Goal: Transaction & Acquisition: Purchase product/service

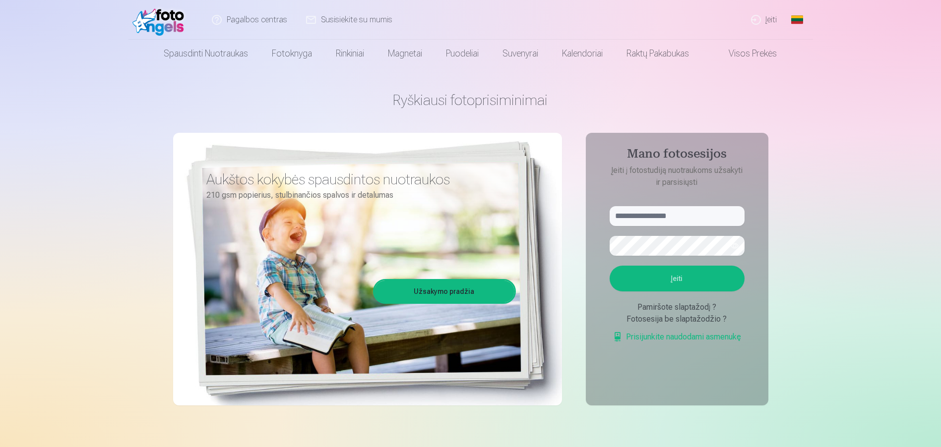
click at [765, 17] on link "Įeiti" at bounding box center [764, 20] width 45 height 40
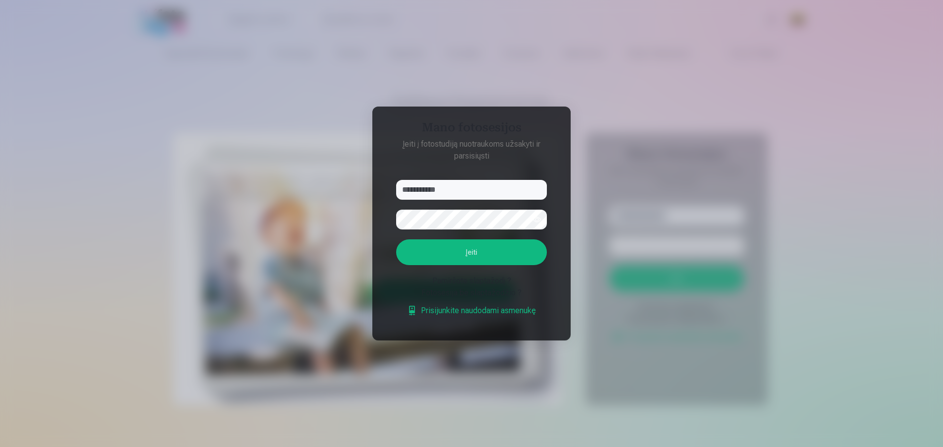
type input "**********"
click at [534, 219] on button "button" at bounding box center [537, 219] width 19 height 19
click at [480, 259] on button "Įeiti" at bounding box center [471, 252] width 151 height 26
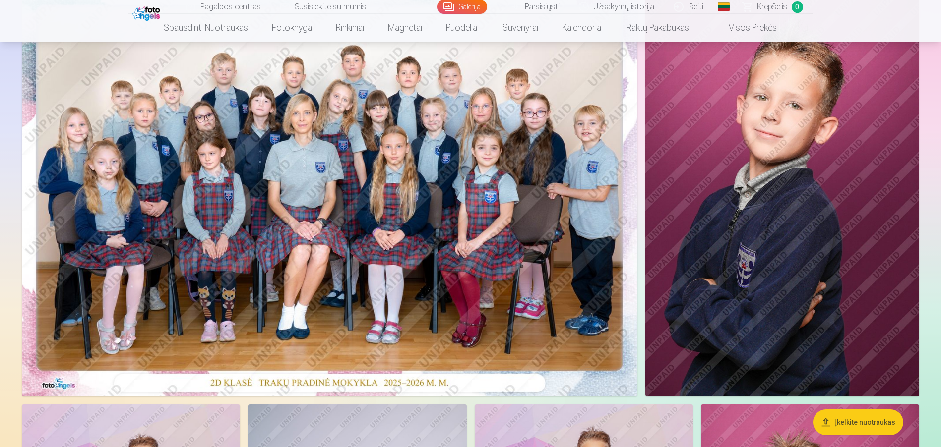
scroll to position [149, 0]
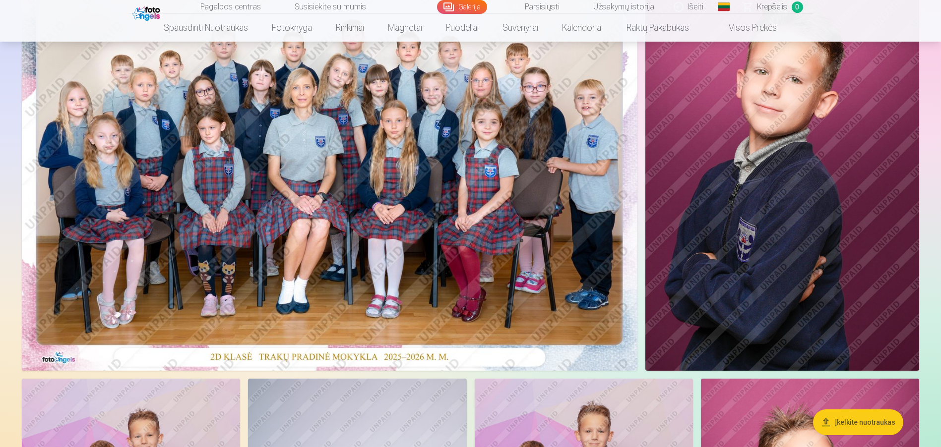
click at [482, 279] on img at bounding box center [329, 165] width 615 height 411
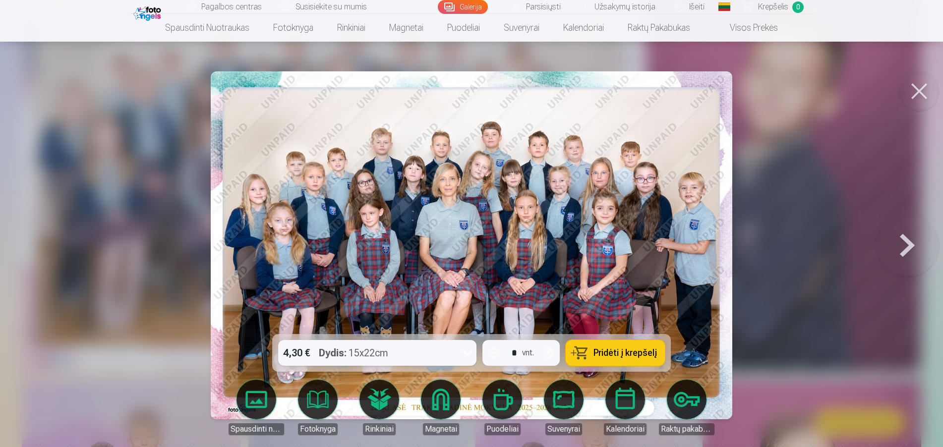
click at [635, 349] on span "Pridėti į krepšelį" at bounding box center [625, 353] width 63 height 9
click at [926, 85] on button at bounding box center [919, 91] width 40 height 40
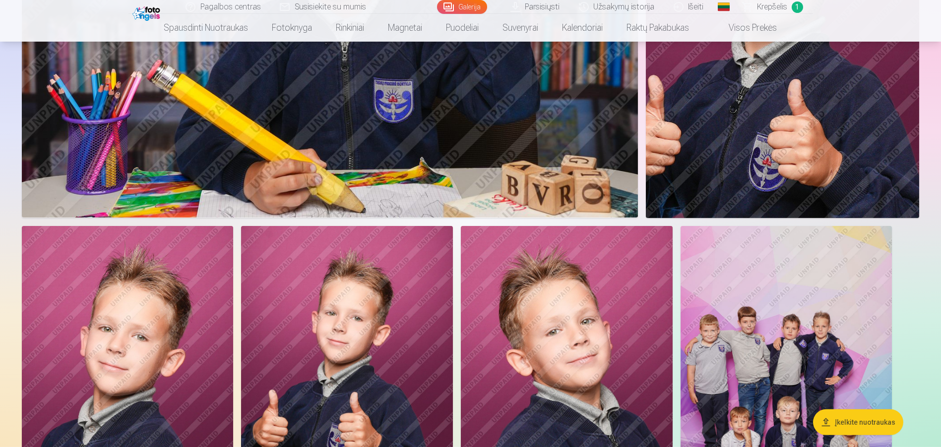
scroll to position [3719, 0]
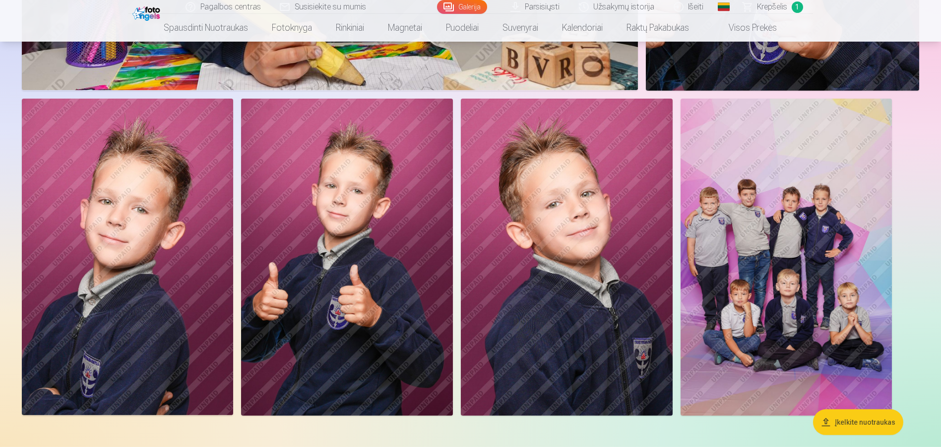
click at [133, 360] on img at bounding box center [127, 257] width 211 height 317
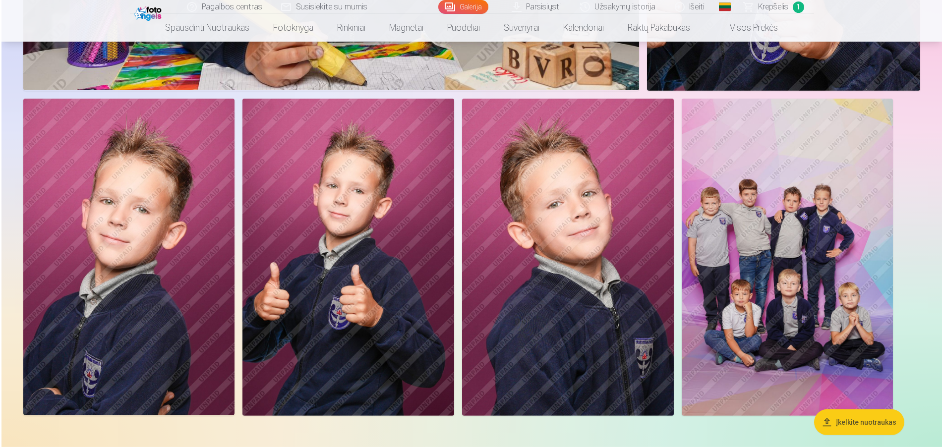
scroll to position [3727, 0]
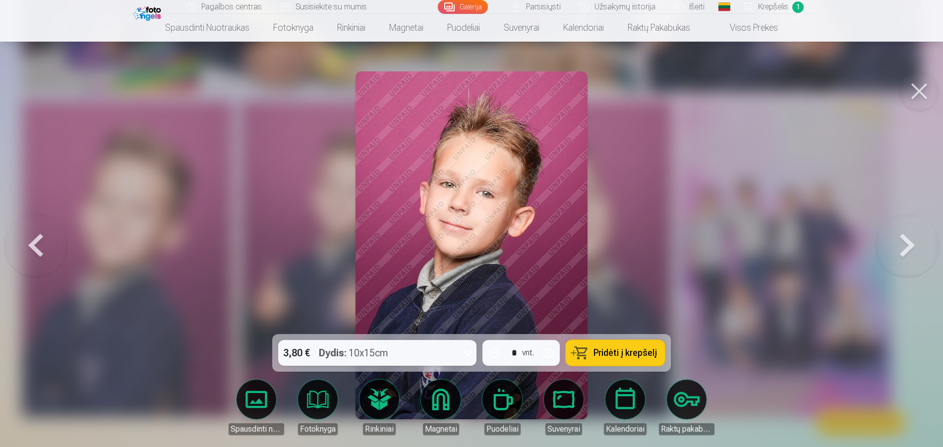
click at [637, 349] on span "Pridėti į krepšelį" at bounding box center [625, 353] width 63 height 9
click at [929, 96] on button at bounding box center [919, 91] width 40 height 40
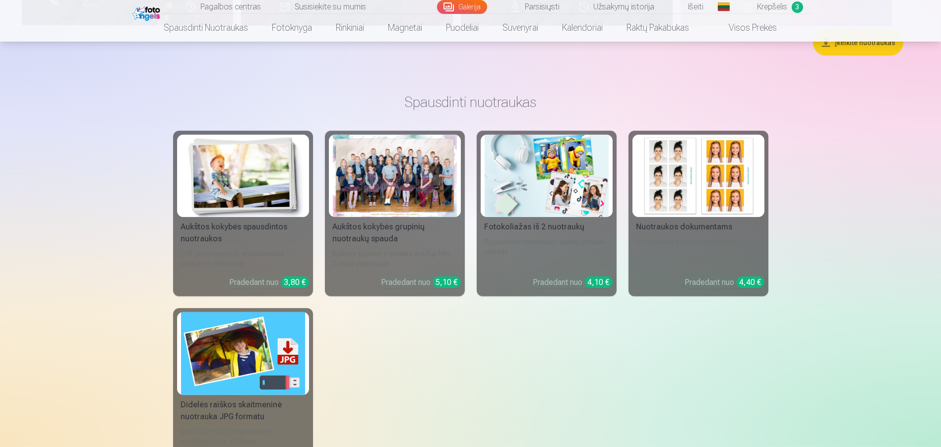
scroll to position [4116, 0]
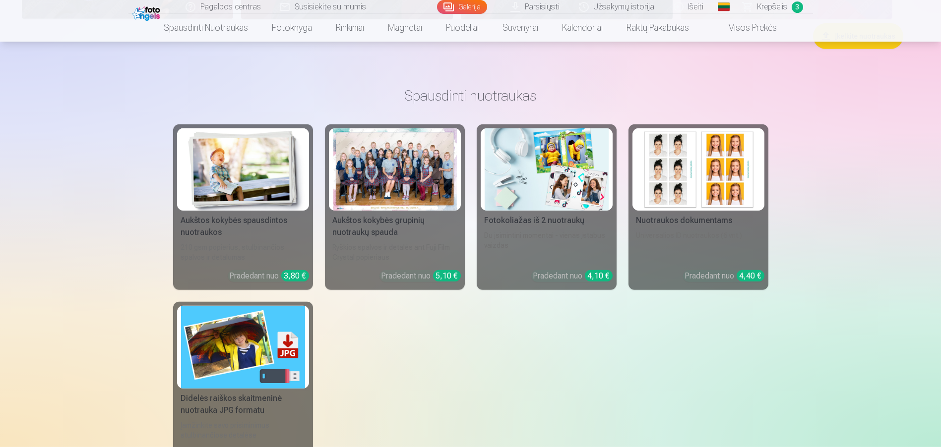
click at [717, 220] on div "Nuotraukos dokumentams" at bounding box center [698, 221] width 132 height 12
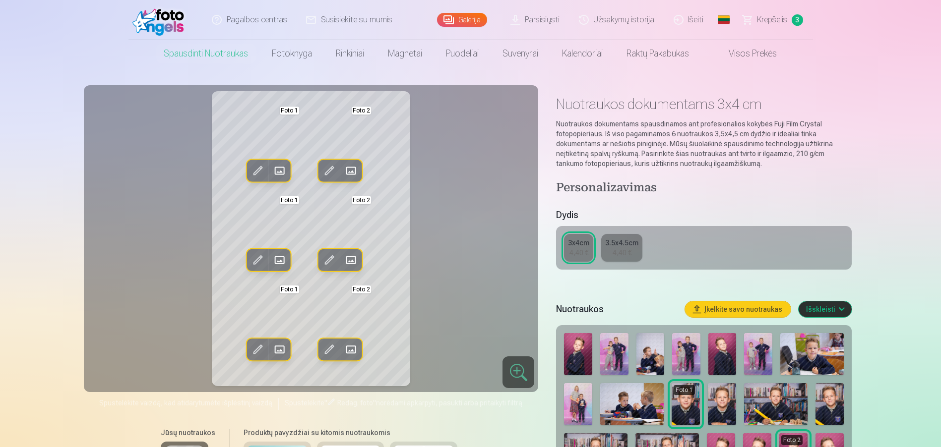
click at [617, 251] on div "4,40 €" at bounding box center [621, 253] width 19 height 10
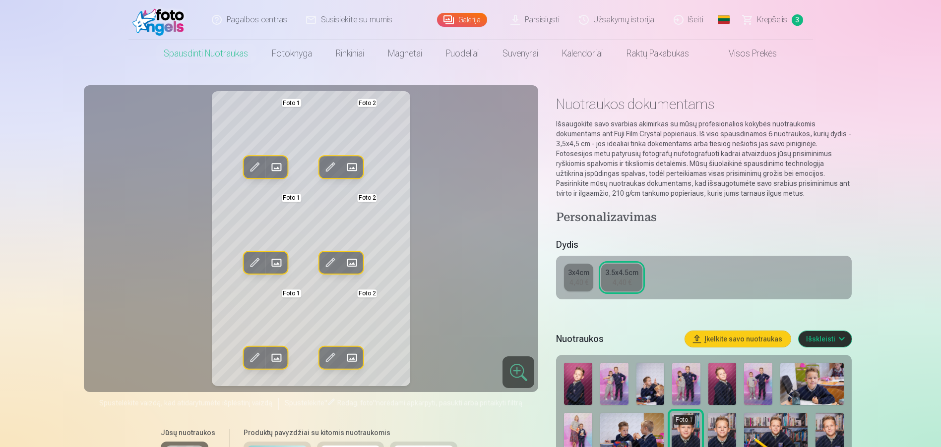
click at [576, 274] on div "3x4cm" at bounding box center [578, 273] width 21 height 10
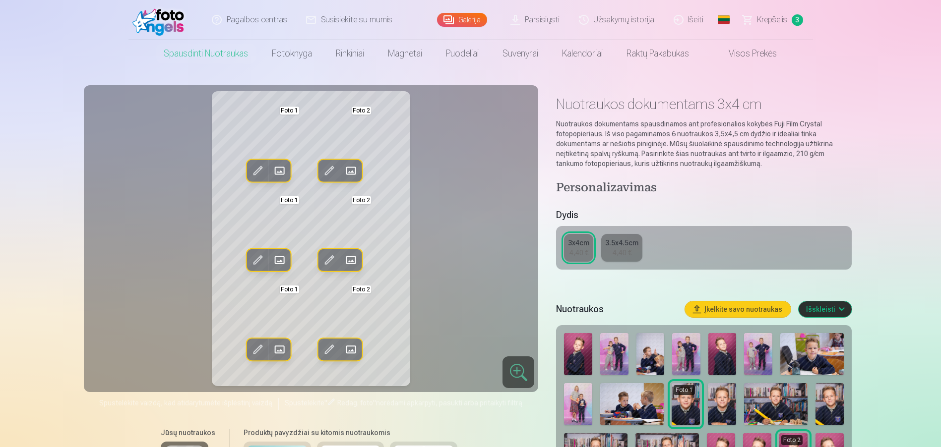
click at [619, 248] on div "4,40 €" at bounding box center [621, 253] width 19 height 10
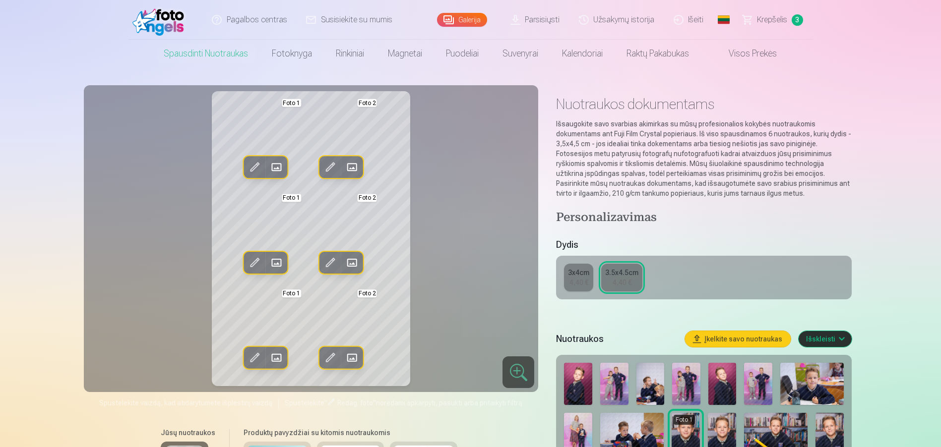
click at [586, 269] on div "3x4cm" at bounding box center [578, 273] width 21 height 10
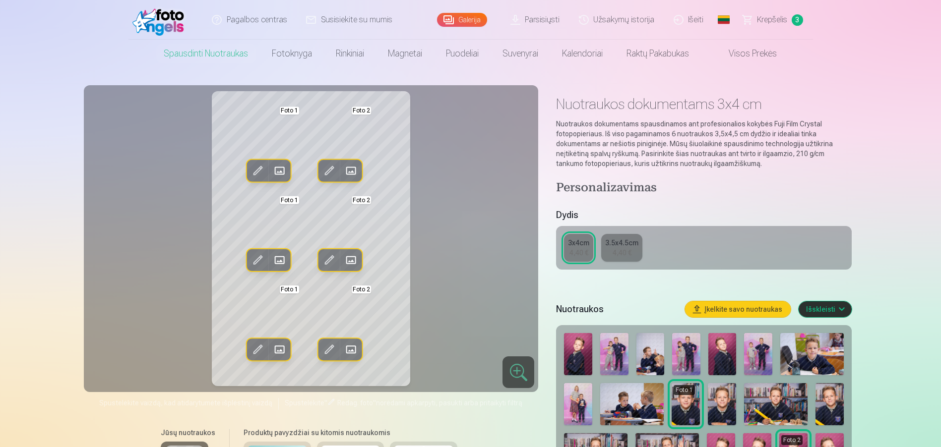
click at [278, 166] on span at bounding box center [279, 171] width 16 height 16
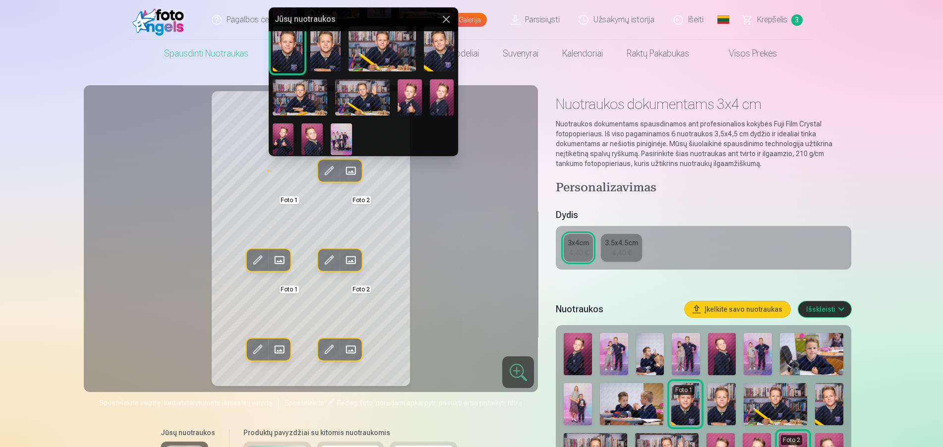
scroll to position [51, 0]
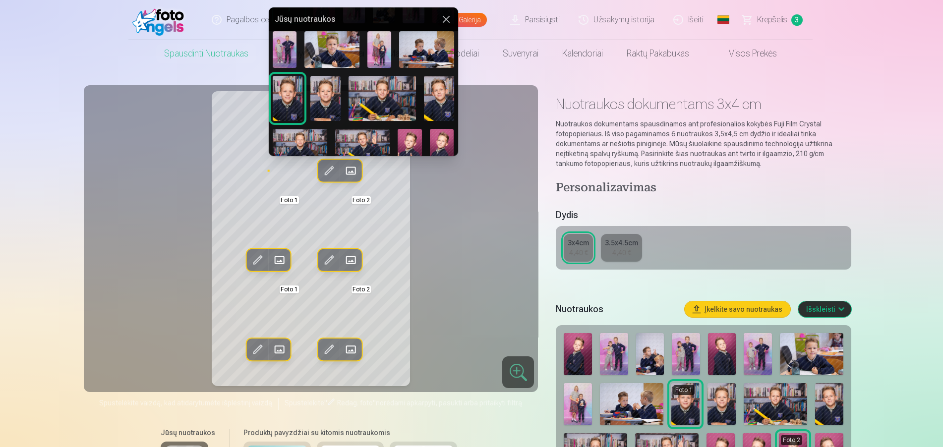
click at [439, 92] on img at bounding box center [439, 98] width 30 height 45
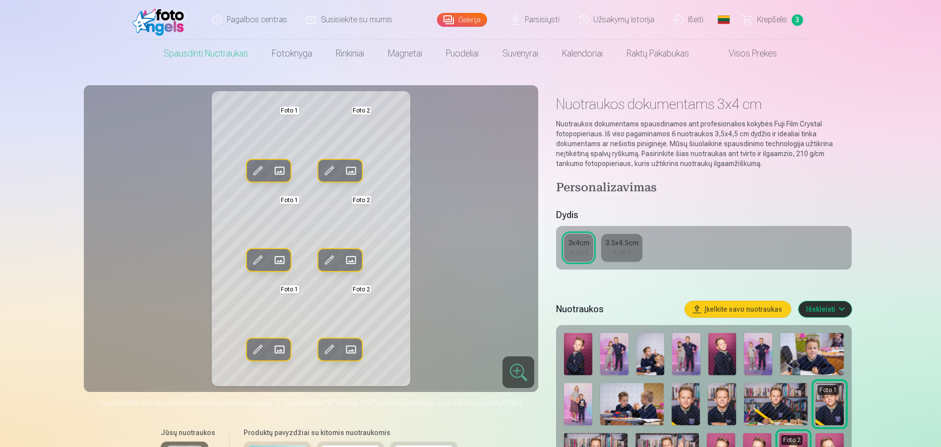
click at [270, 174] on button "Pakeisti" at bounding box center [279, 171] width 22 height 22
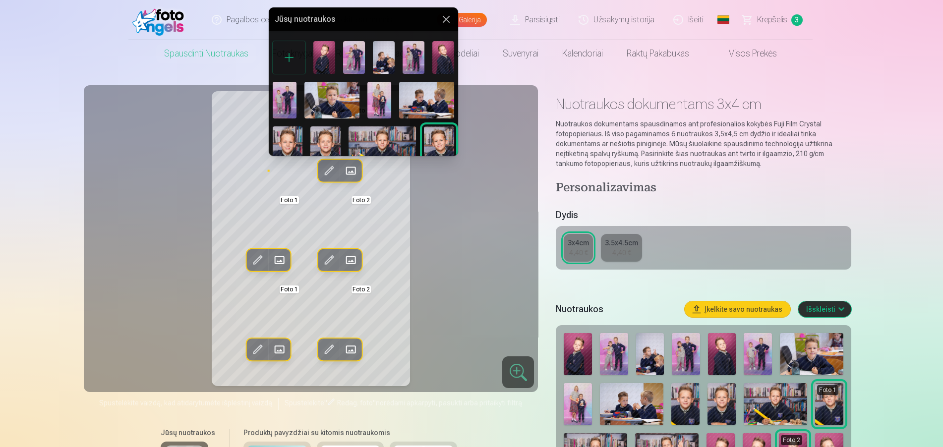
click at [321, 142] on img at bounding box center [325, 148] width 30 height 45
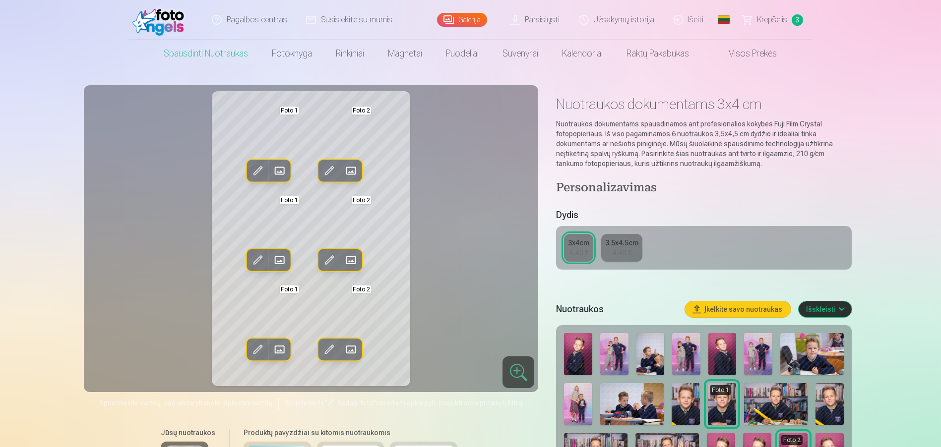
click at [346, 168] on span at bounding box center [351, 171] width 16 height 16
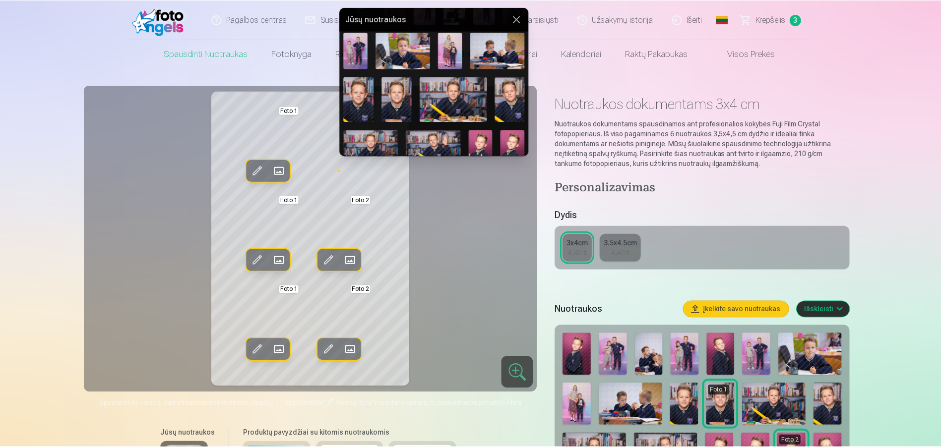
scroll to position [99, 0]
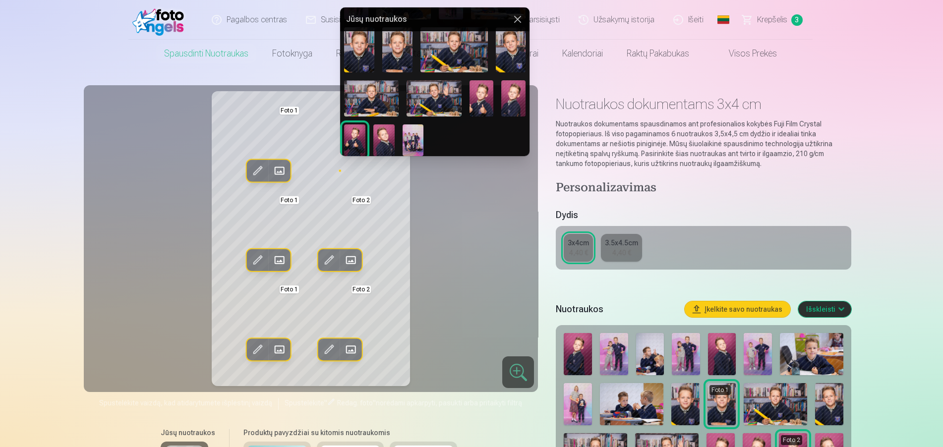
click at [507, 100] on img at bounding box center [513, 98] width 24 height 36
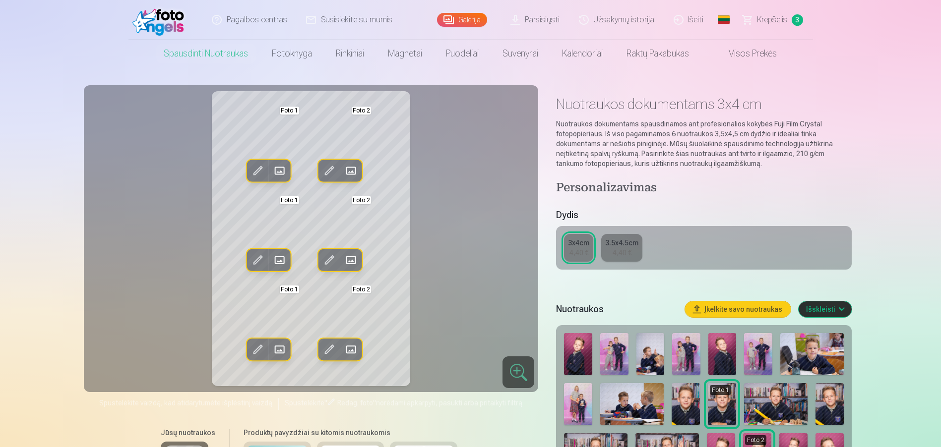
click at [333, 173] on span at bounding box center [329, 171] width 16 height 16
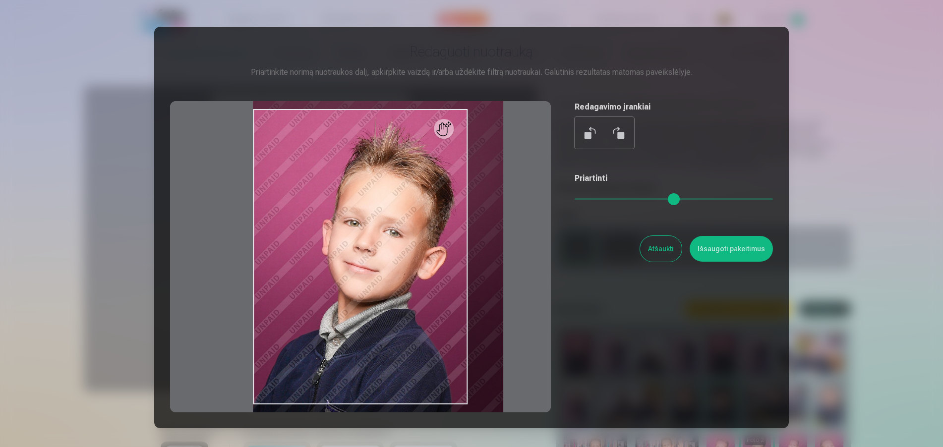
drag, startPoint x: 579, startPoint y: 198, endPoint x: 589, endPoint y: 199, distance: 10.0
click at [589, 199] on input "range" at bounding box center [674, 199] width 198 height 2
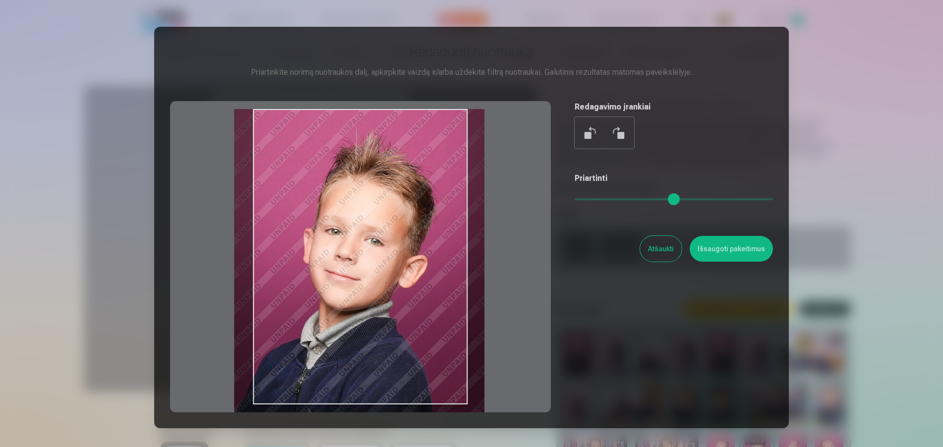
drag, startPoint x: 371, startPoint y: 308, endPoint x: 353, endPoint y: 322, distance: 23.4
click at [353, 322] on div at bounding box center [360, 256] width 381 height 311
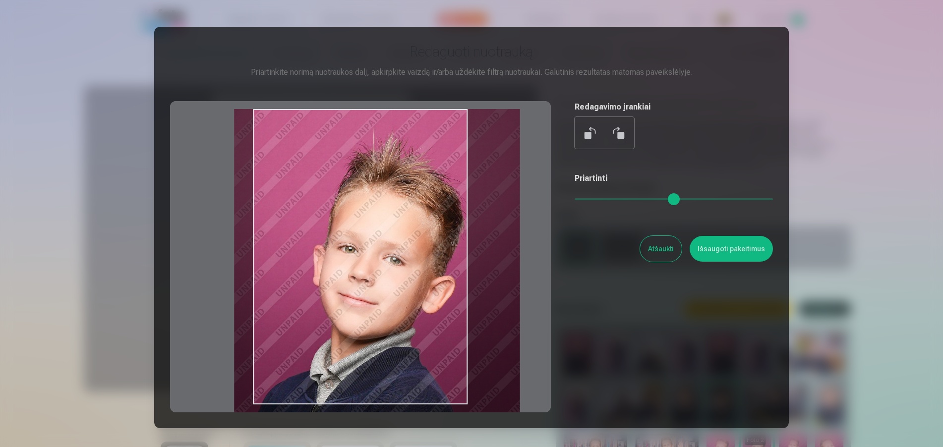
drag, startPoint x: 588, startPoint y: 203, endPoint x: 597, endPoint y: 202, distance: 9.0
click at [597, 200] on input "range" at bounding box center [674, 199] width 198 height 2
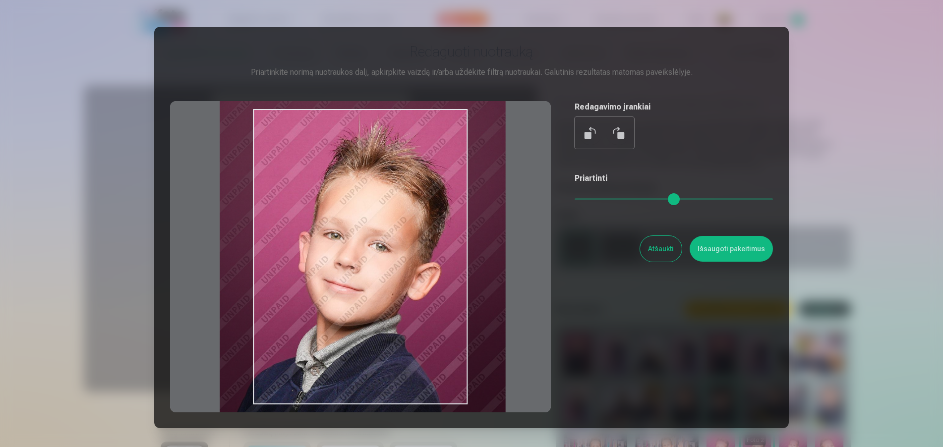
type input "***"
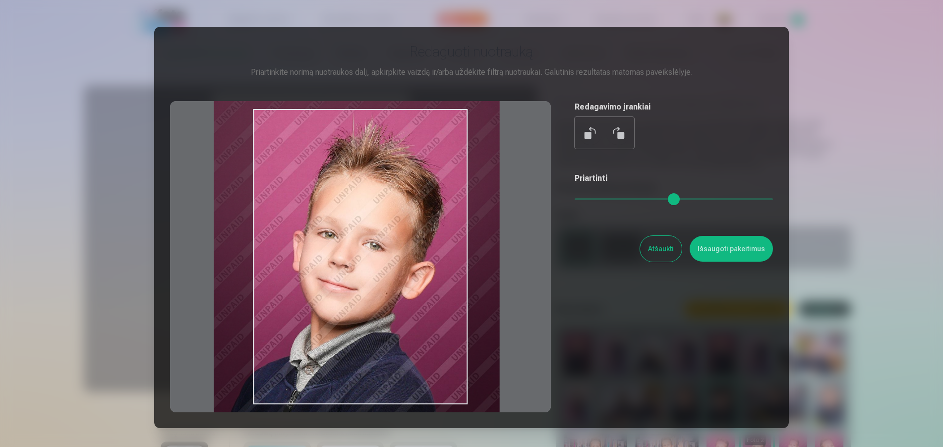
drag, startPoint x: 375, startPoint y: 344, endPoint x: 355, endPoint y: 329, distance: 24.9
click at [355, 329] on div at bounding box center [360, 256] width 381 height 311
click at [709, 250] on button "Išsaugoti pakeitimus" at bounding box center [731, 249] width 83 height 26
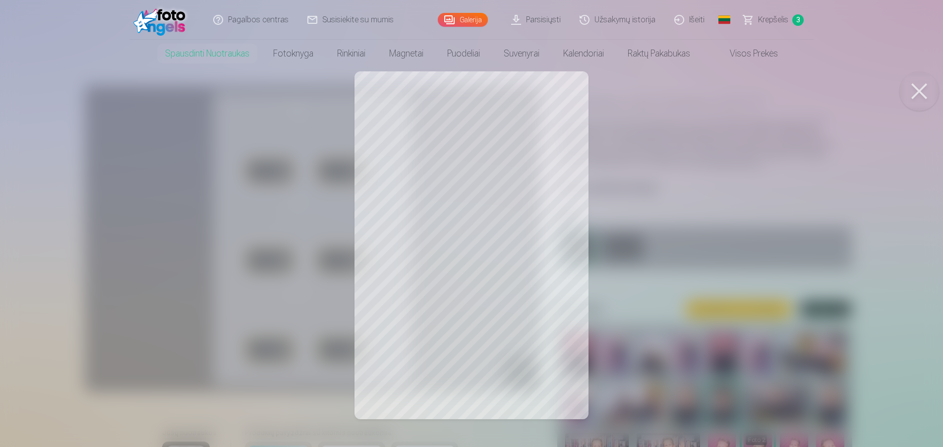
click at [926, 85] on button at bounding box center [919, 91] width 40 height 40
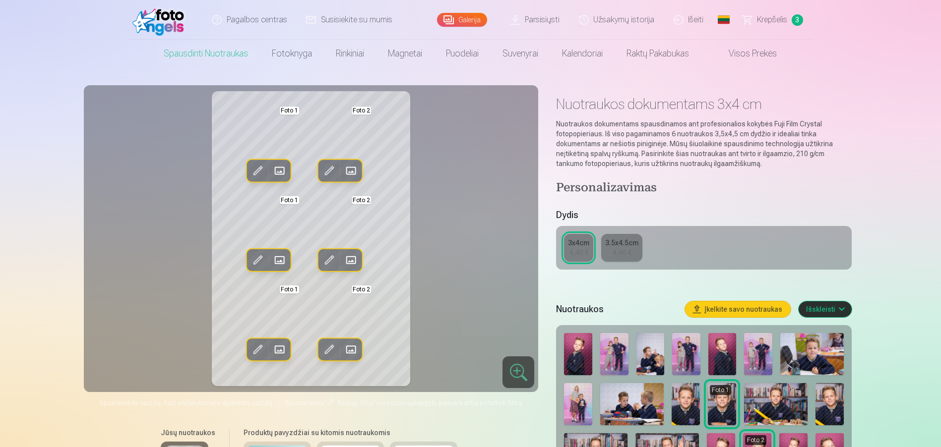
click at [738, 306] on button "Įkelkite savo nuotraukas" at bounding box center [738, 309] width 106 height 16
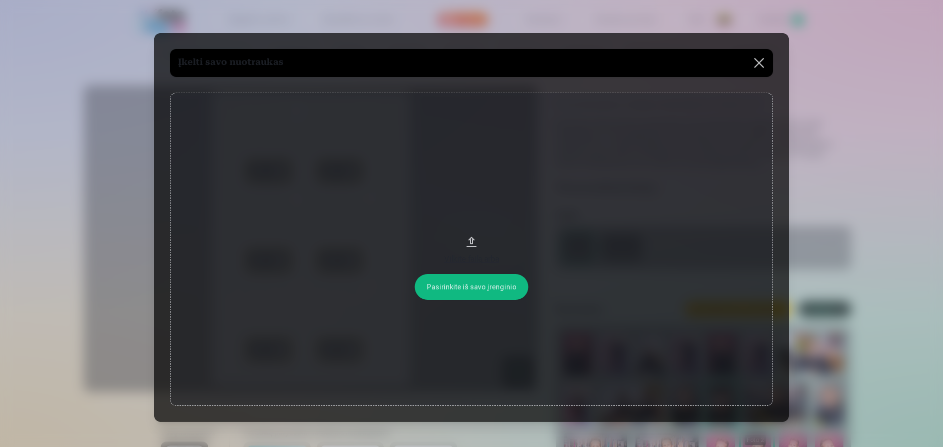
click at [757, 67] on button at bounding box center [759, 63] width 28 height 28
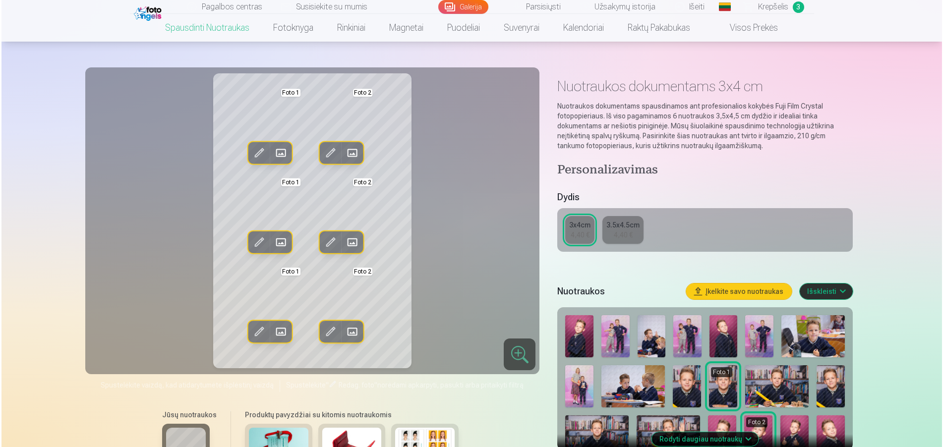
scroll to position [198, 0]
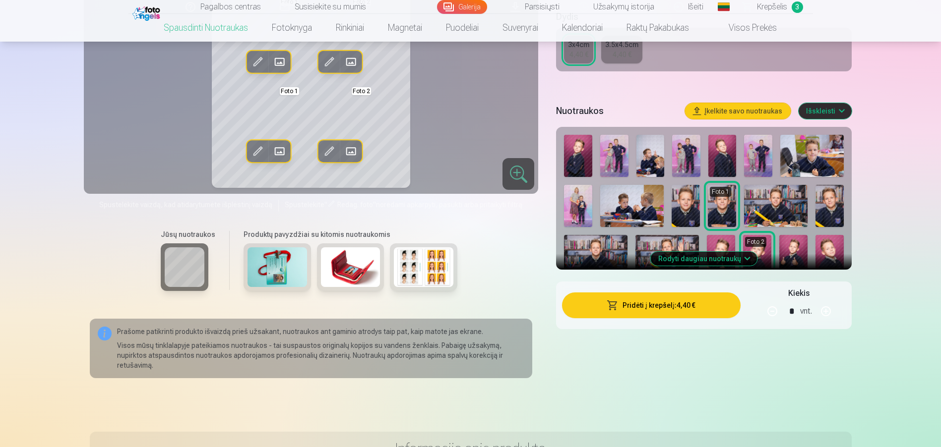
click at [632, 311] on button "Pridėti į krepšelį : 4,40 €" at bounding box center [651, 306] width 178 height 26
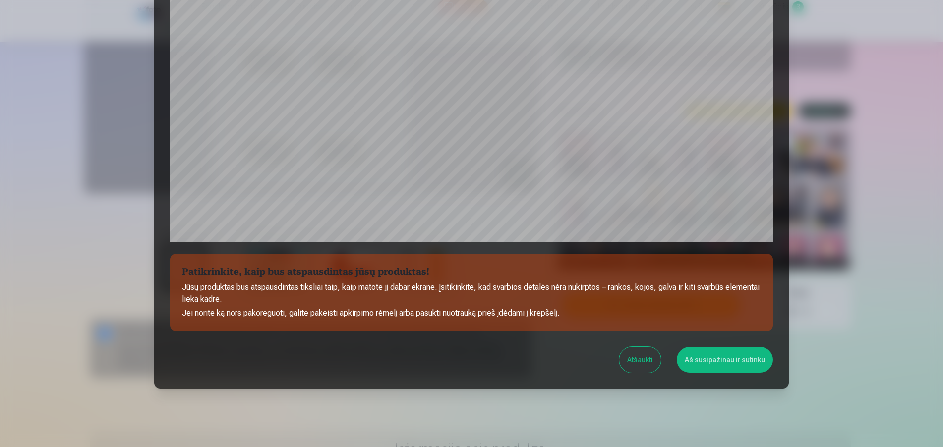
scroll to position [266, 0]
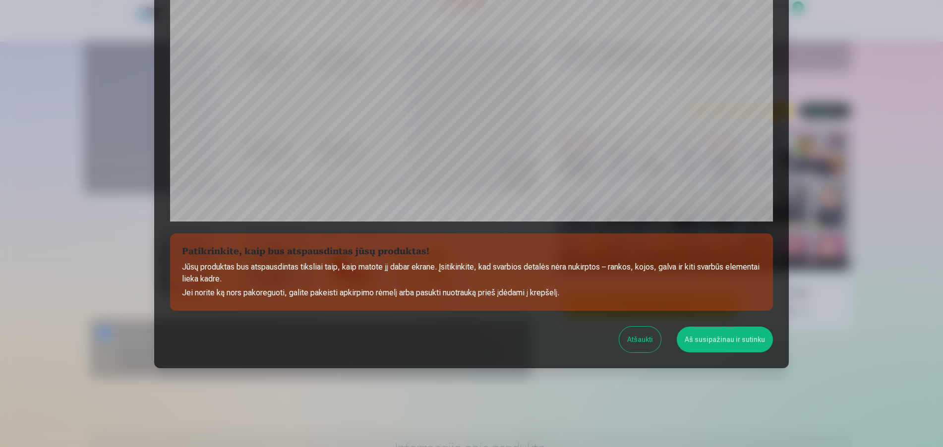
click at [733, 332] on button "Aš susipažinau ir sutinku" at bounding box center [725, 340] width 96 height 26
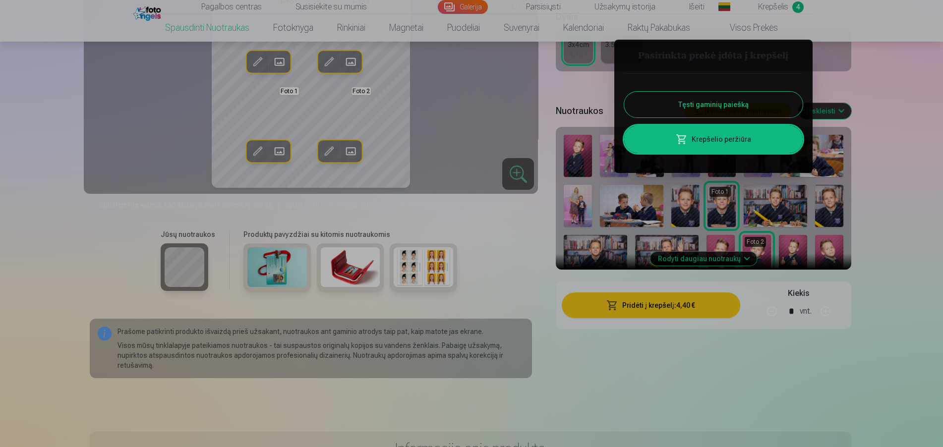
click at [711, 140] on link "Krepšelio peržiūra" at bounding box center [713, 139] width 179 height 28
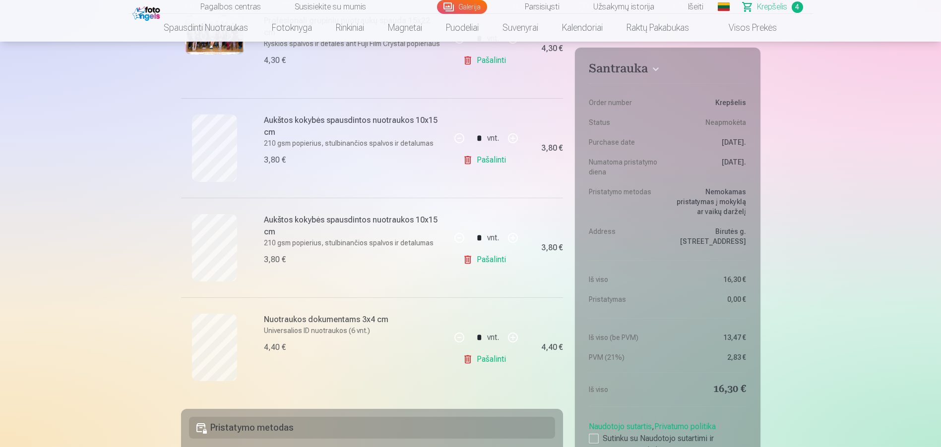
scroll to position [248, 0]
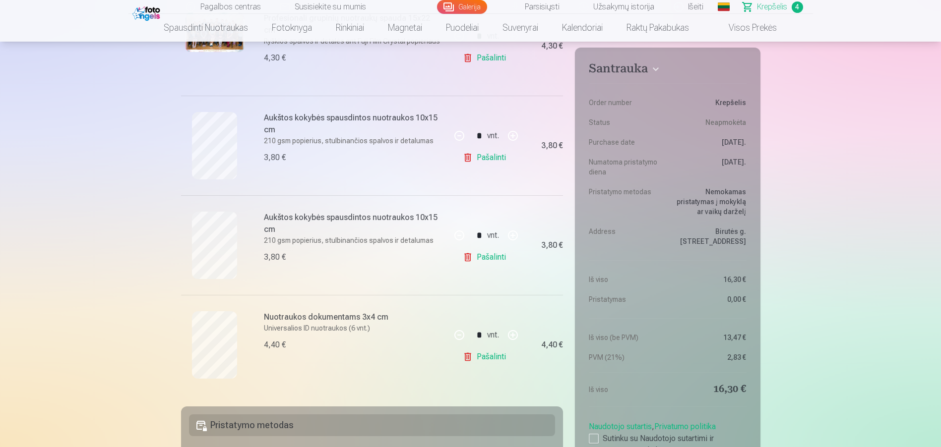
click at [482, 254] on link "Pašalinti" at bounding box center [486, 257] width 47 height 20
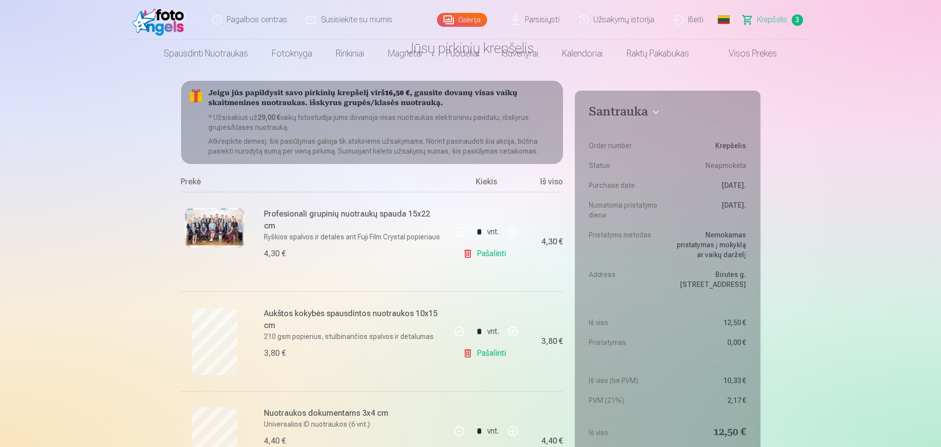
scroll to position [0, 0]
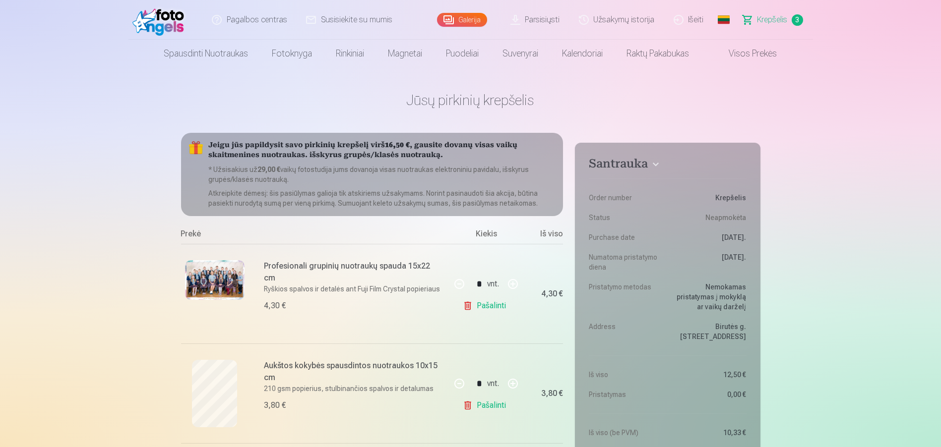
click at [465, 17] on link "Galerija" at bounding box center [462, 20] width 50 height 14
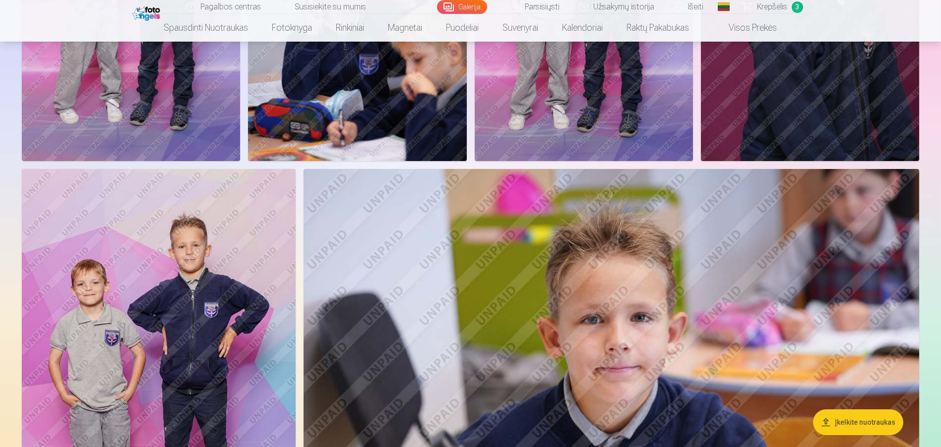
scroll to position [496, 0]
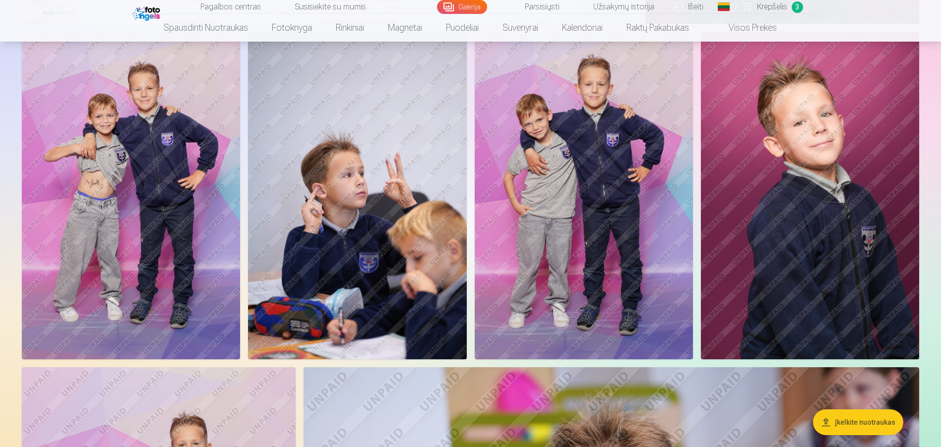
click at [155, 211] on img at bounding box center [131, 196] width 218 height 328
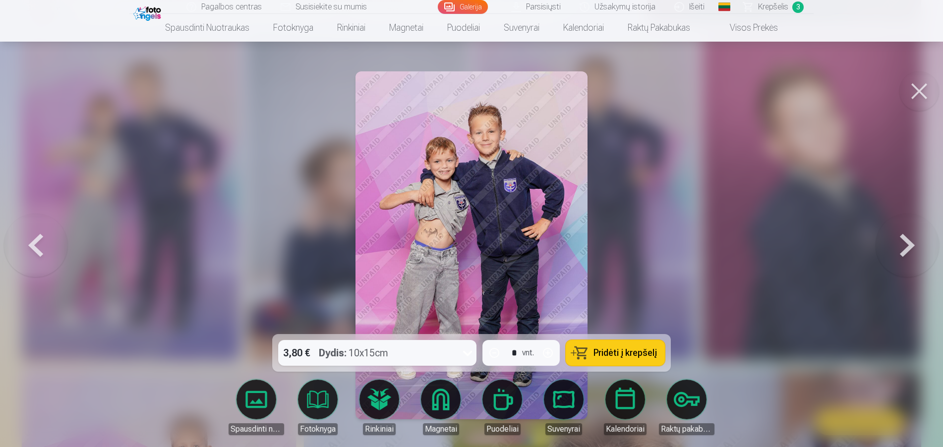
click at [587, 354] on button "Pridėti į krepšelį" at bounding box center [615, 353] width 99 height 26
click at [927, 94] on button at bounding box center [919, 91] width 40 height 40
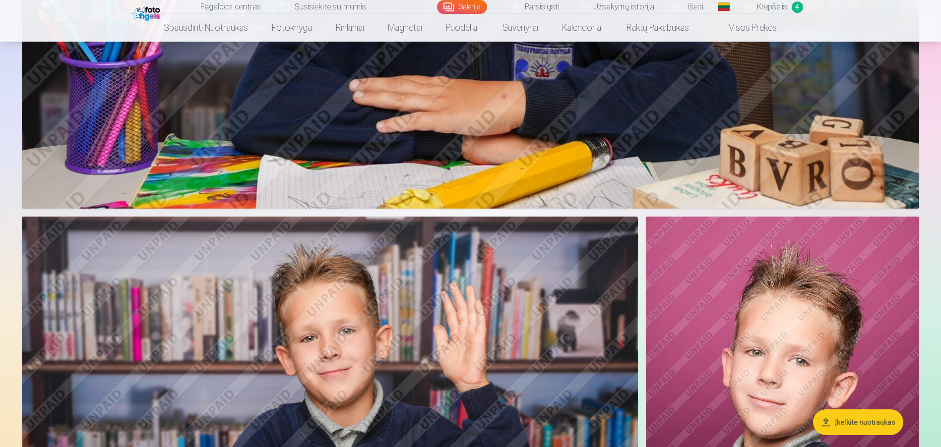
scroll to position [3372, 0]
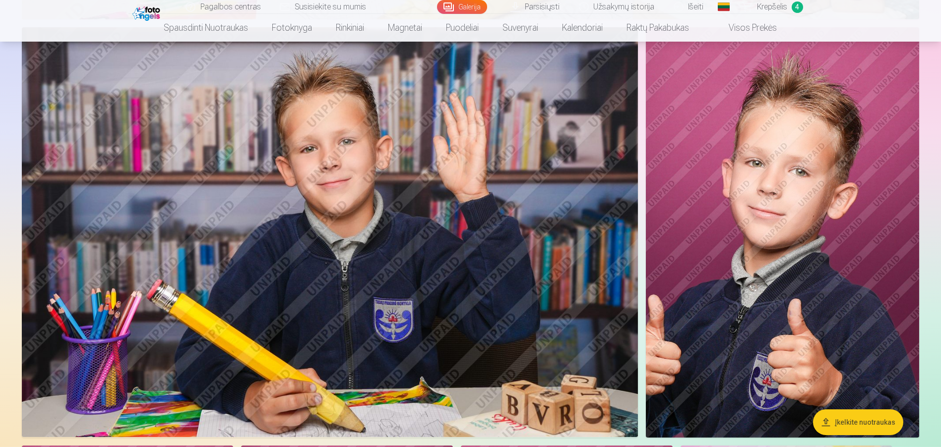
click at [714, 171] on img at bounding box center [782, 232] width 273 height 410
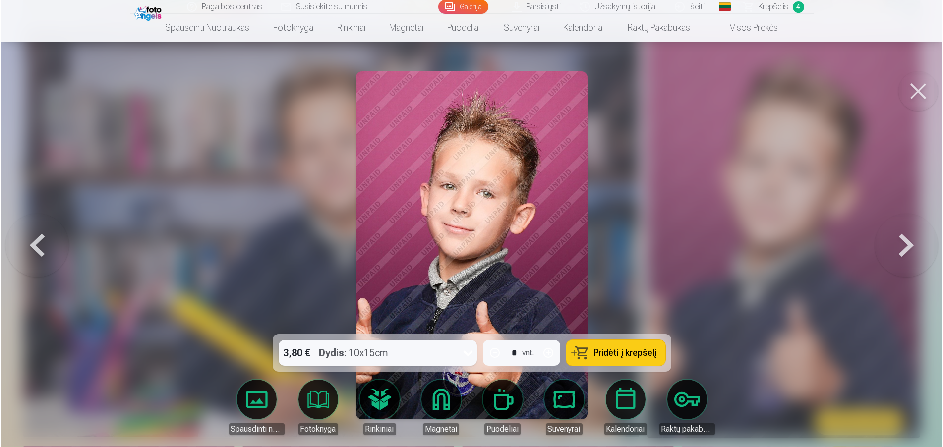
scroll to position [3379, 0]
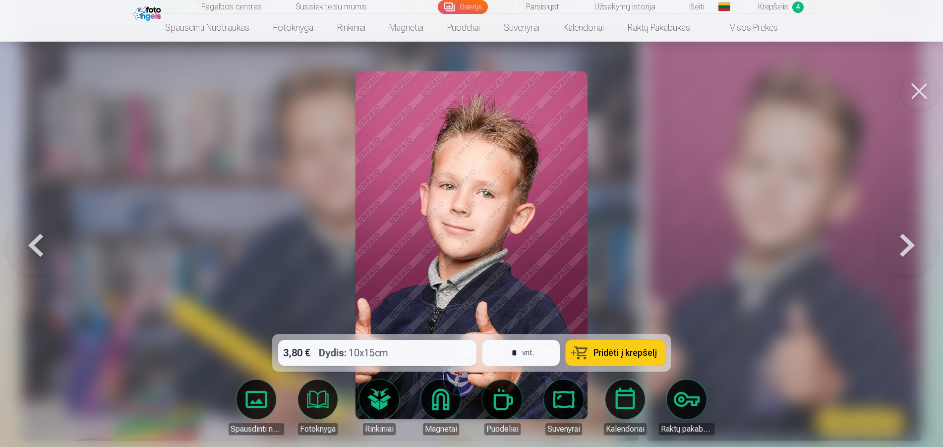
click at [587, 354] on button "Pridėti į krepšelį" at bounding box center [615, 353] width 99 height 26
click at [929, 94] on button at bounding box center [919, 91] width 40 height 40
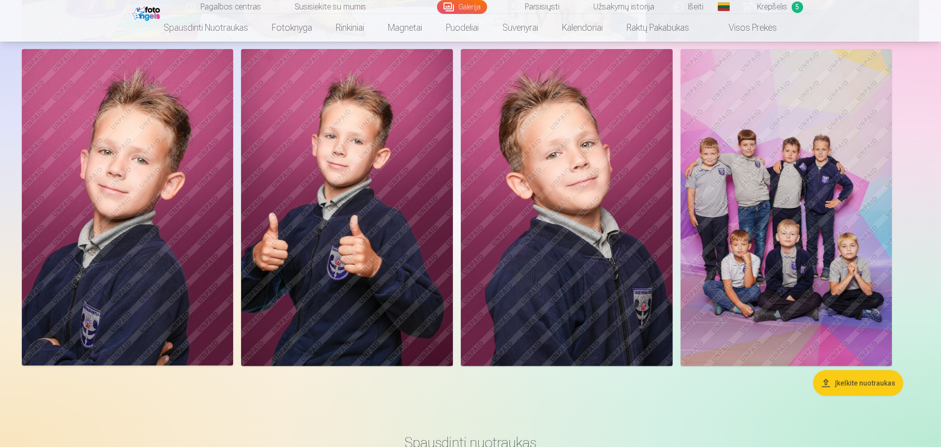
scroll to position [3769, 0]
click at [752, 172] on img at bounding box center [786, 207] width 212 height 317
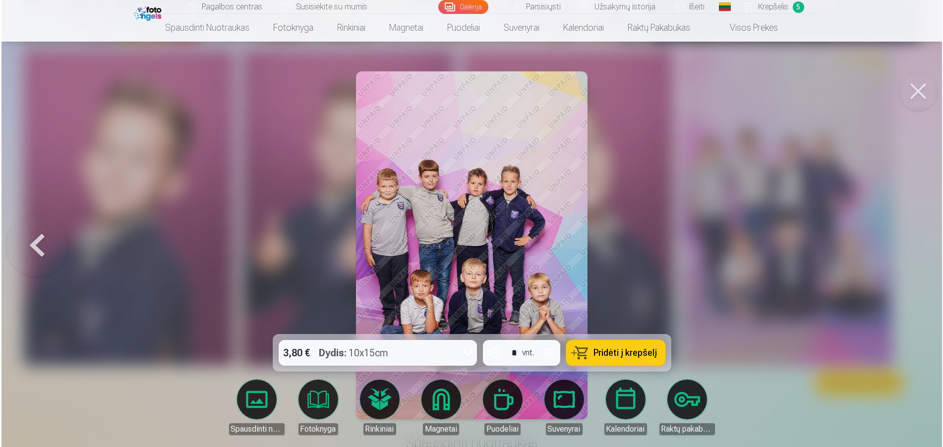
scroll to position [3777, 0]
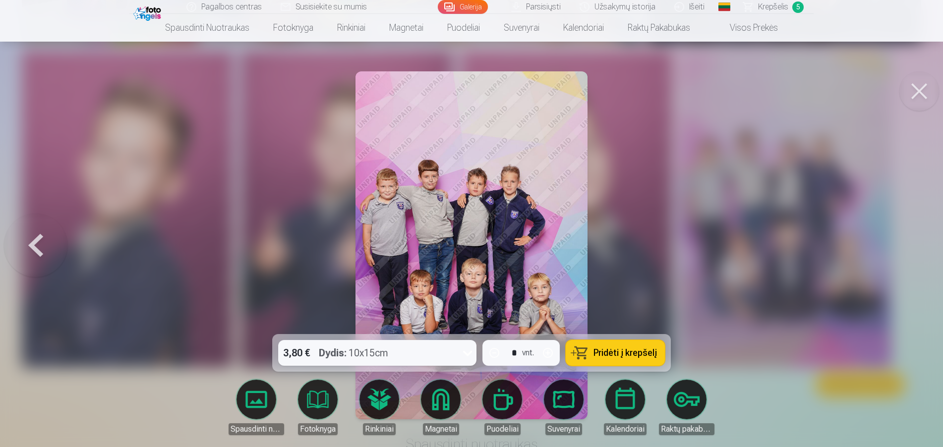
click at [593, 352] on button "Pridėti į krepšelį" at bounding box center [615, 353] width 99 height 26
click at [922, 88] on button at bounding box center [919, 91] width 40 height 40
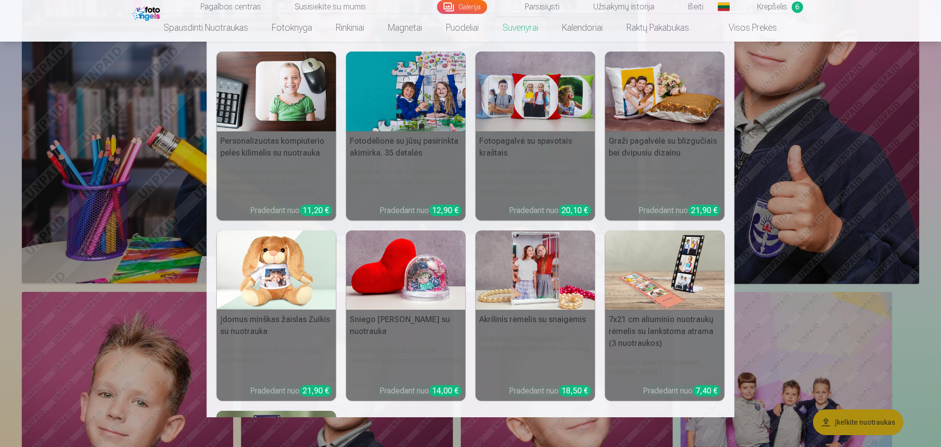
scroll to position [3521, 0]
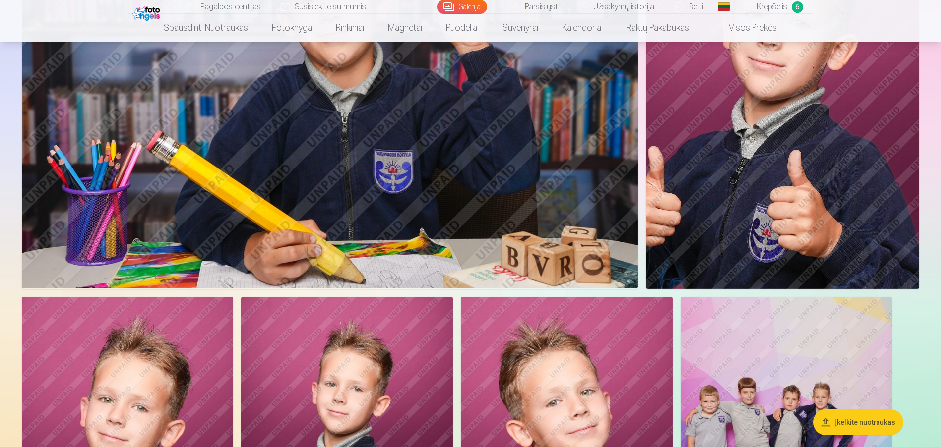
click at [783, 5] on span "Krepšelis" at bounding box center [772, 7] width 30 height 12
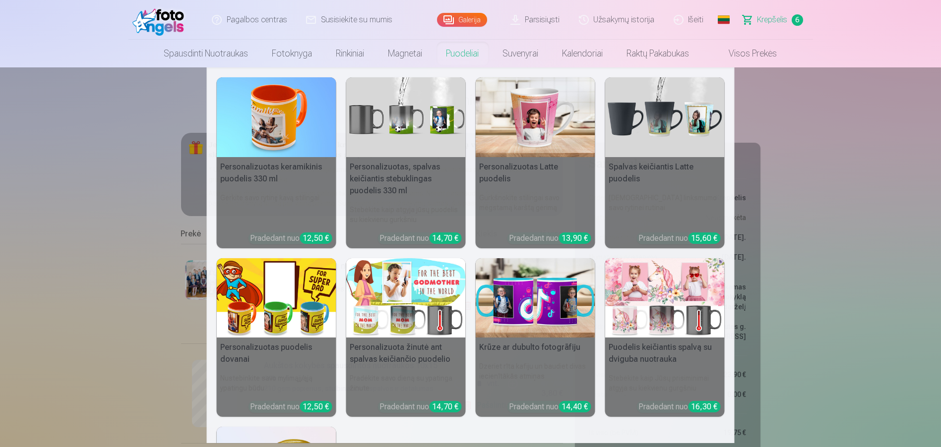
click at [272, 133] on img at bounding box center [277, 117] width 120 height 80
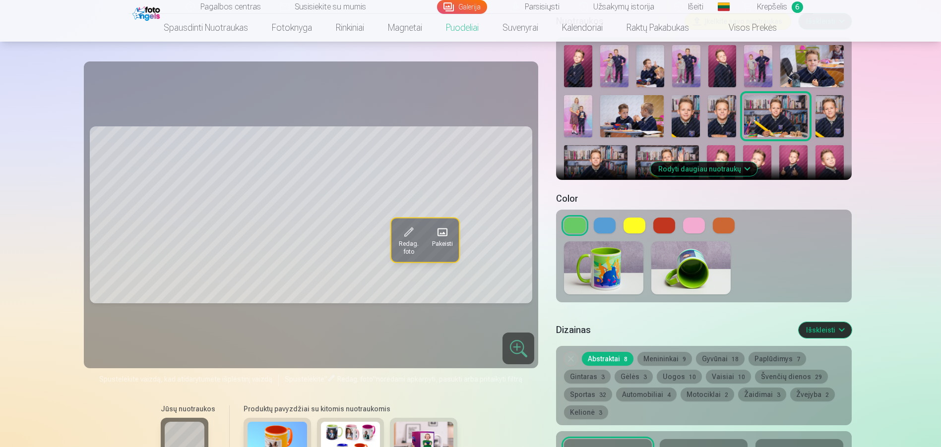
scroll to position [248, 0]
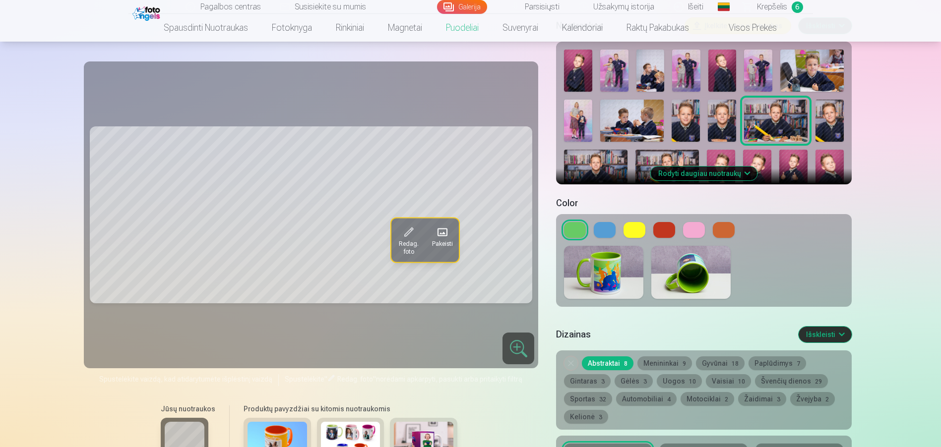
click at [625, 269] on img at bounding box center [603, 272] width 79 height 53
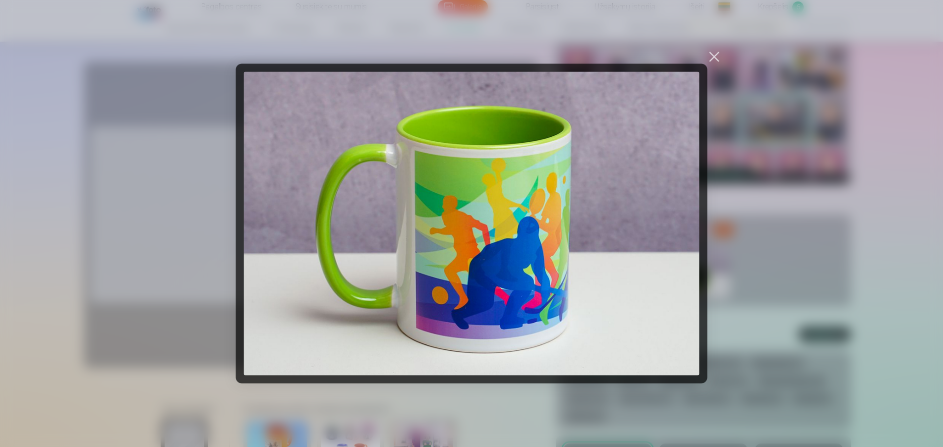
click at [710, 58] on div at bounding box center [715, 57] width 14 height 14
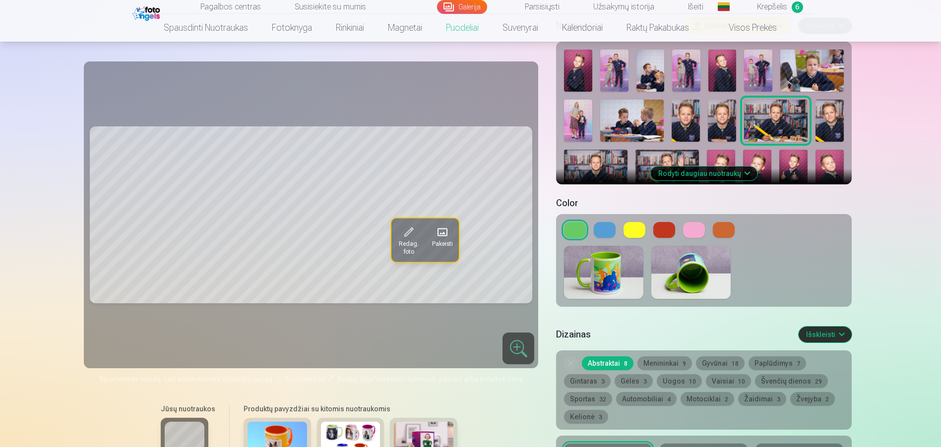
click at [652, 357] on button "Menininkai 9" at bounding box center [664, 364] width 55 height 14
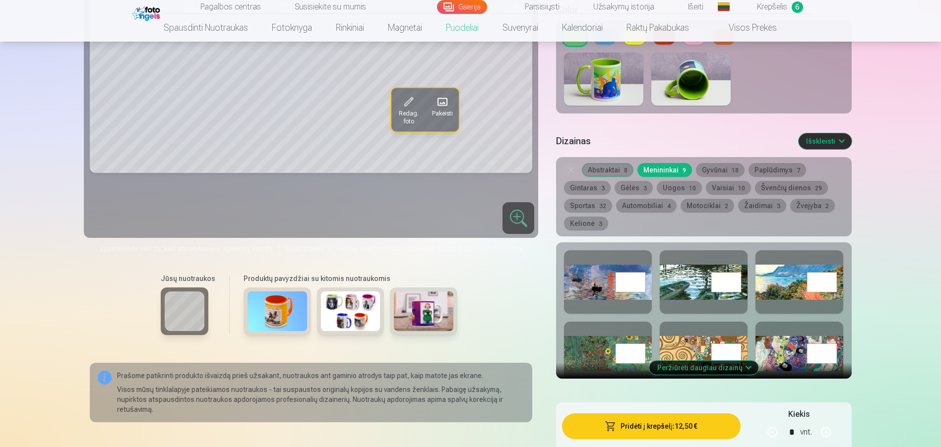
scroll to position [446, 0]
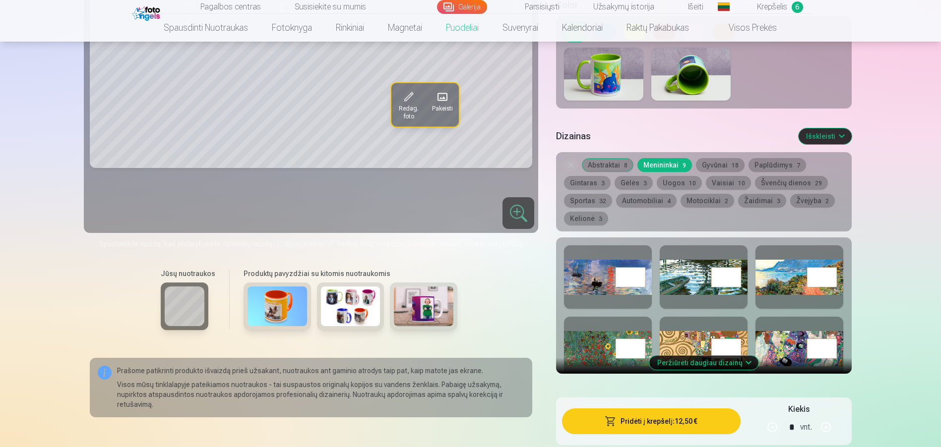
click at [790, 269] on div at bounding box center [799, 276] width 88 height 63
click at [677, 356] on button "Peržiūrėti daugiau dizainų" at bounding box center [703, 363] width 109 height 14
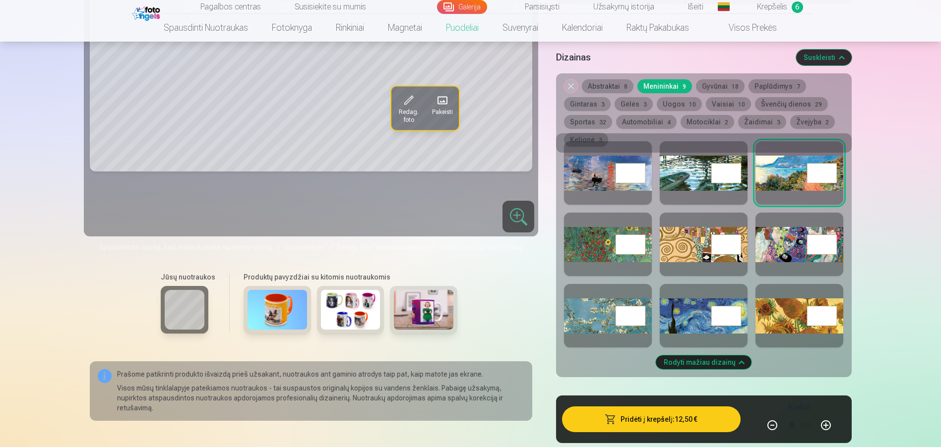
scroll to position [595, 0]
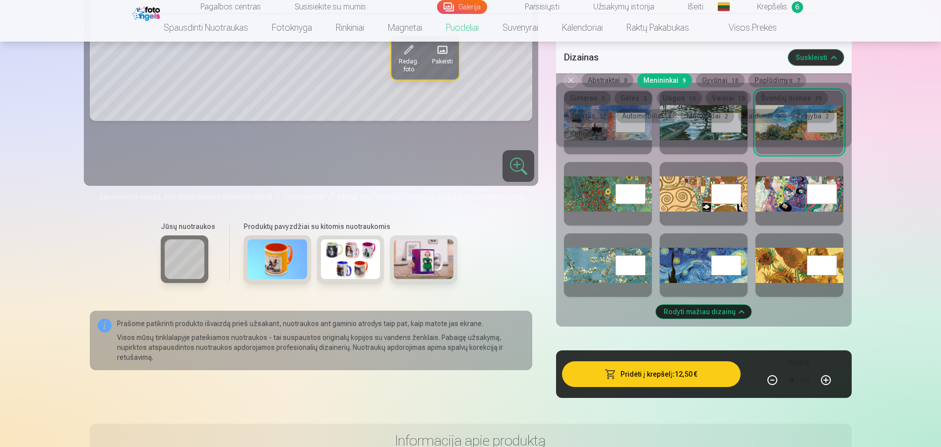
click at [778, 186] on div at bounding box center [799, 193] width 88 height 63
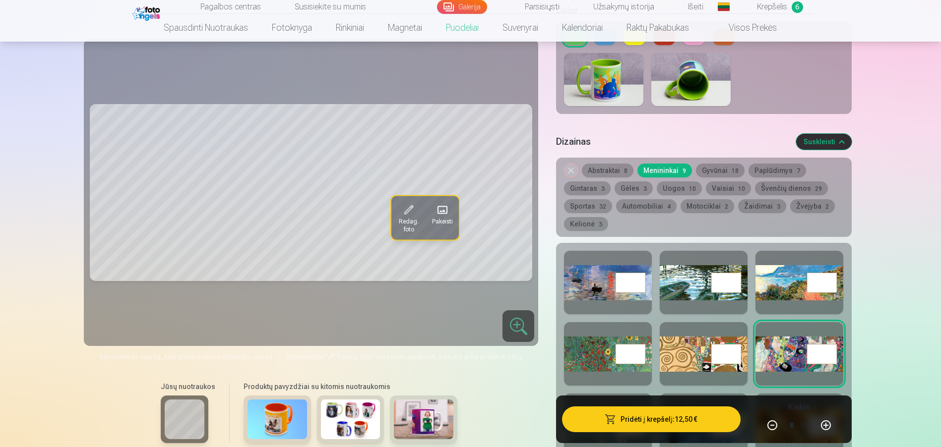
scroll to position [397, 0]
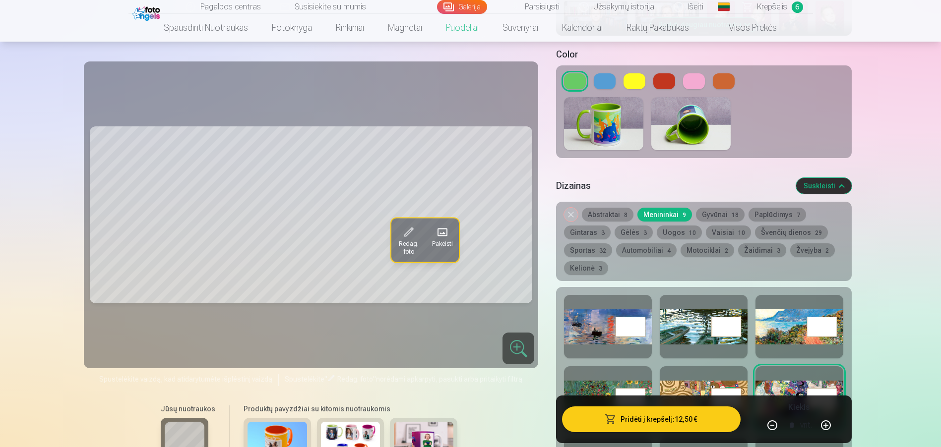
click at [624, 226] on button "Gėlės 3" at bounding box center [633, 233] width 38 height 14
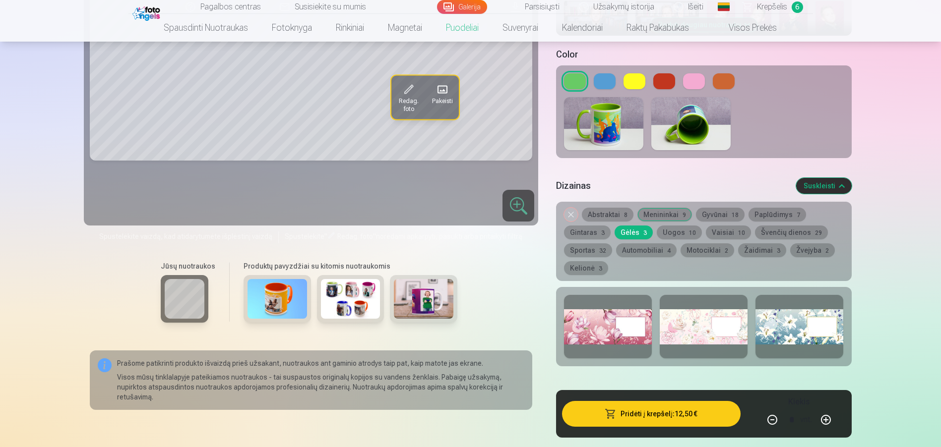
click at [695, 243] on button "Motociklai 2" at bounding box center [707, 250] width 54 height 14
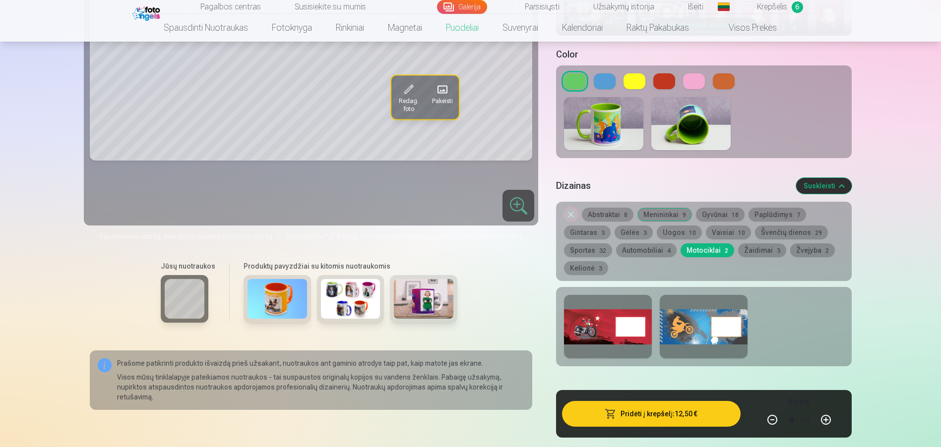
click at [586, 261] on button "Kelionė 3" at bounding box center [586, 268] width 44 height 14
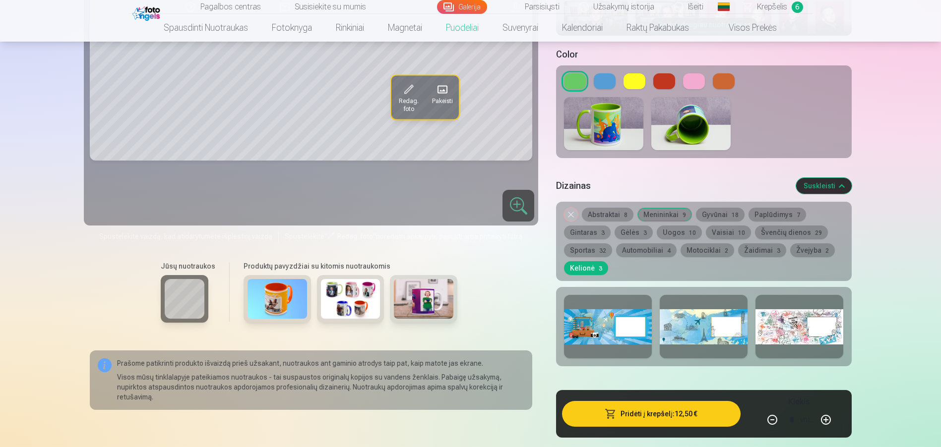
click at [797, 243] on button "Žvejyba 2" at bounding box center [812, 250] width 45 height 14
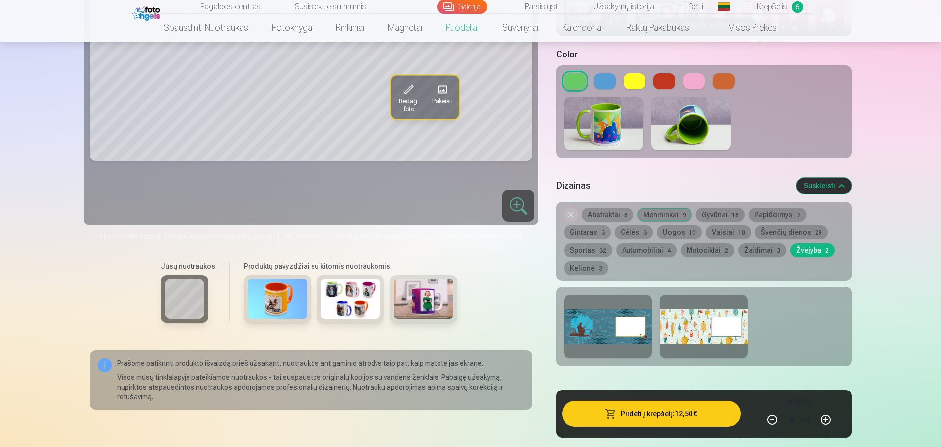
click at [748, 243] on button "Žaidimai 3" at bounding box center [762, 250] width 48 height 14
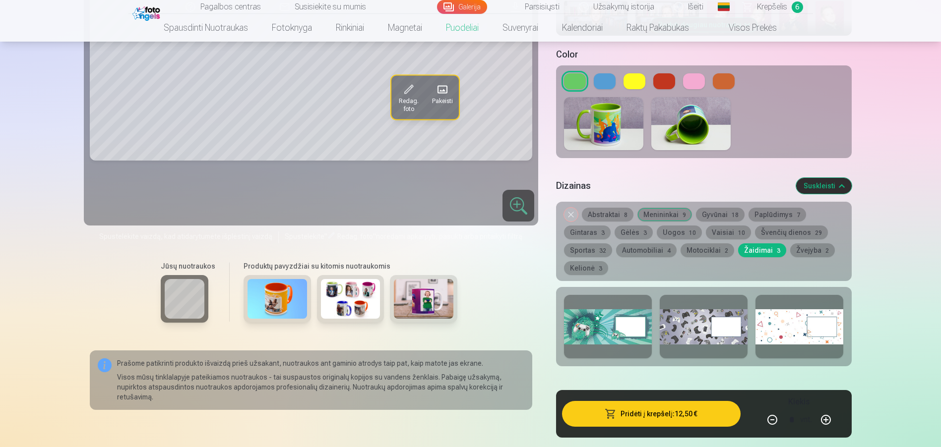
click at [695, 243] on button "Motociklai 2" at bounding box center [707, 250] width 54 height 14
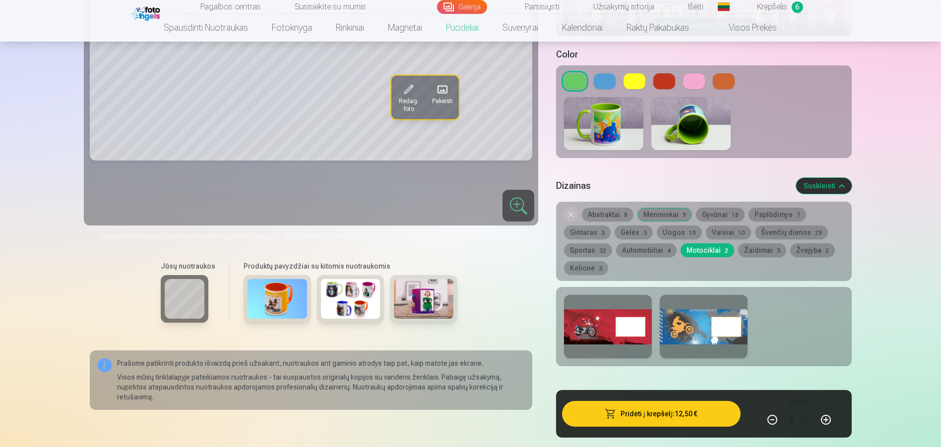
click at [650, 243] on button "Automobiliai 4" at bounding box center [646, 250] width 60 height 14
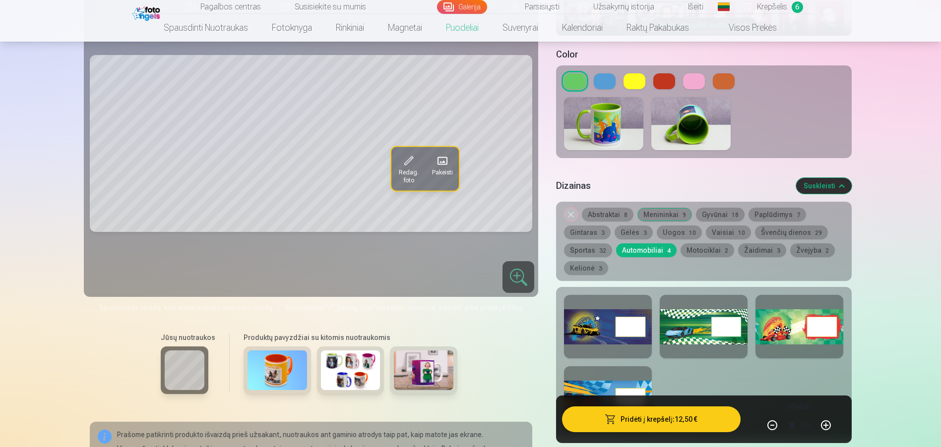
click at [587, 243] on button "Sportas 32" at bounding box center [588, 250] width 48 height 14
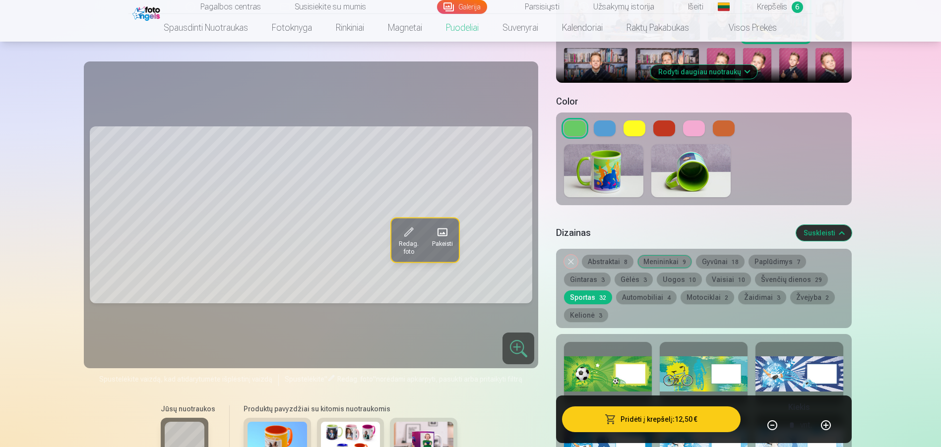
scroll to position [347, 0]
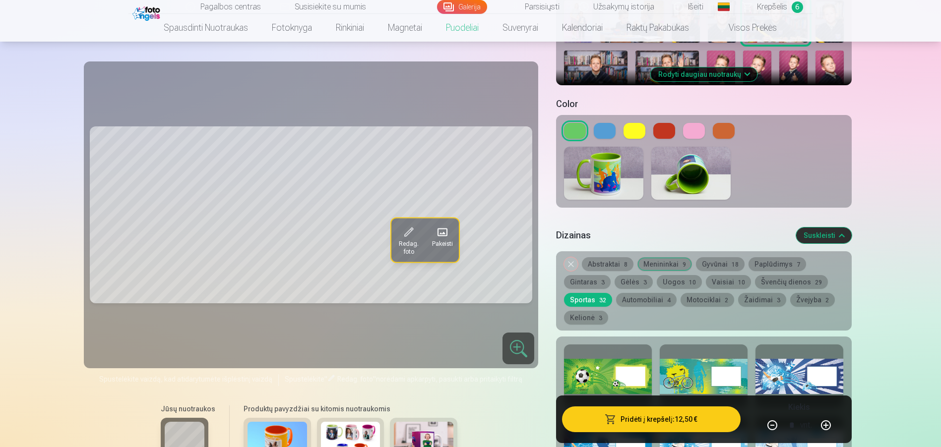
click at [790, 275] on button "Švenčių dienos 29" at bounding box center [791, 282] width 73 height 14
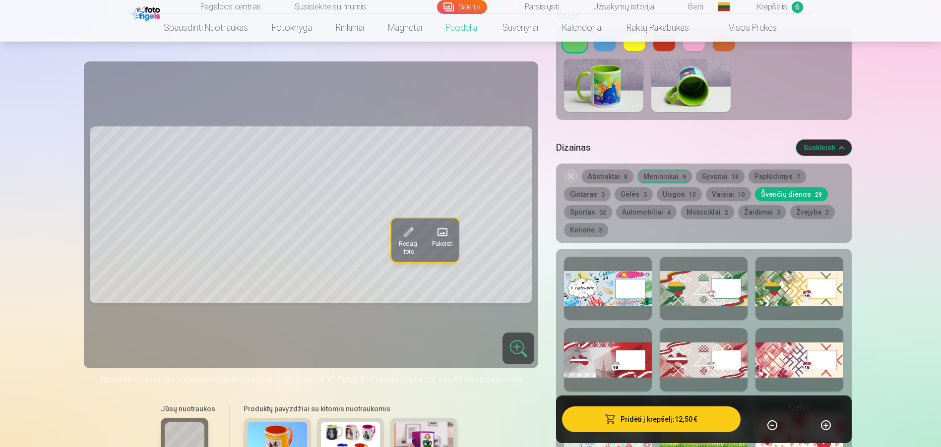
scroll to position [446, 0]
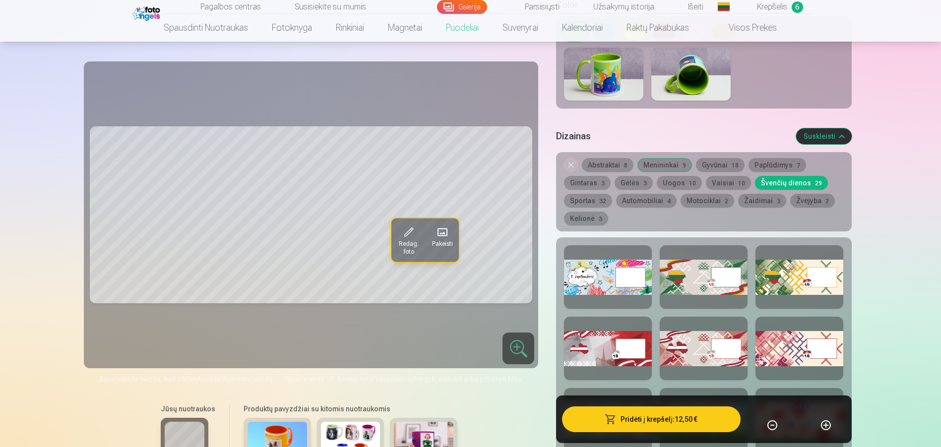
click at [707, 176] on button "Vaisiai 10" at bounding box center [728, 183] width 45 height 14
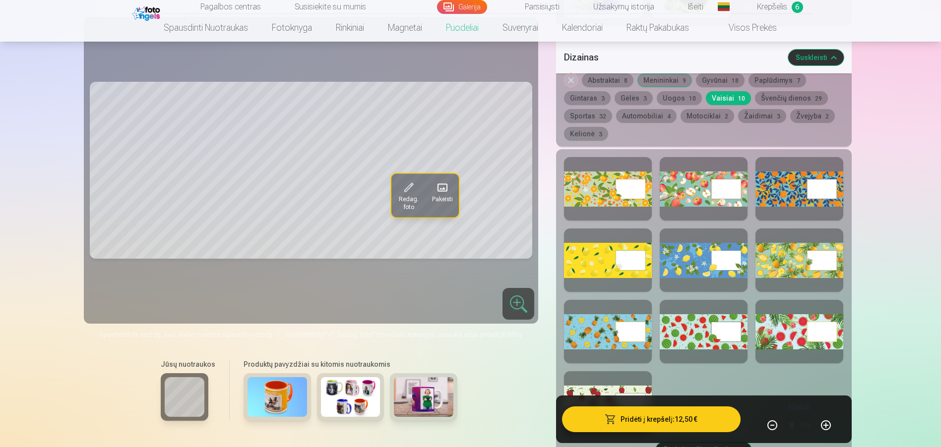
scroll to position [496, 0]
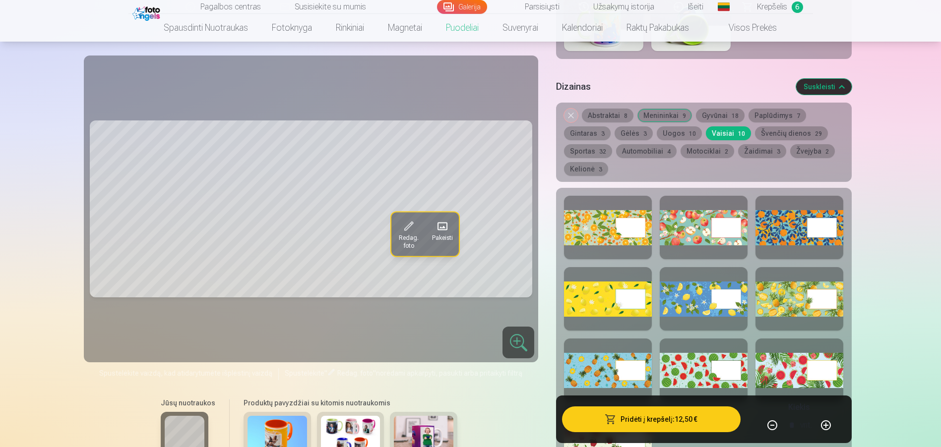
click at [678, 126] on button "Uogos 10" at bounding box center [679, 133] width 45 height 14
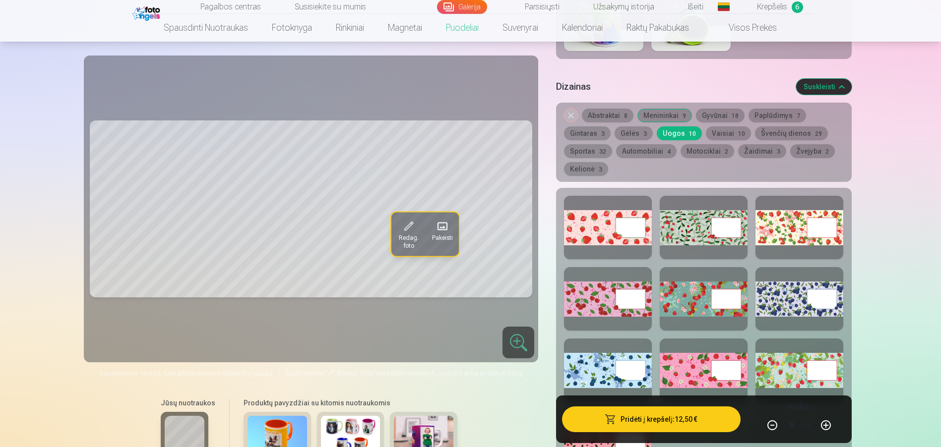
click at [620, 126] on button "Gėlės 3" at bounding box center [633, 133] width 38 height 14
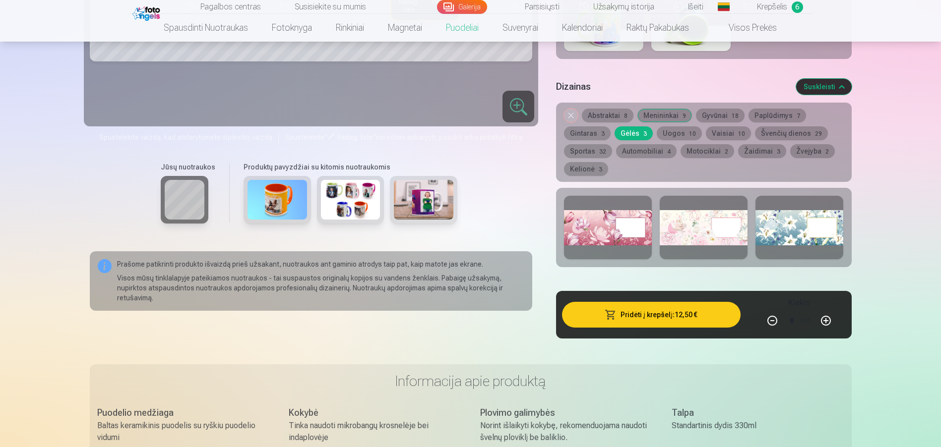
click at [577, 126] on button "Gintaras 3" at bounding box center [587, 133] width 47 height 14
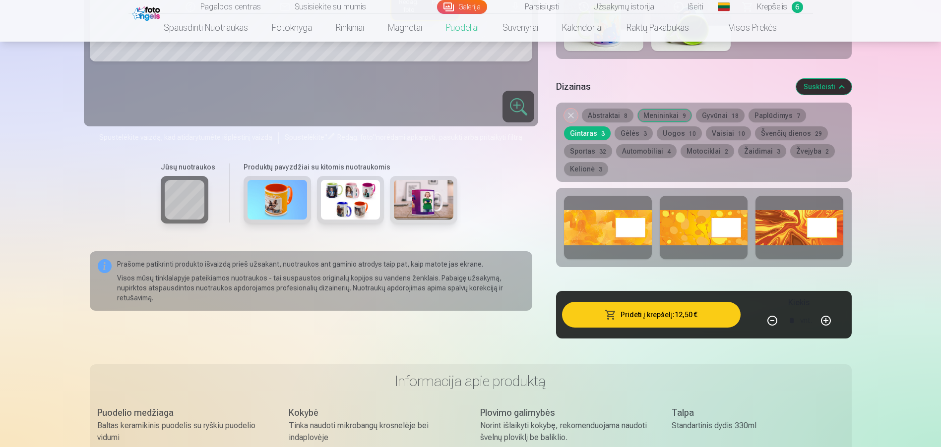
click at [785, 109] on button "Paplūdimys 7" at bounding box center [777, 116] width 58 height 14
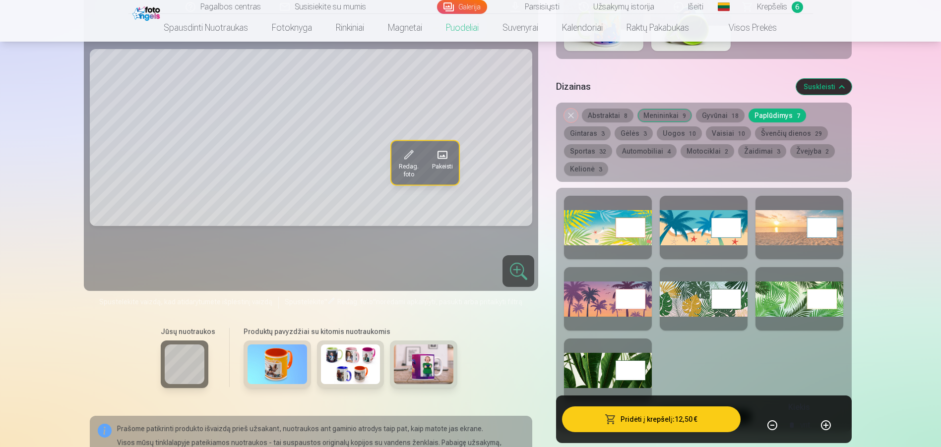
click at [714, 109] on button "Gyvūnai 18" at bounding box center [720, 116] width 49 height 14
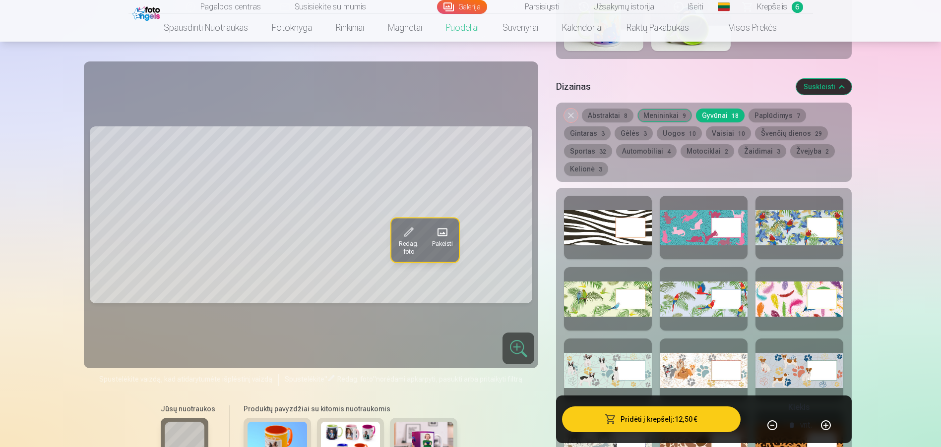
click at [582, 360] on div at bounding box center [608, 370] width 88 height 63
click at [699, 365] on div at bounding box center [703, 370] width 88 height 63
click at [778, 358] on div at bounding box center [799, 370] width 88 height 63
click at [606, 364] on div at bounding box center [608, 370] width 88 height 63
click at [653, 109] on button "Menininkai 9" at bounding box center [664, 116] width 55 height 14
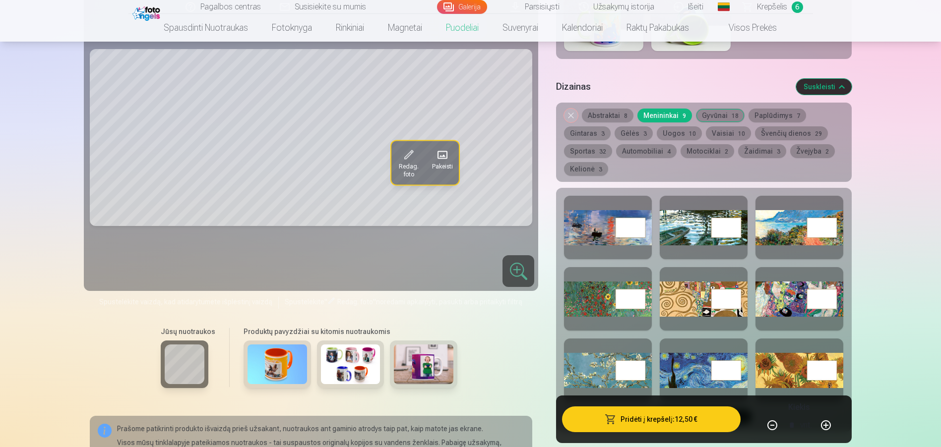
click at [610, 109] on button "Abstraktai 8" at bounding box center [608, 116] width 52 height 14
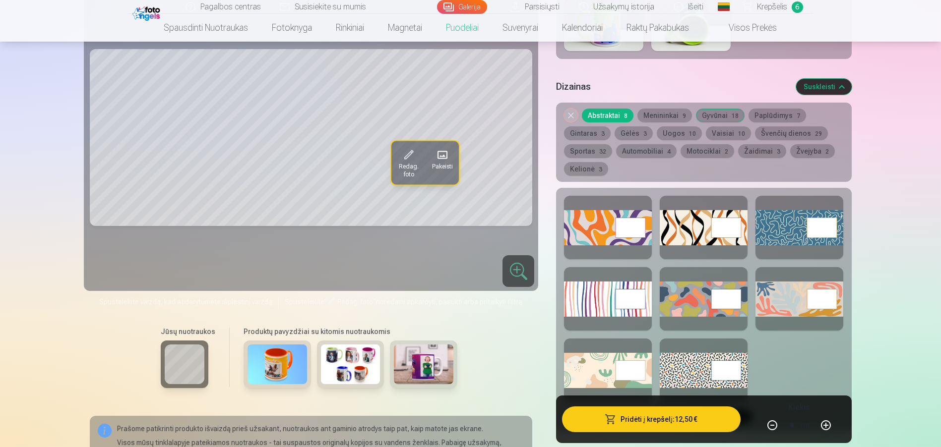
click at [588, 289] on div at bounding box center [608, 298] width 88 height 63
click at [597, 224] on div at bounding box center [608, 227] width 88 height 63
click at [648, 144] on button "Automobiliai 4" at bounding box center [646, 151] width 60 height 14
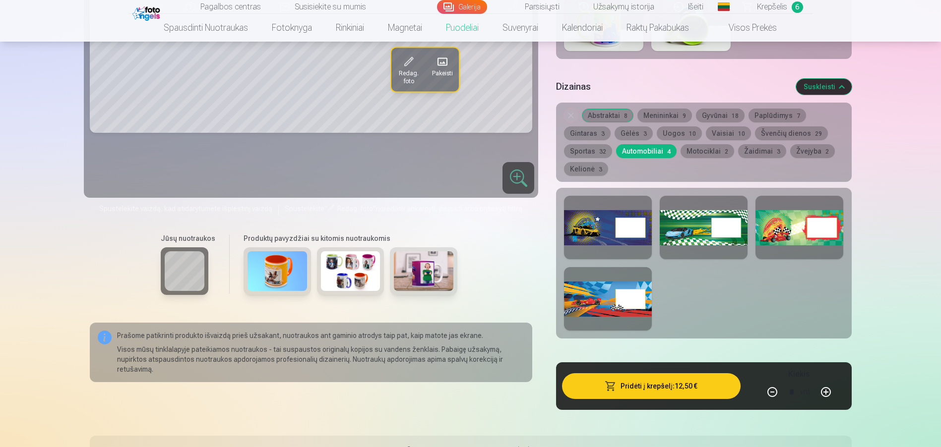
click at [579, 225] on div at bounding box center [608, 227] width 88 height 63
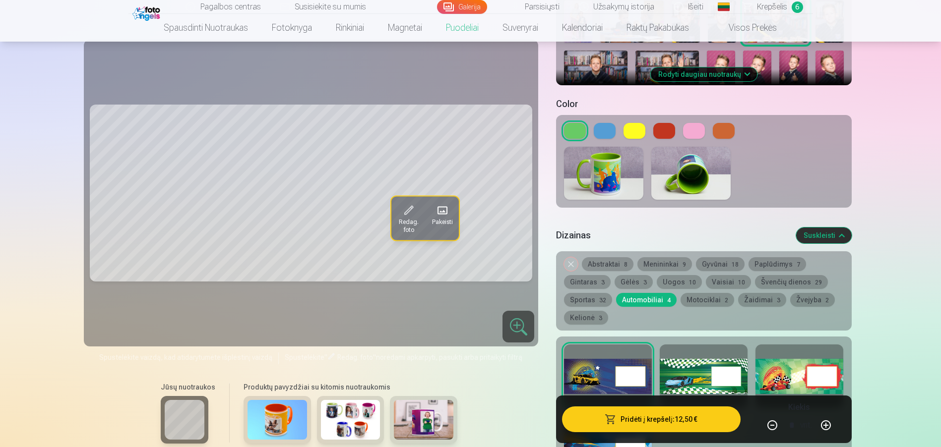
scroll to position [397, 0]
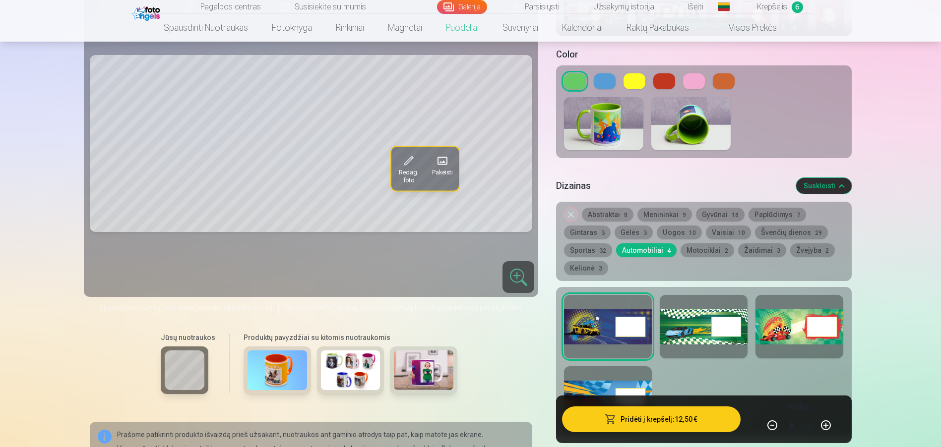
click at [683, 321] on div at bounding box center [703, 326] width 88 height 63
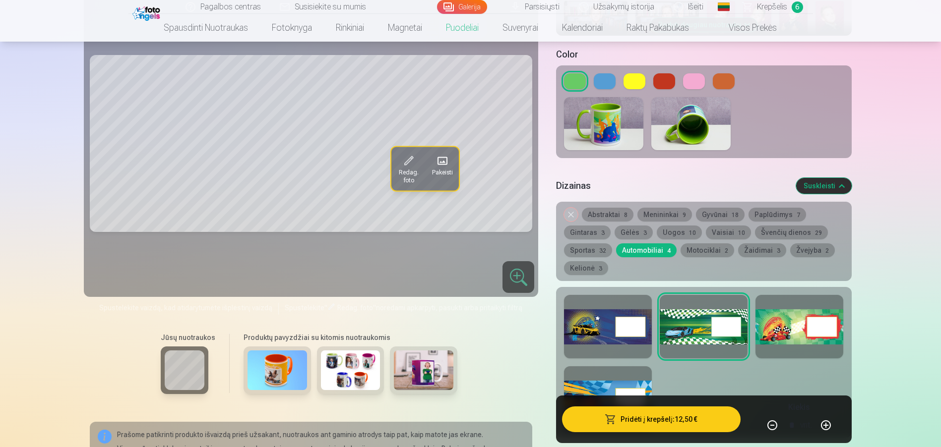
click at [773, 309] on div at bounding box center [799, 326] width 88 height 63
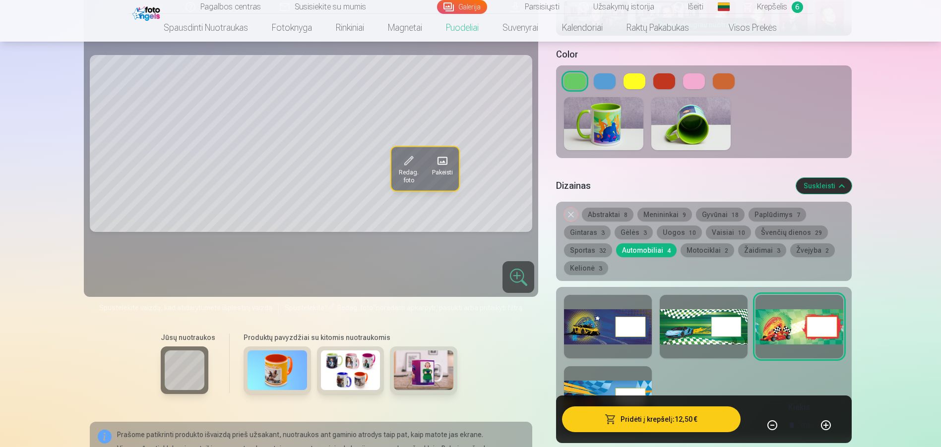
click at [592, 384] on div at bounding box center [608, 397] width 88 height 63
click at [344, 369] on img at bounding box center [351, 371] width 60 height 40
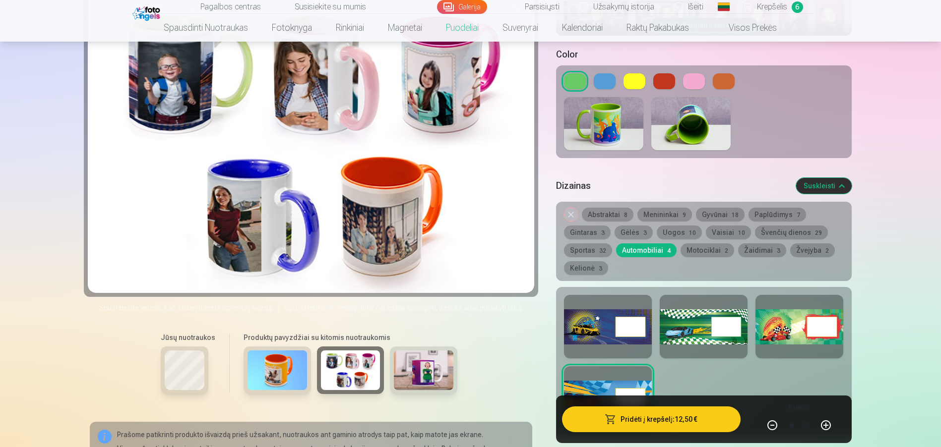
click at [640, 73] on button at bounding box center [634, 81] width 22 height 16
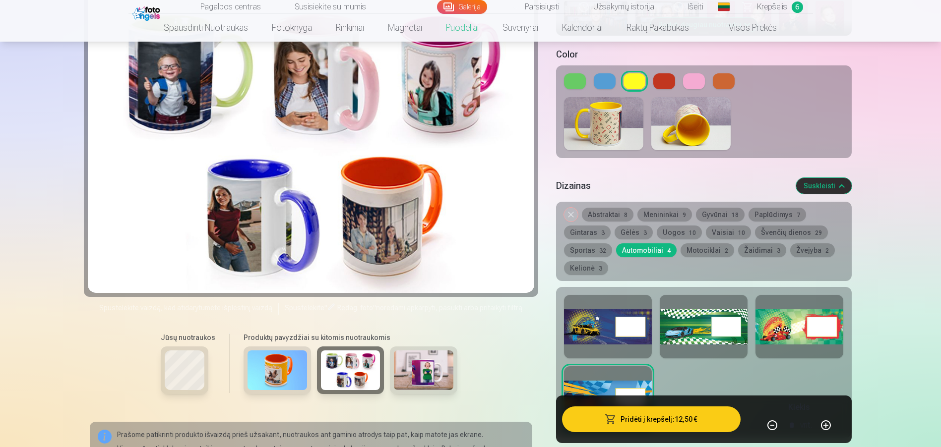
click at [662, 73] on button at bounding box center [664, 81] width 22 height 16
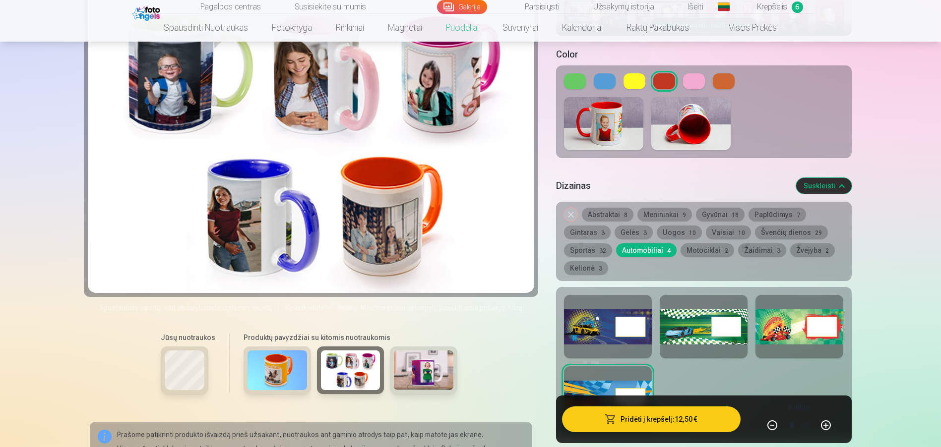
click at [706, 73] on div at bounding box center [703, 81] width 279 height 16
click at [734, 73] on div at bounding box center [703, 81] width 279 height 16
click at [692, 73] on button at bounding box center [694, 81] width 22 height 16
click at [719, 73] on button at bounding box center [724, 81] width 22 height 16
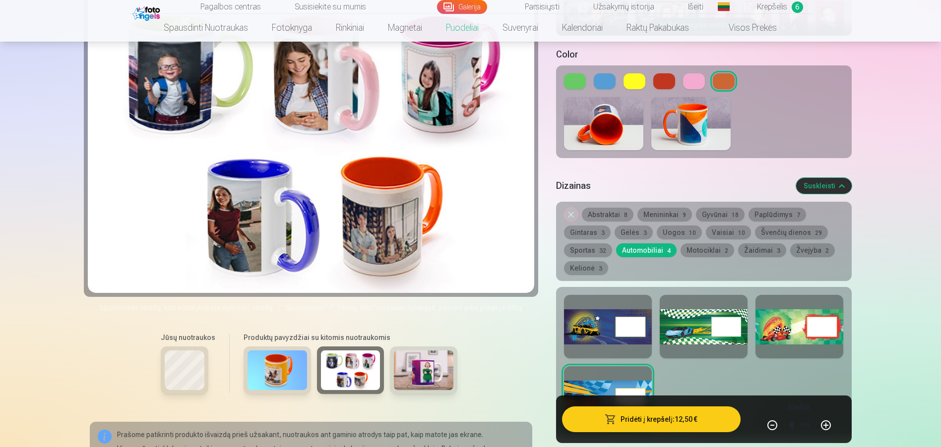
click at [600, 75] on button at bounding box center [605, 81] width 22 height 16
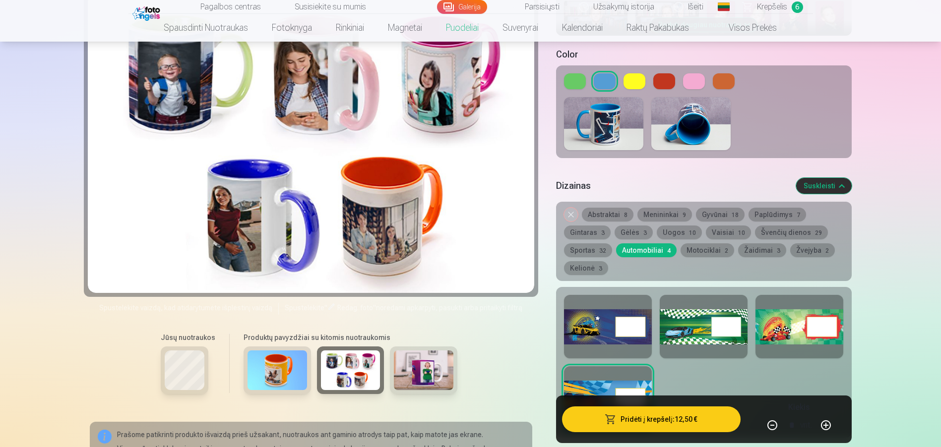
click at [569, 75] on button at bounding box center [575, 81] width 22 height 16
click at [721, 73] on button at bounding box center [724, 81] width 22 height 16
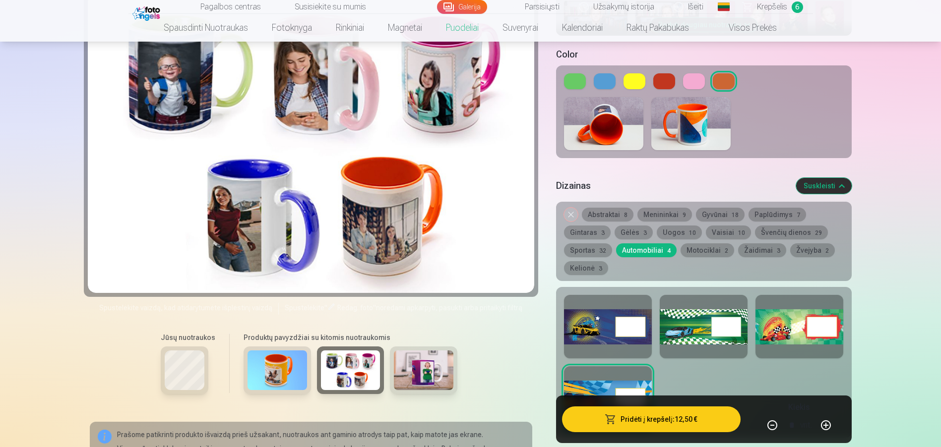
click at [761, 243] on button "Žaidimai 3" at bounding box center [762, 250] width 48 height 14
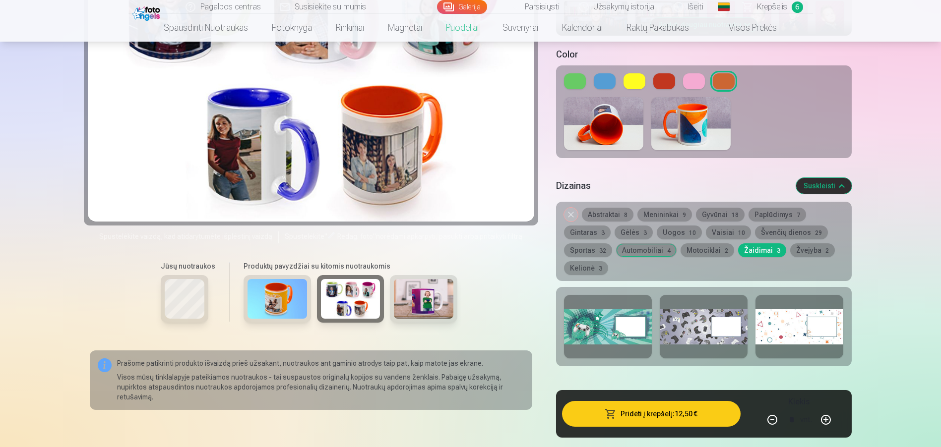
click at [587, 261] on button "Kelionė 3" at bounding box center [586, 268] width 44 height 14
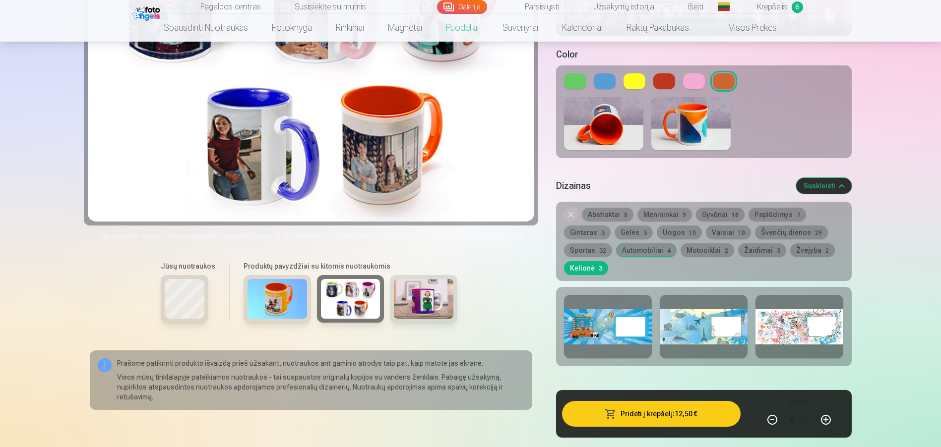
click at [580, 322] on div at bounding box center [608, 326] width 88 height 63
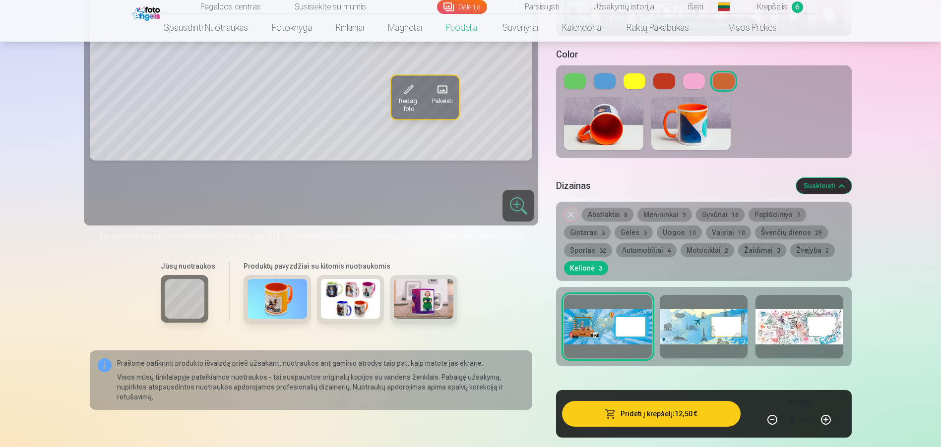
click at [672, 312] on div at bounding box center [703, 326] width 88 height 63
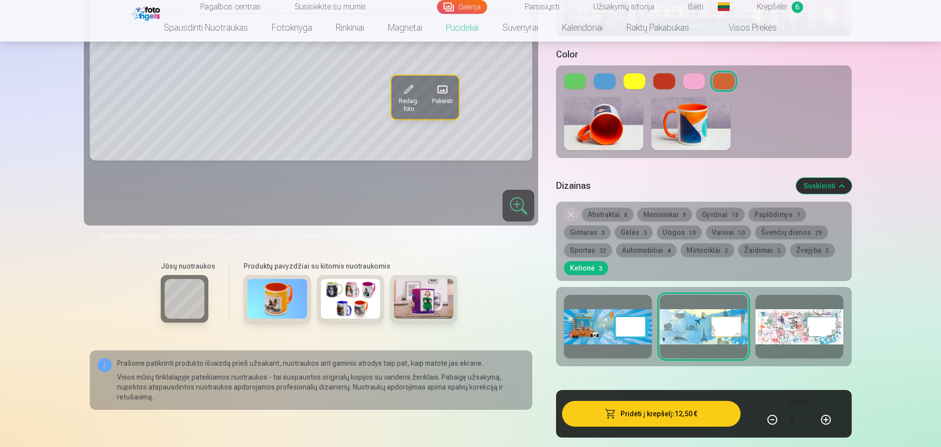
click at [783, 316] on div at bounding box center [799, 326] width 88 height 63
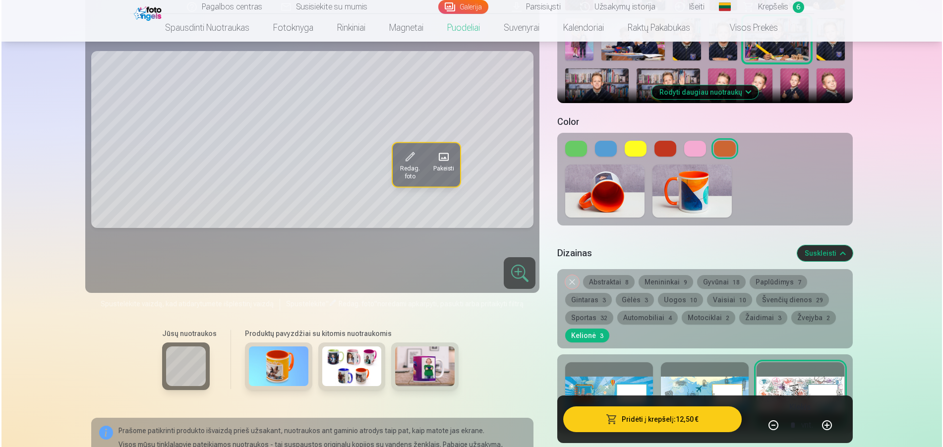
scroll to position [347, 0]
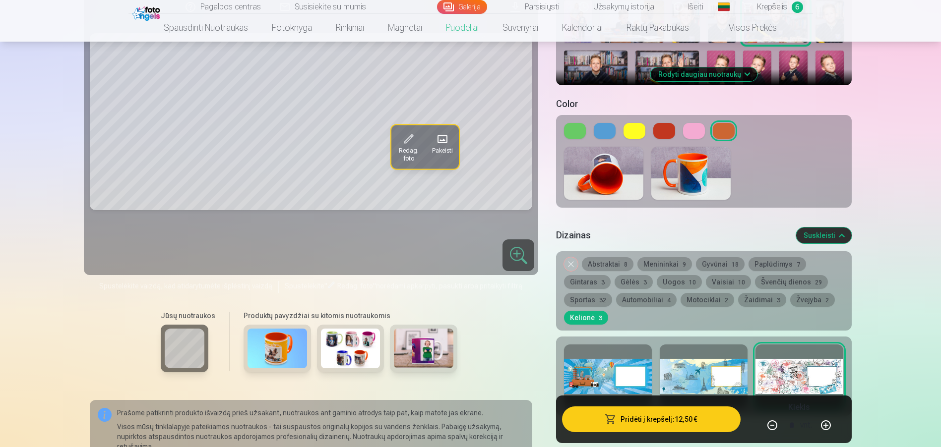
click at [686, 363] on div at bounding box center [703, 376] width 88 height 63
click at [400, 153] on span "Redag. foto" at bounding box center [408, 155] width 23 height 16
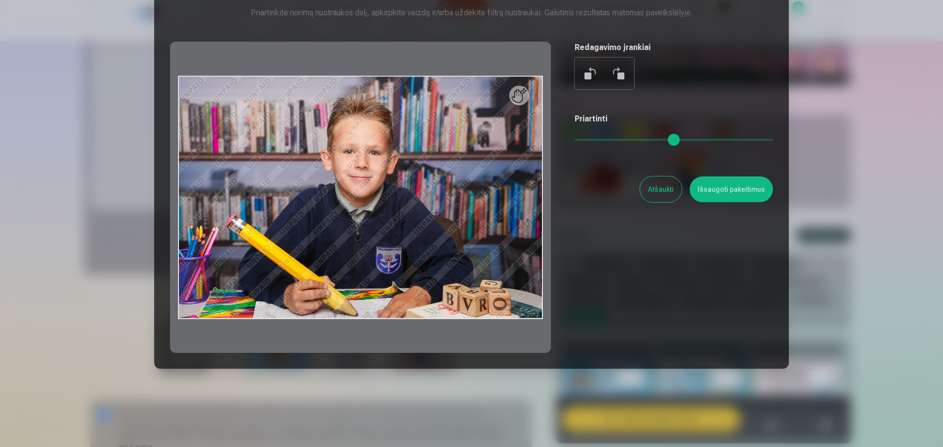
scroll to position [67, 0]
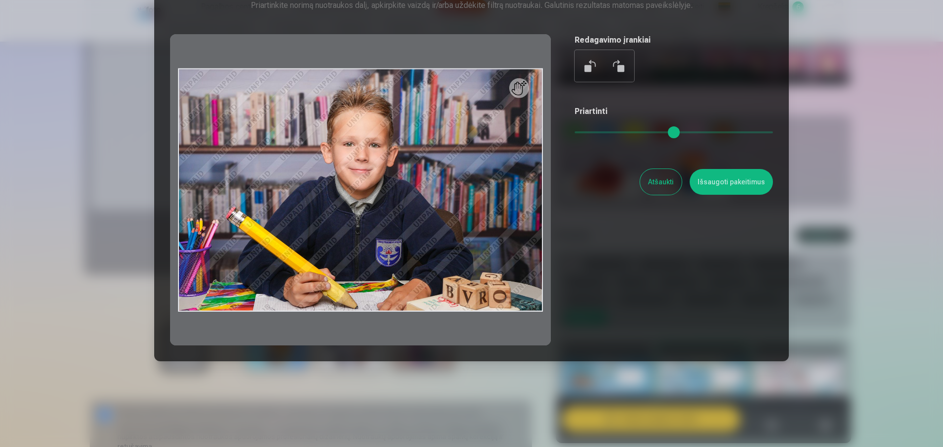
click at [646, 181] on button "Atšaukti" at bounding box center [661, 182] width 42 height 26
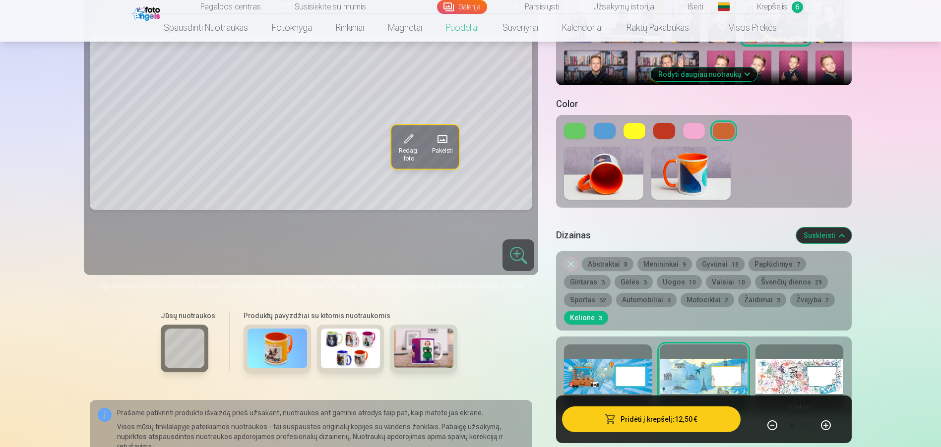
click at [440, 147] on span "Pakeisti" at bounding box center [442, 151] width 21 height 8
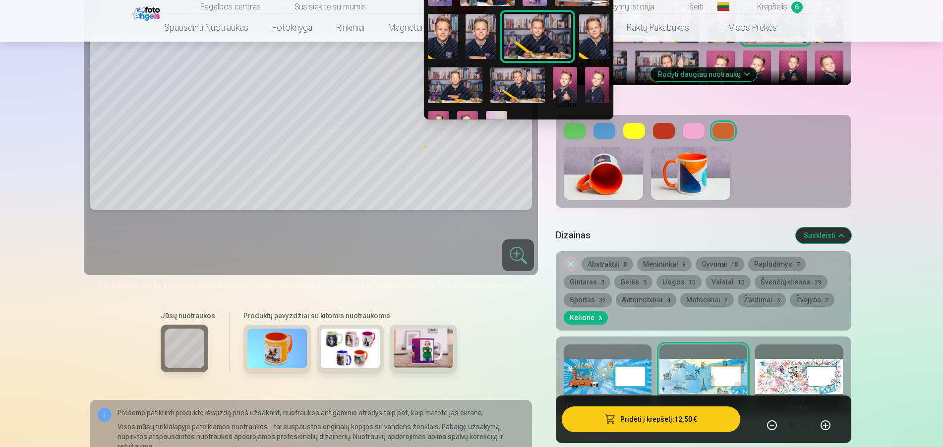
scroll to position [100, 0]
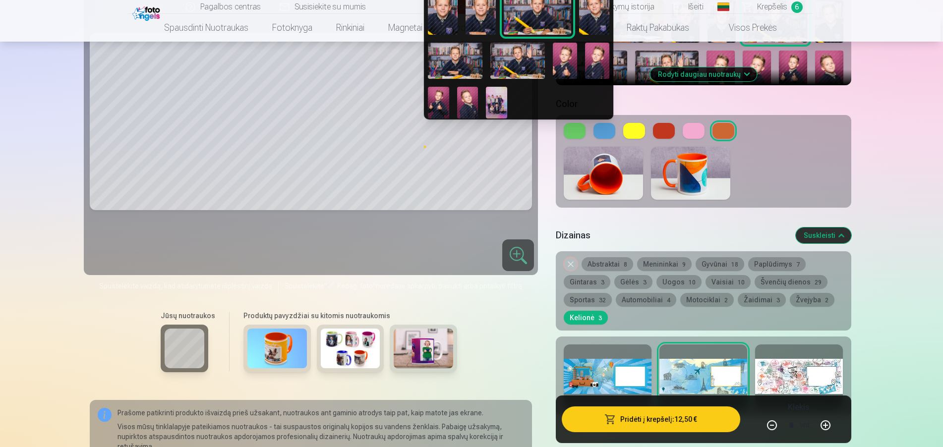
click at [568, 55] on img at bounding box center [565, 61] width 24 height 36
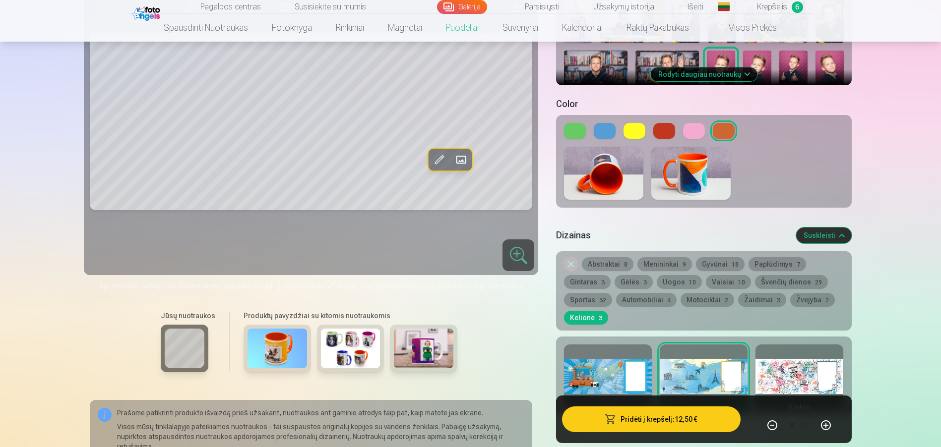
click at [462, 161] on span at bounding box center [461, 160] width 16 height 16
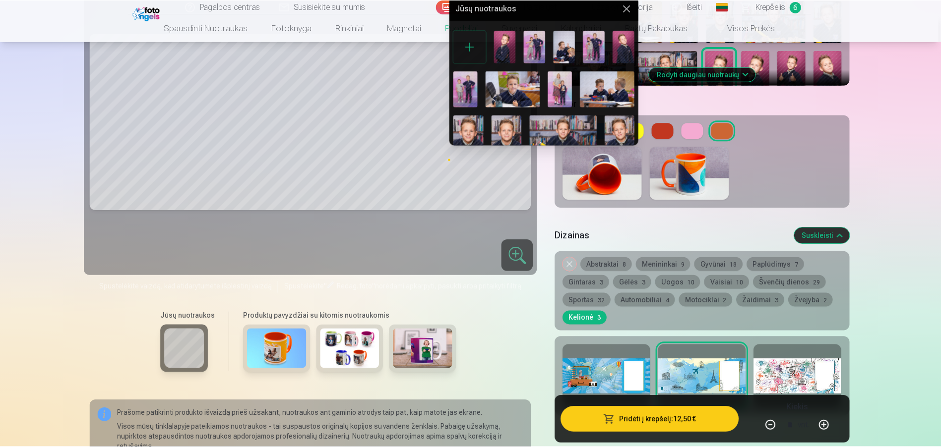
scroll to position [100, 0]
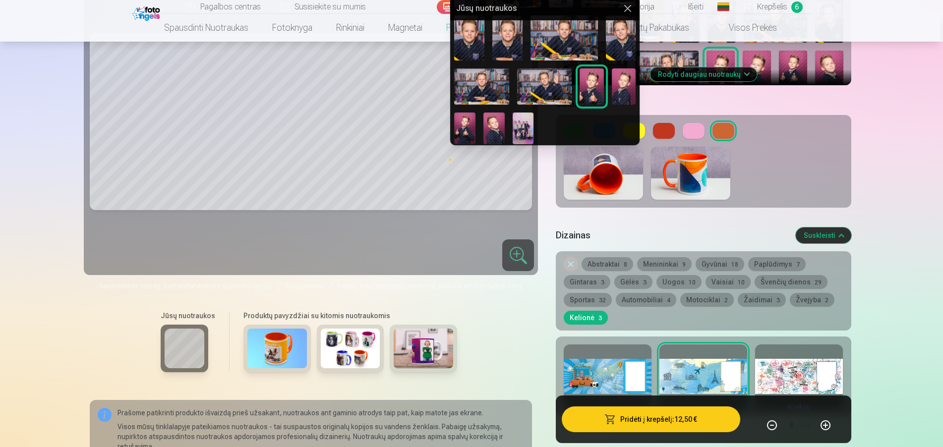
click at [464, 121] on img at bounding box center [464, 129] width 21 height 32
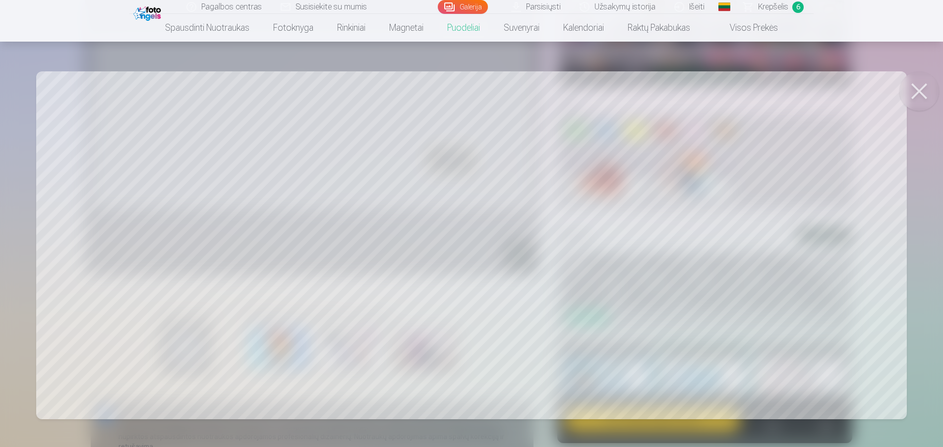
drag, startPoint x: 730, startPoint y: 258, endPoint x: 755, endPoint y: 230, distance: 37.9
click at [755, 230] on div at bounding box center [471, 223] width 943 height 447
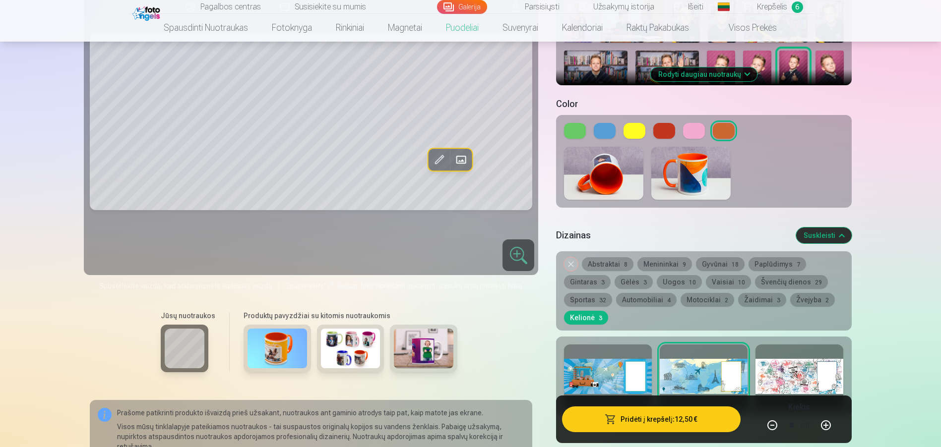
click at [442, 160] on span at bounding box center [439, 160] width 16 height 16
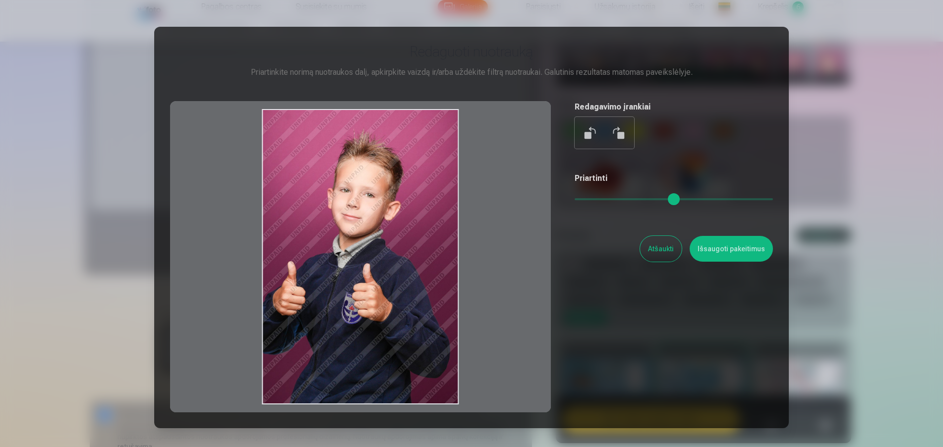
drag, startPoint x: 419, startPoint y: 234, endPoint x: 447, endPoint y: 231, distance: 27.4
click at [447, 231] on div at bounding box center [360, 256] width 381 height 311
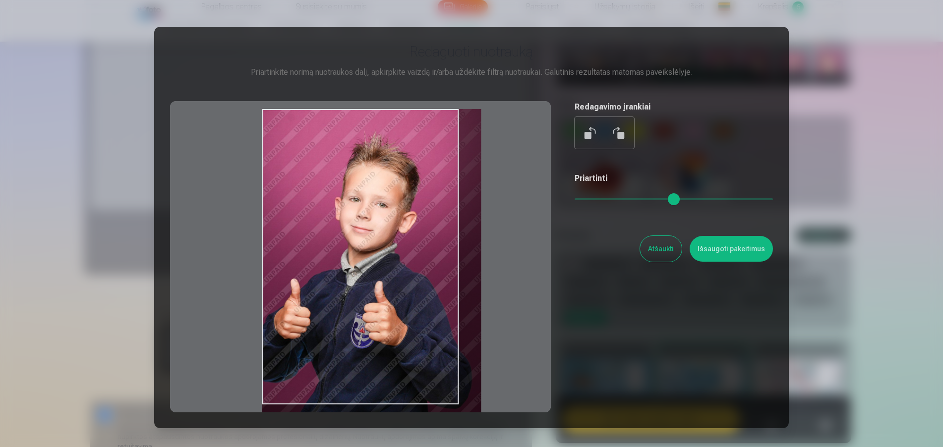
drag, startPoint x: 576, startPoint y: 196, endPoint x: 587, endPoint y: 195, distance: 11.0
click at [587, 198] on input "range" at bounding box center [674, 199] width 198 height 2
type input "****"
click at [736, 252] on button "Išsaugoti pakeitimus" at bounding box center [731, 249] width 83 height 26
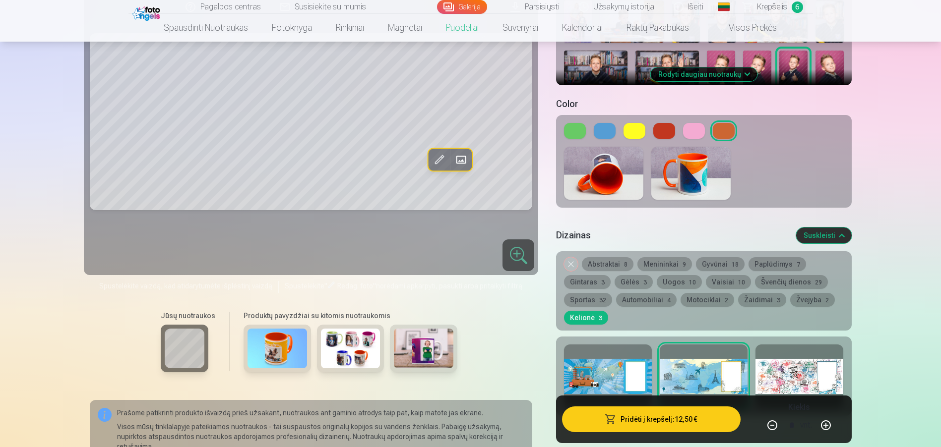
click at [806, 293] on button "Žvejyba 2" at bounding box center [812, 300] width 45 height 14
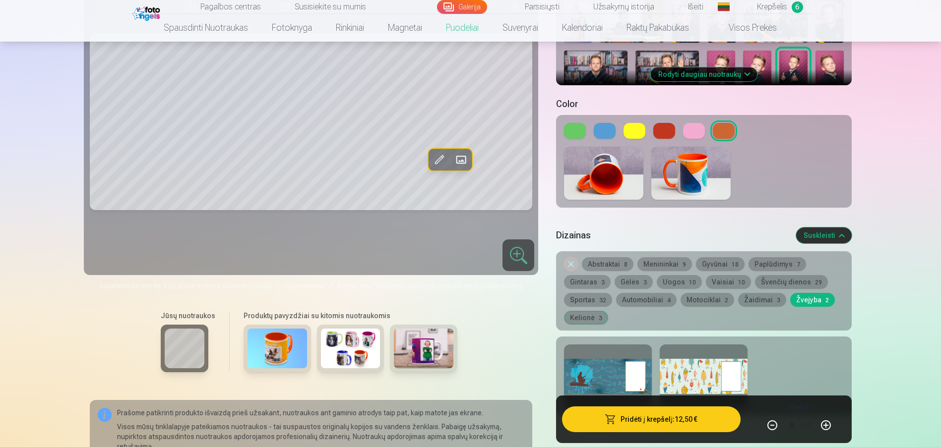
click at [746, 293] on button "Žaidimai 3" at bounding box center [762, 300] width 48 height 14
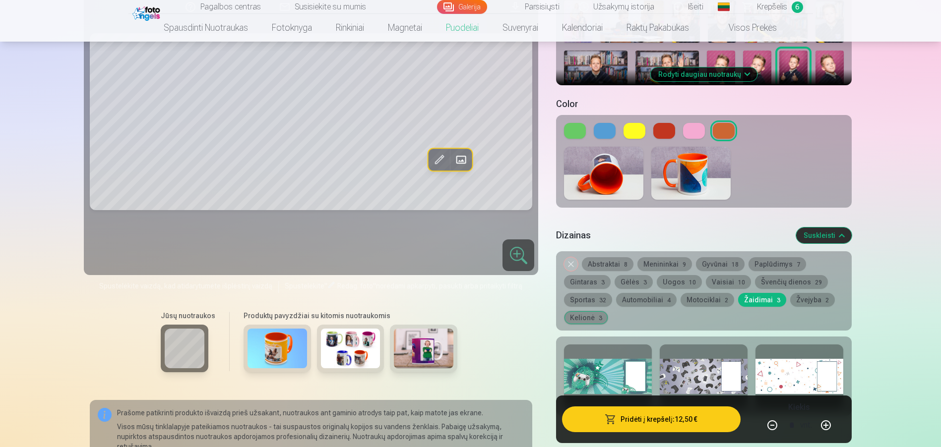
scroll to position [397, 0]
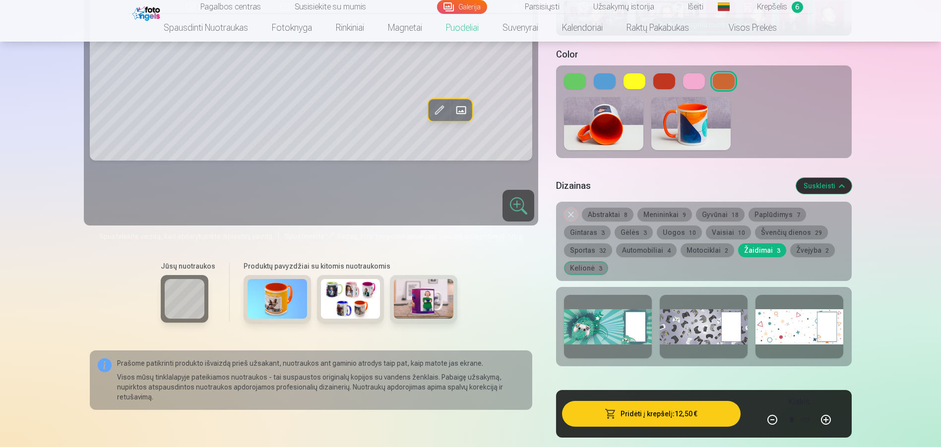
click at [700, 320] on div at bounding box center [703, 326] width 88 height 63
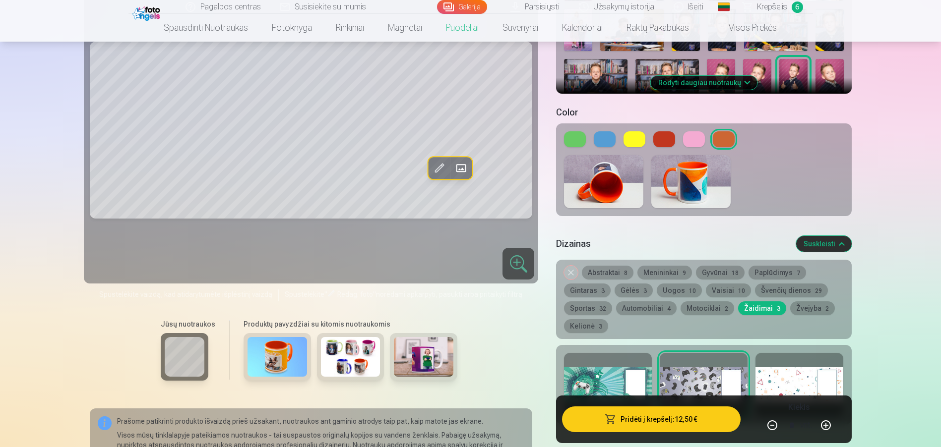
scroll to position [347, 0]
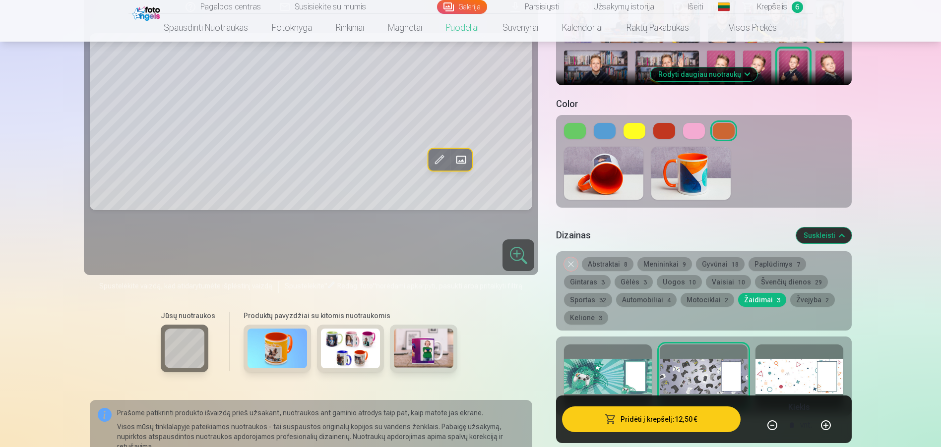
click at [771, 362] on div at bounding box center [799, 376] width 88 height 63
click at [586, 367] on div at bounding box center [608, 376] width 88 height 63
click at [699, 293] on button "Motociklai 2" at bounding box center [707, 300] width 54 height 14
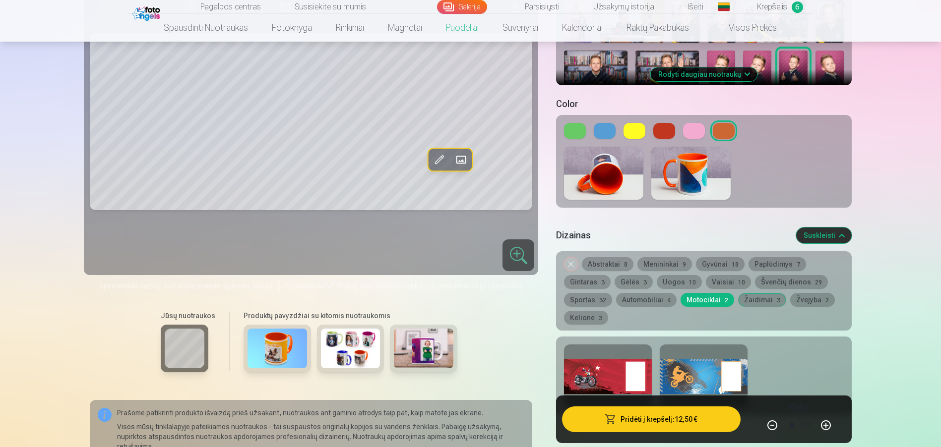
click at [564, 376] on div at bounding box center [608, 376] width 88 height 63
click at [694, 360] on div at bounding box center [703, 376] width 88 height 63
click at [630, 293] on button "Automobiliai 4" at bounding box center [646, 300] width 60 height 14
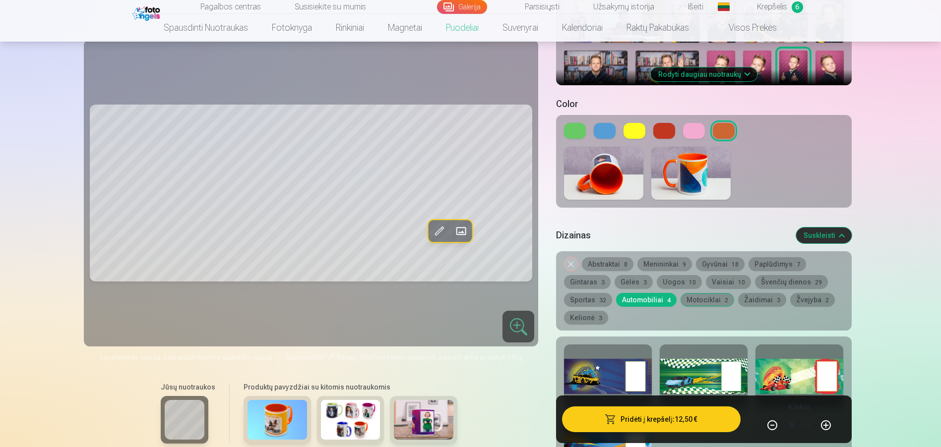
click at [630, 293] on button "Automobiliai 4" at bounding box center [646, 300] width 60 height 14
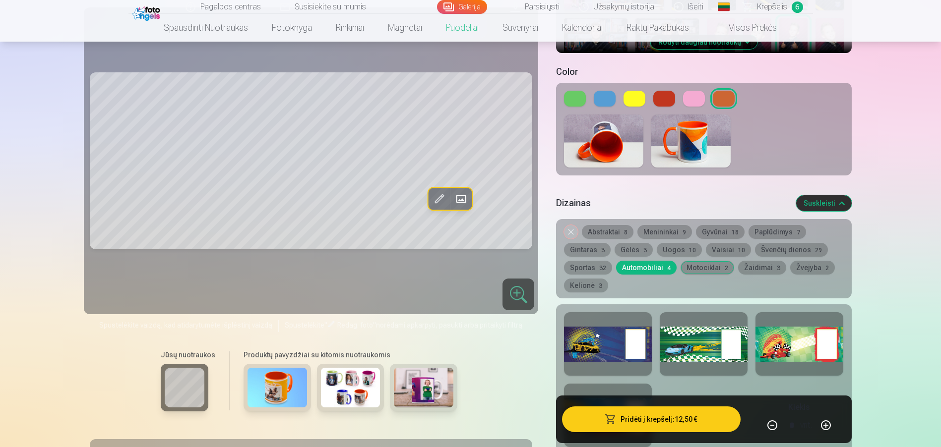
scroll to position [397, 0]
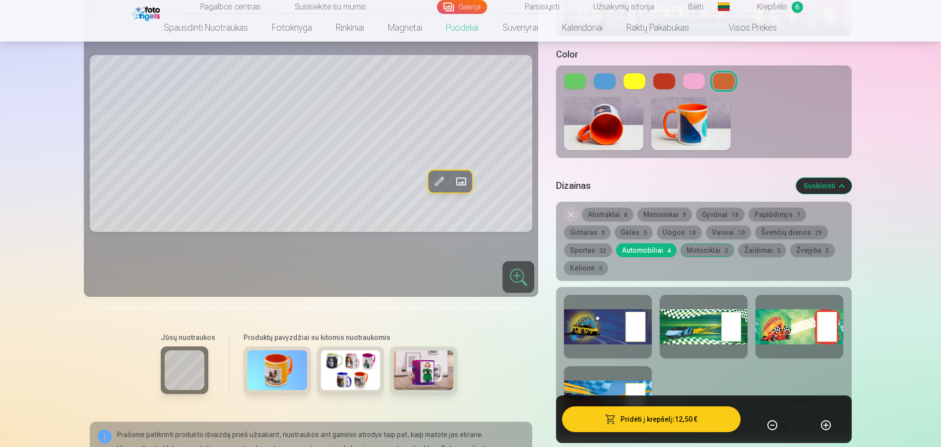
click at [598, 322] on div at bounding box center [608, 326] width 88 height 63
click at [586, 243] on button "Sportas 32" at bounding box center [588, 250] width 48 height 14
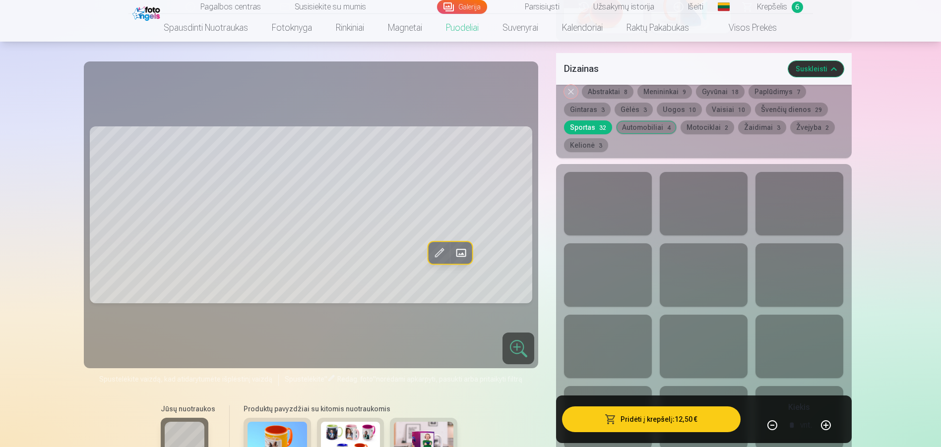
scroll to position [545, 0]
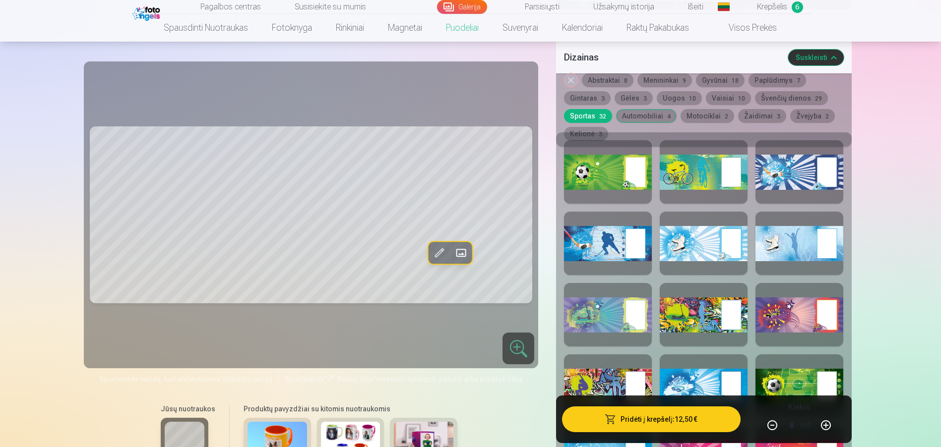
click at [588, 303] on div at bounding box center [608, 314] width 88 height 63
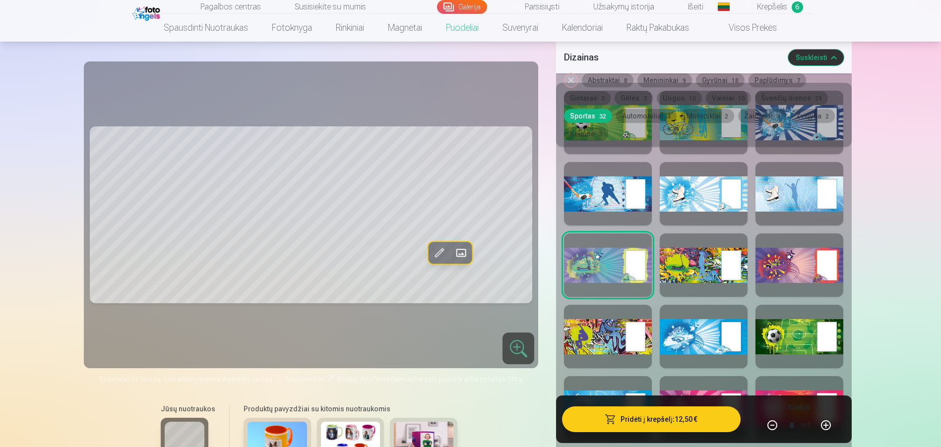
click at [691, 263] on div at bounding box center [703, 265] width 88 height 63
click at [799, 263] on div at bounding box center [799, 265] width 88 height 63
click at [592, 330] on div at bounding box center [608, 336] width 88 height 63
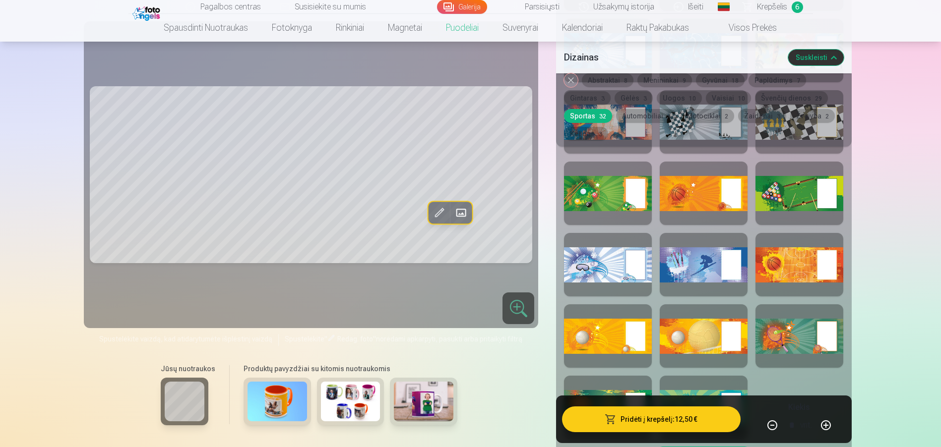
scroll to position [1091, 0]
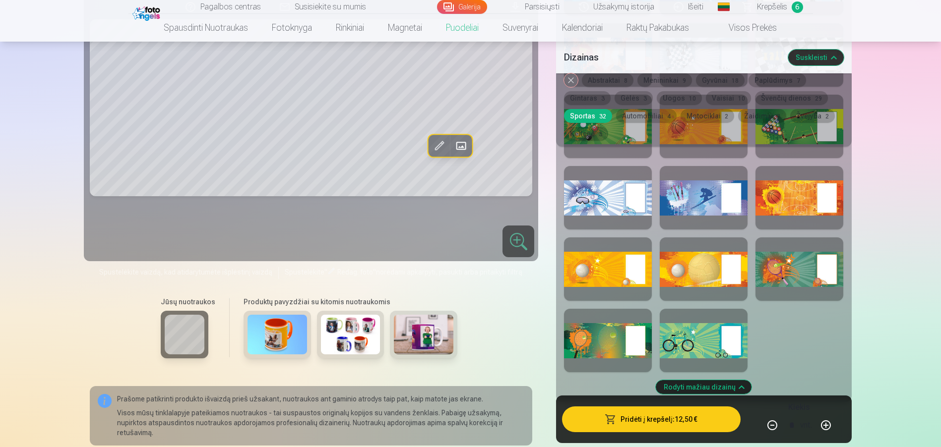
click at [699, 319] on div at bounding box center [703, 340] width 88 height 63
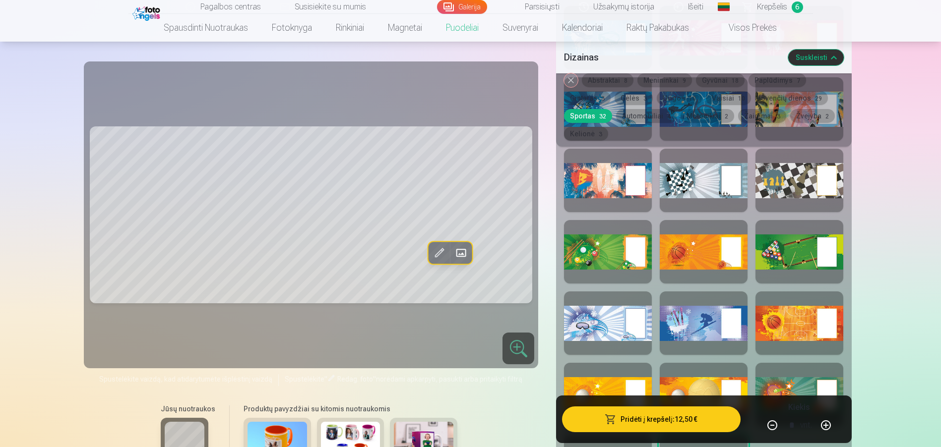
scroll to position [942, 0]
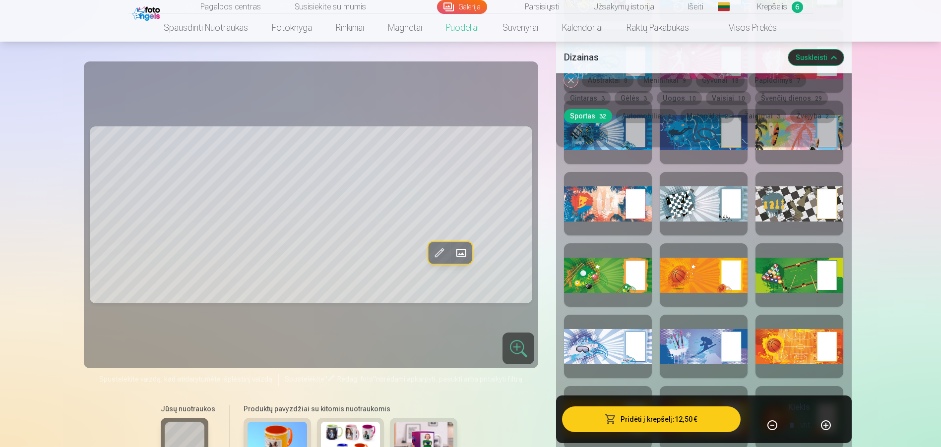
click at [694, 339] on div at bounding box center [703, 346] width 88 height 63
click at [598, 335] on div at bounding box center [608, 346] width 88 height 63
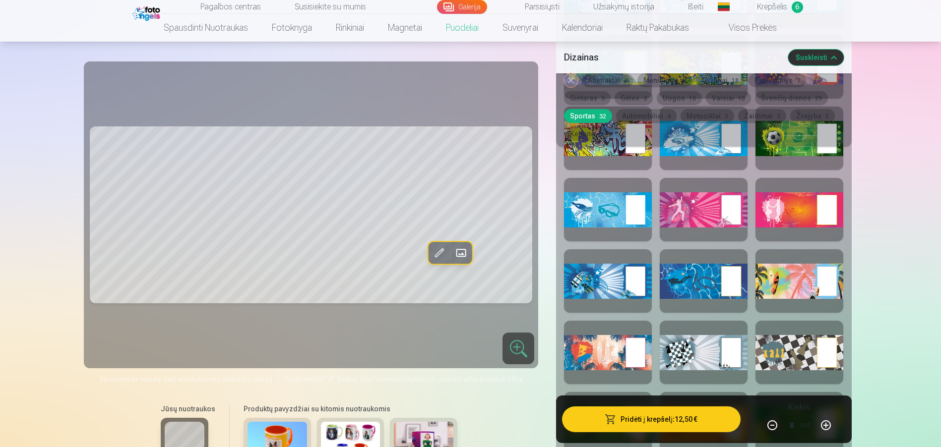
scroll to position [744, 0]
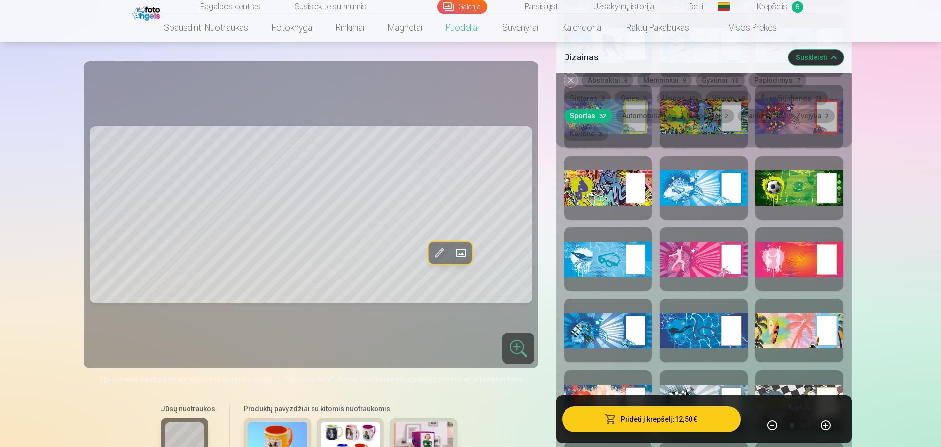
click at [686, 262] on div at bounding box center [703, 259] width 88 height 63
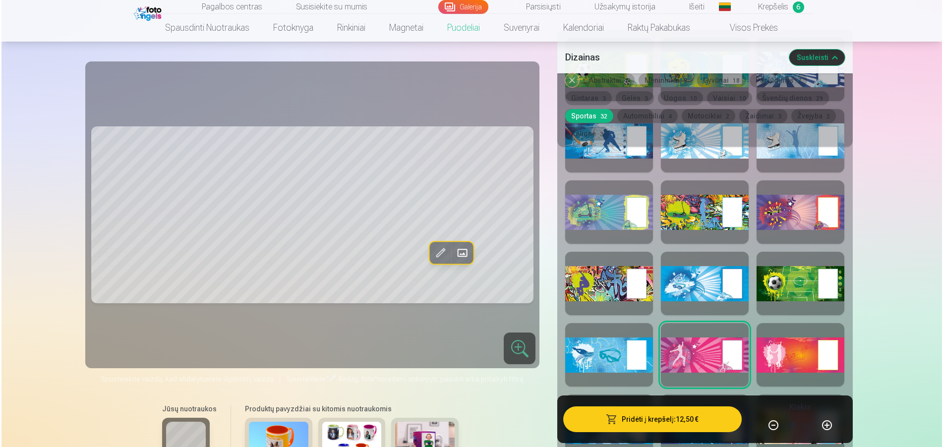
scroll to position [645, 0]
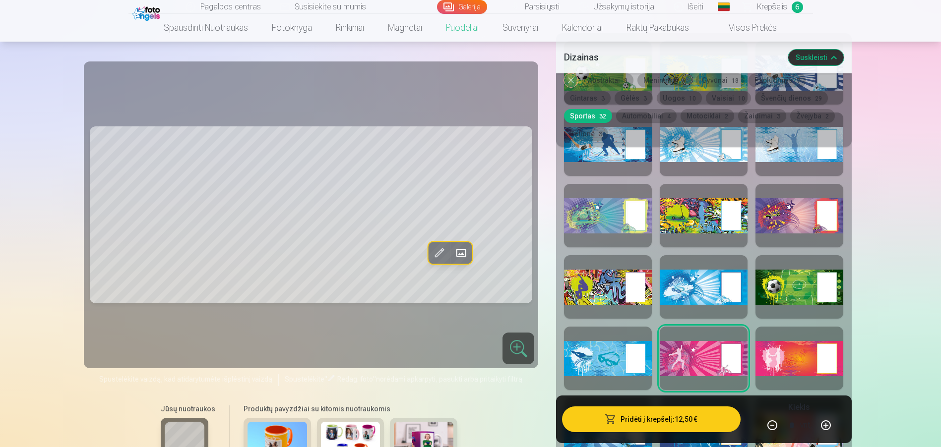
click at [564, 287] on div at bounding box center [608, 286] width 88 height 63
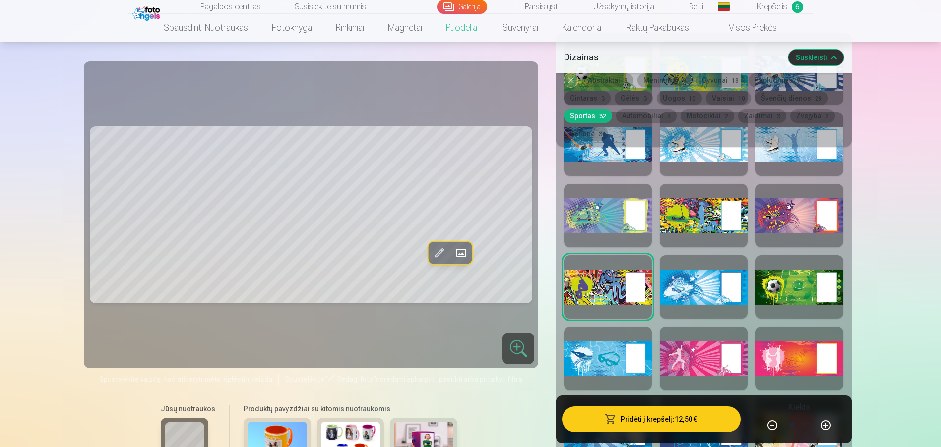
click at [795, 208] on div at bounding box center [799, 215] width 88 height 63
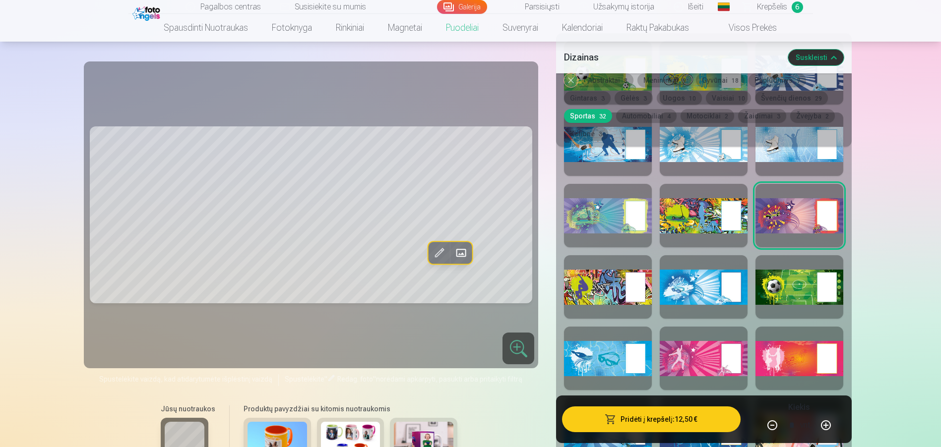
click at [691, 199] on div at bounding box center [703, 215] width 88 height 63
click at [461, 248] on span at bounding box center [461, 253] width 16 height 16
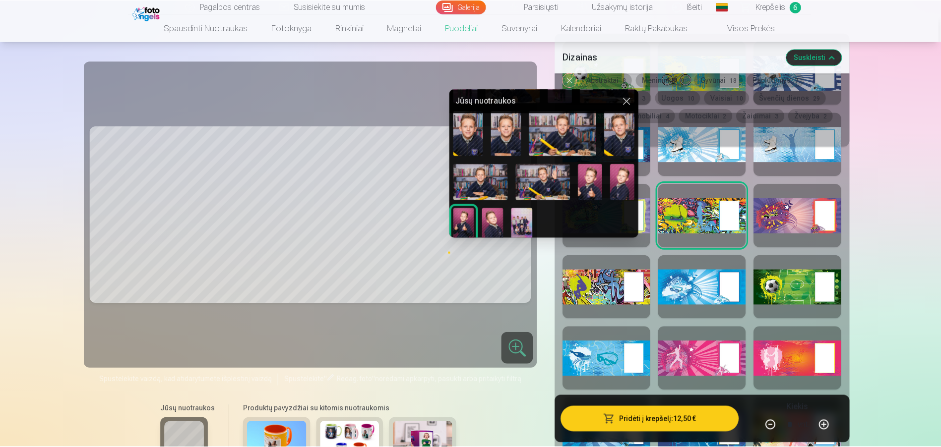
scroll to position [100, 0]
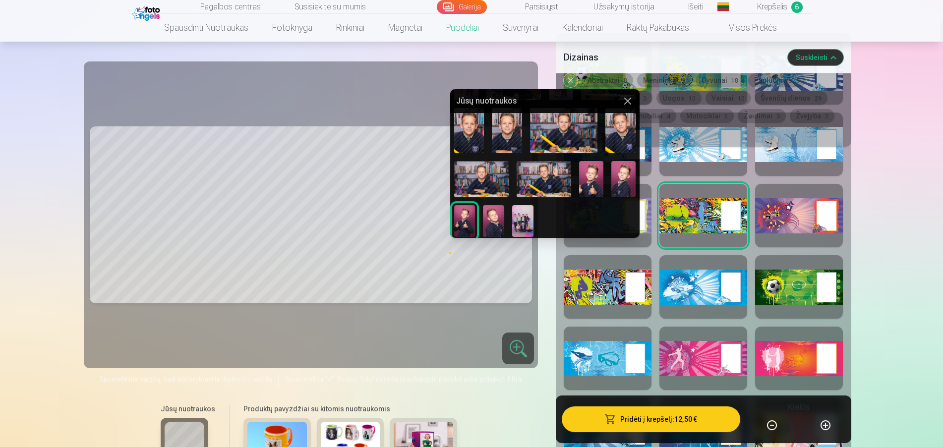
click at [629, 102] on button at bounding box center [628, 101] width 12 height 12
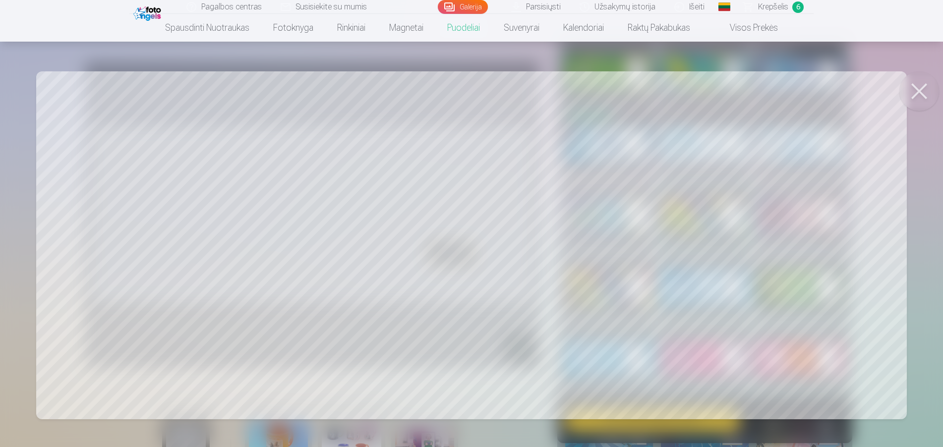
click at [913, 88] on button at bounding box center [919, 91] width 40 height 40
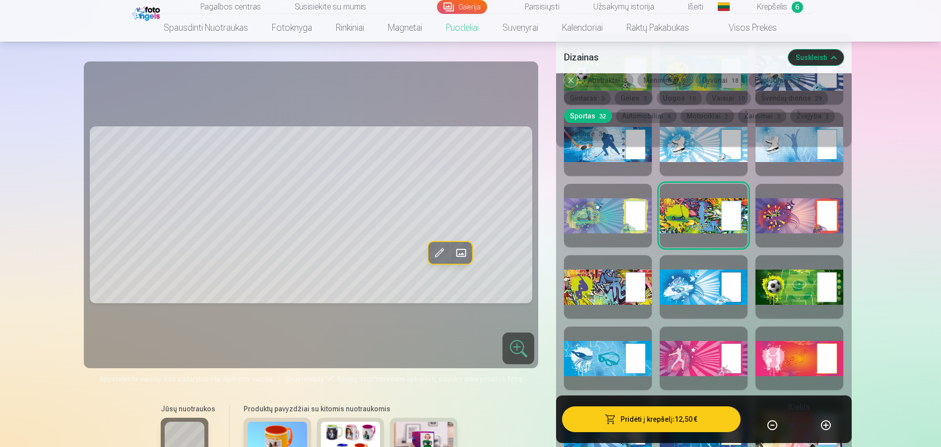
click at [598, 278] on div at bounding box center [608, 286] width 88 height 63
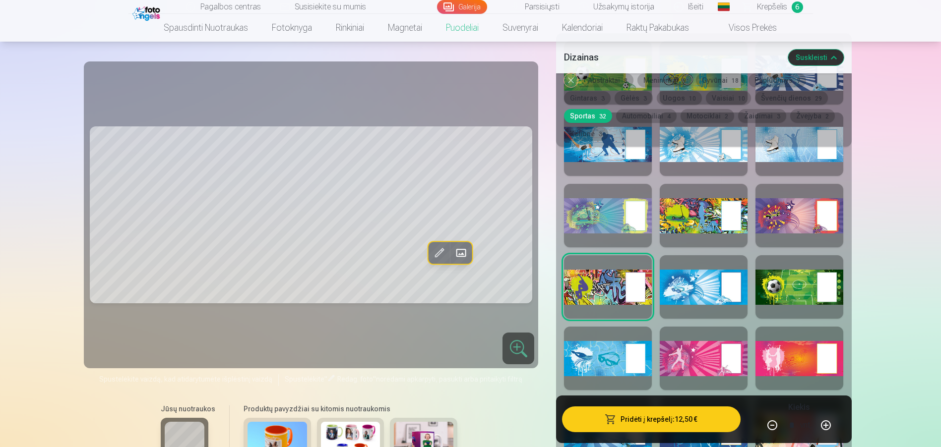
click at [702, 212] on div at bounding box center [703, 215] width 88 height 63
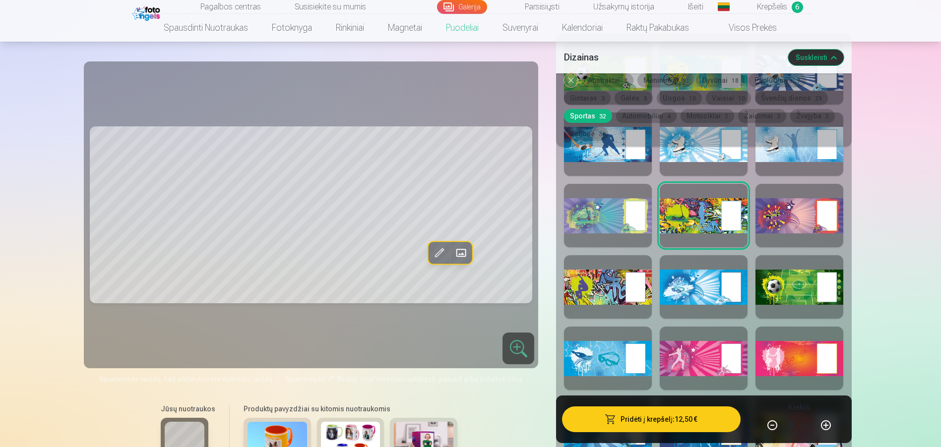
click at [606, 272] on div at bounding box center [608, 286] width 88 height 63
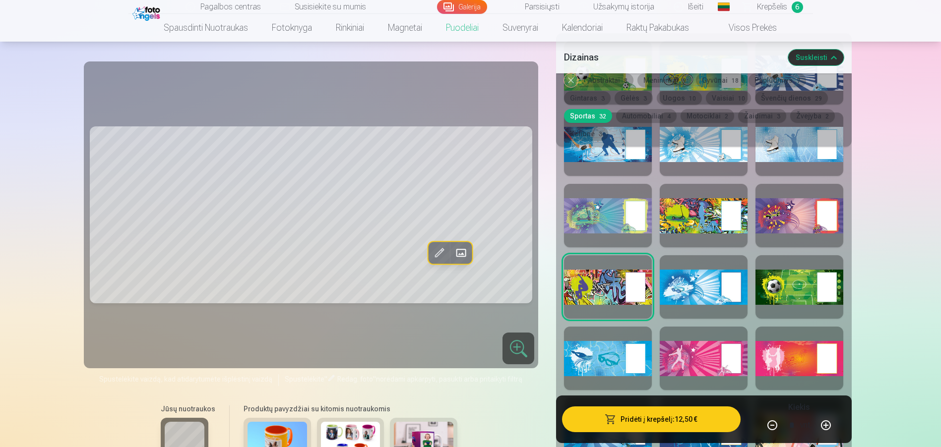
click at [794, 208] on div at bounding box center [799, 215] width 88 height 63
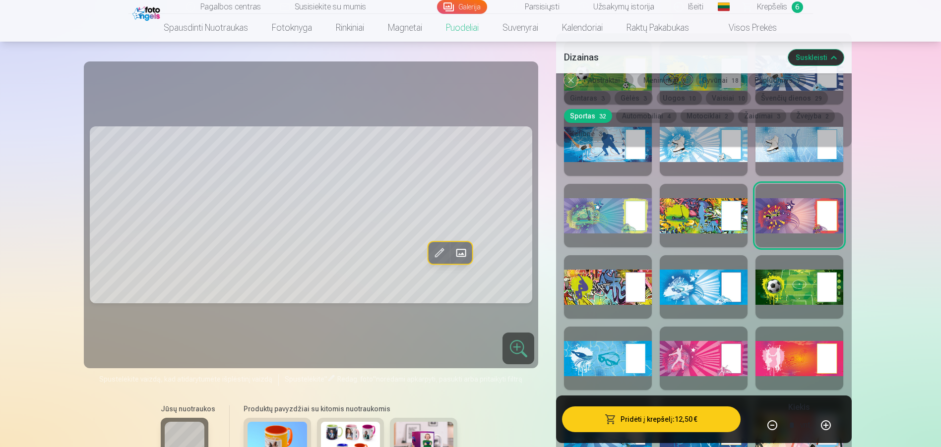
click at [578, 214] on div at bounding box center [608, 215] width 88 height 63
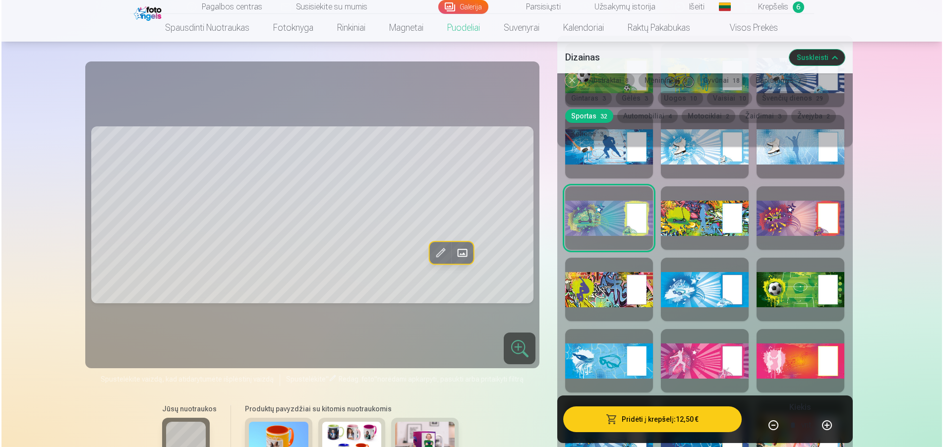
scroll to position [645, 0]
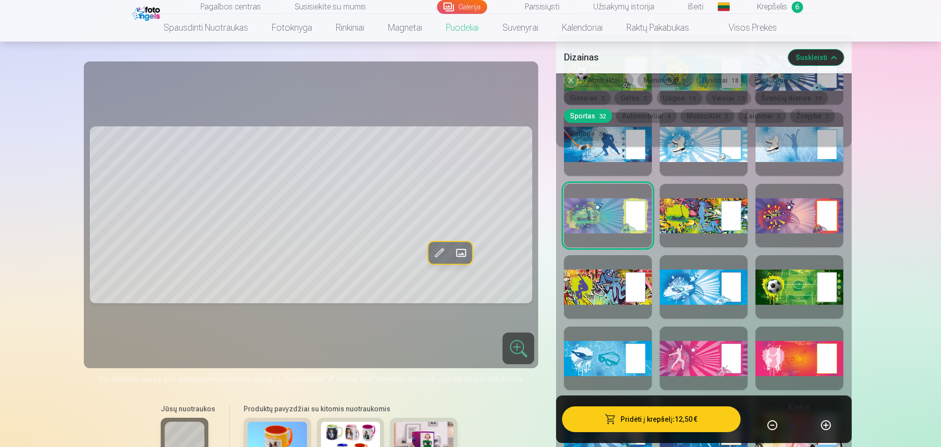
click at [595, 278] on div at bounding box center [608, 286] width 88 height 63
click at [689, 207] on div at bounding box center [703, 215] width 88 height 63
click at [576, 282] on div at bounding box center [608, 286] width 88 height 63
click at [682, 202] on div at bounding box center [703, 215] width 88 height 63
click at [658, 418] on button "Pridėti į krepšelį : 12,50 €" at bounding box center [651, 420] width 178 height 26
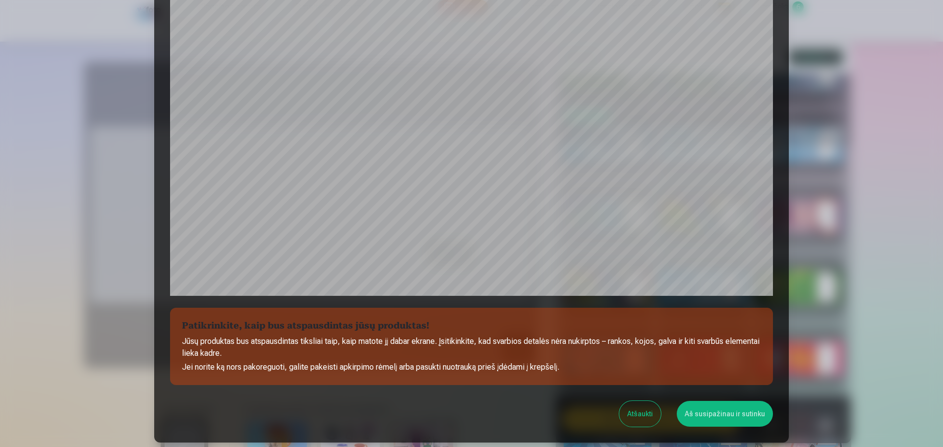
scroll to position [266, 0]
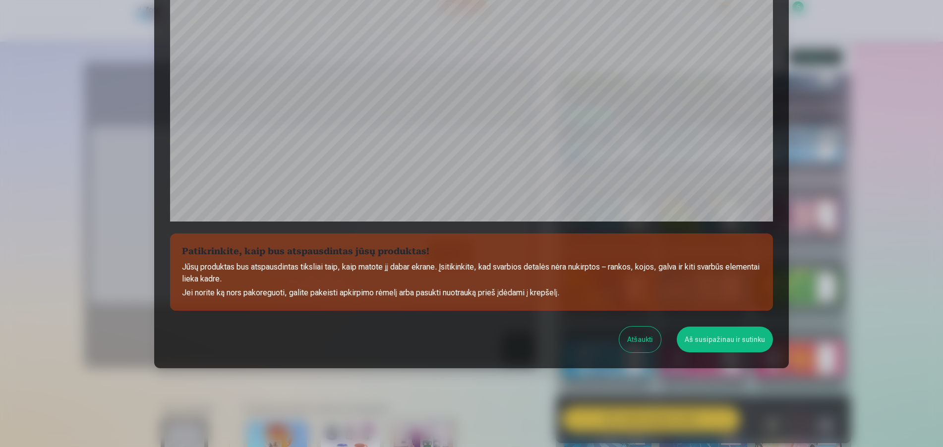
click at [714, 342] on button "Aš susipažinau ir sutinku" at bounding box center [725, 340] width 96 height 26
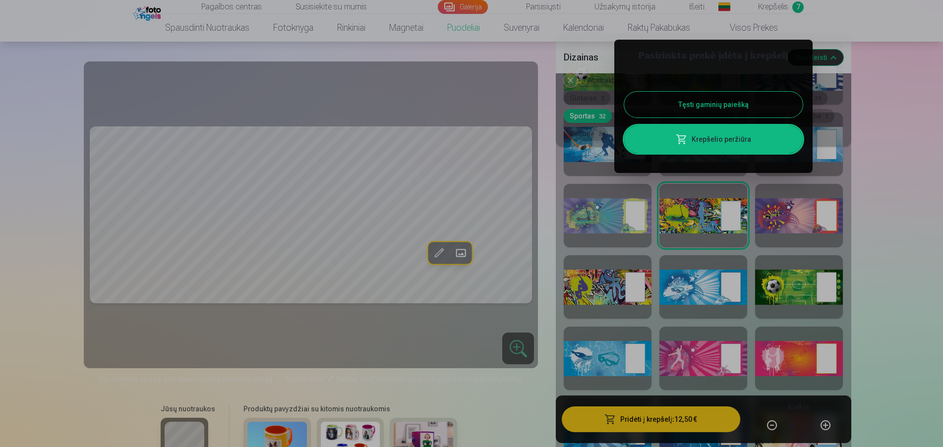
click at [715, 138] on link "Krepšelio peržiūra" at bounding box center [713, 139] width 179 height 28
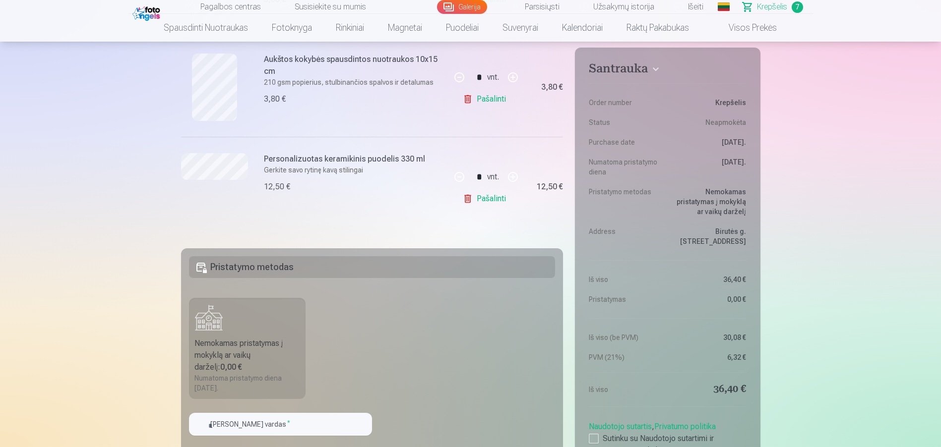
scroll to position [893, 0]
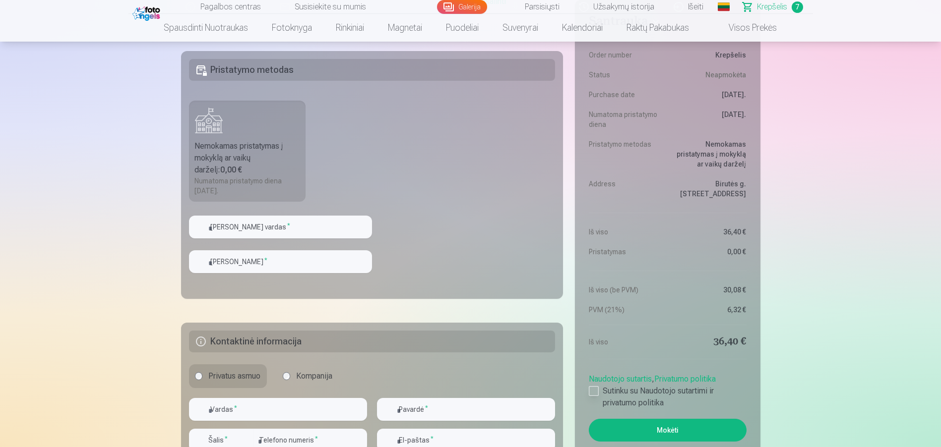
click at [592, 389] on div at bounding box center [594, 391] width 10 height 10
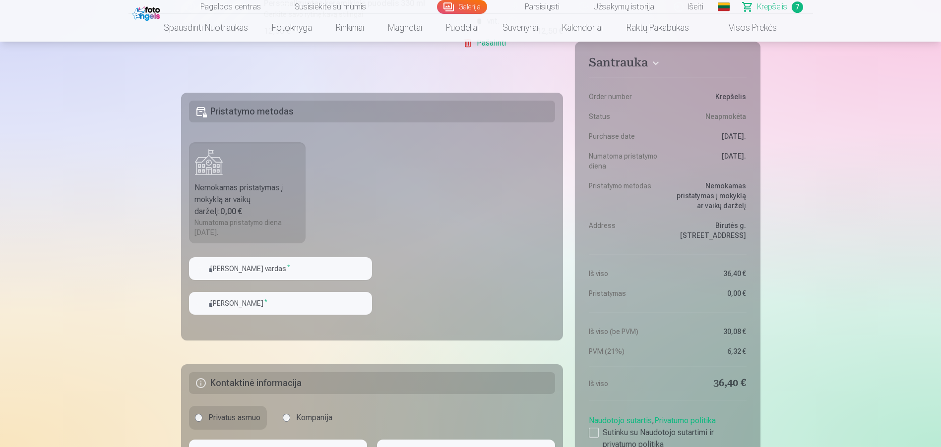
scroll to position [843, 0]
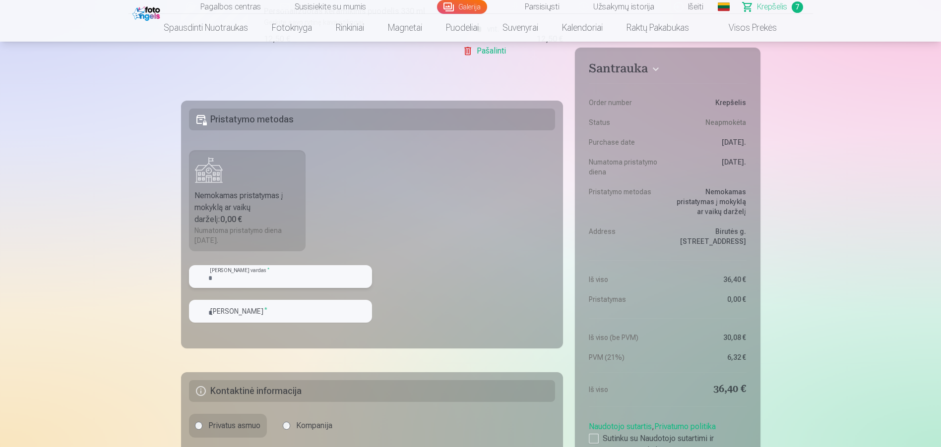
click at [266, 280] on input "text" at bounding box center [280, 276] width 183 height 23
type input "********"
click at [271, 313] on input "text" at bounding box center [280, 311] width 183 height 23
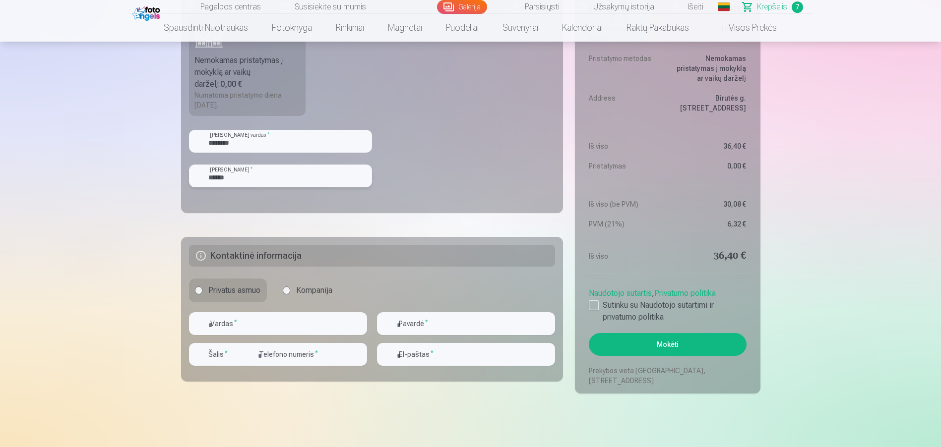
scroll to position [1041, 0]
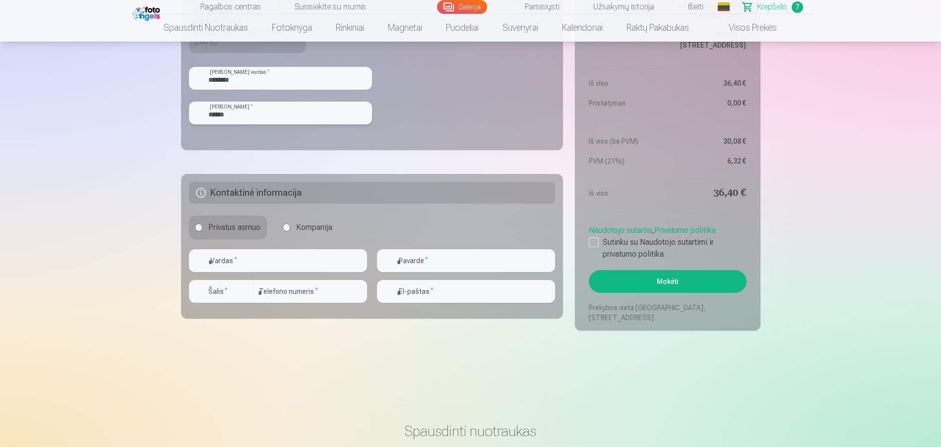
type input "******"
click at [303, 271] on input "text" at bounding box center [278, 260] width 178 height 23
type input "*****"
type input "**********"
type input "*********"
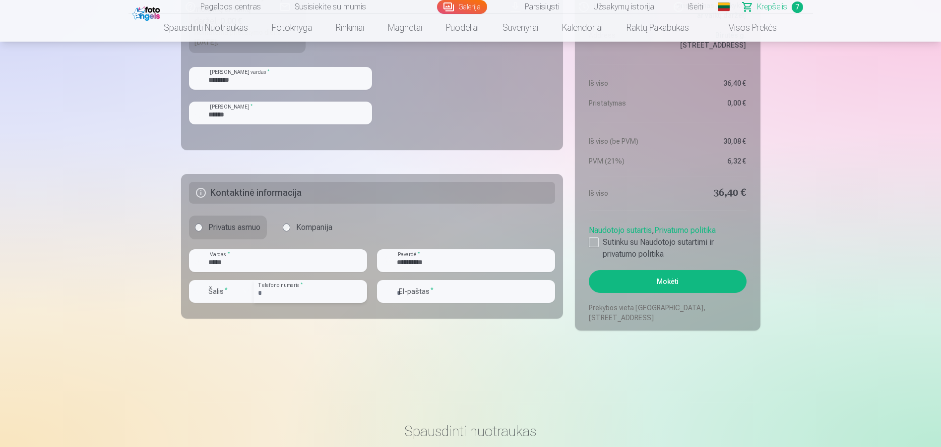
type input "**********"
drag, startPoint x: 260, startPoint y: 290, endPoint x: 264, endPoint y: 294, distance: 5.3
click at [260, 290] on input "*********" at bounding box center [310, 291] width 114 height 23
type input "********"
click at [246, 292] on div "button" at bounding box center [245, 292] width 12 height 12
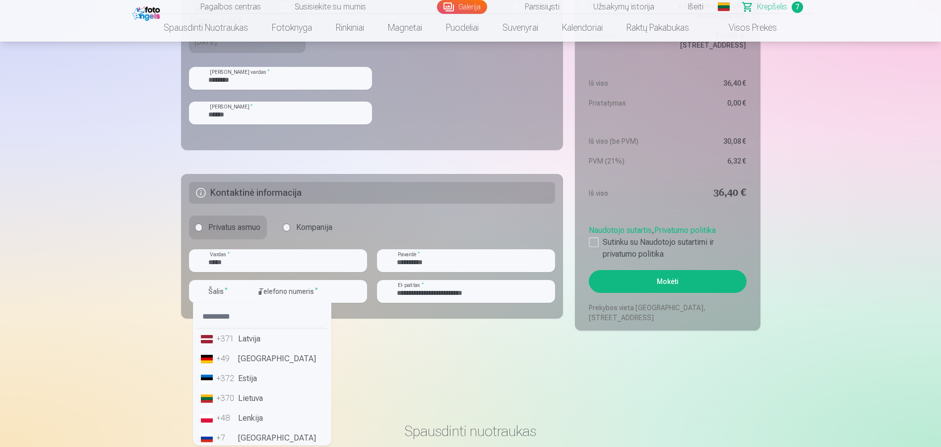
click at [264, 396] on li "+370 Lietuva" at bounding box center [262, 399] width 130 height 20
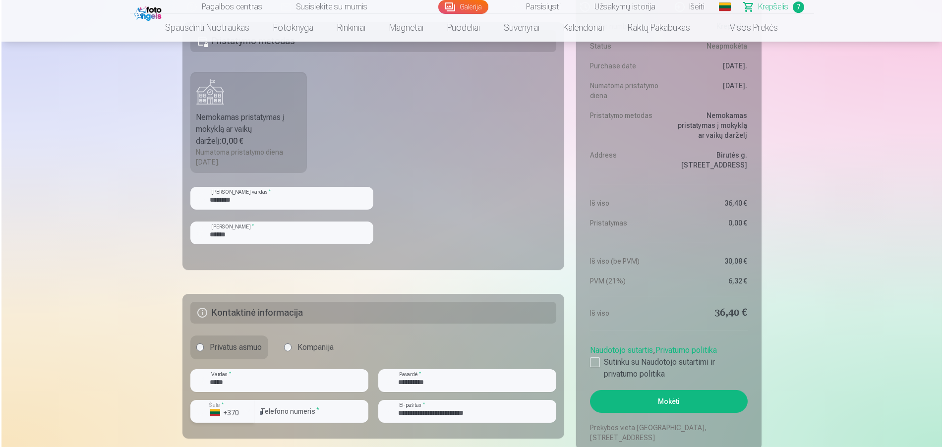
scroll to position [992, 0]
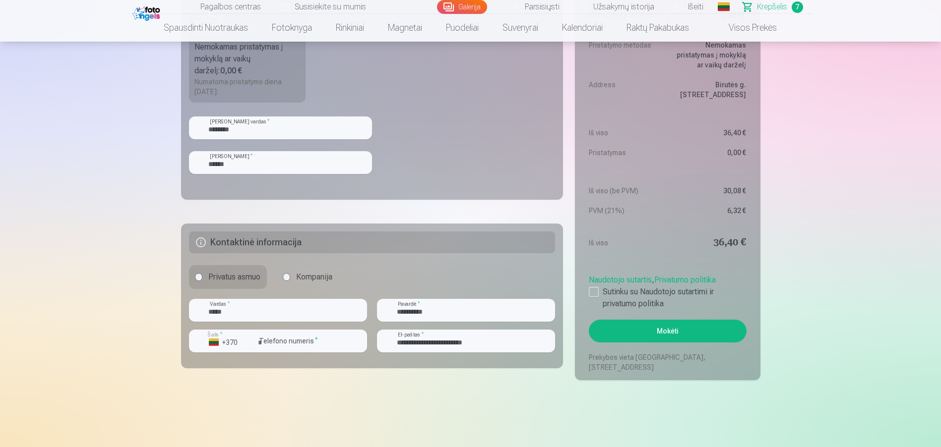
click at [626, 331] on button "Mokėti" at bounding box center [667, 331] width 157 height 23
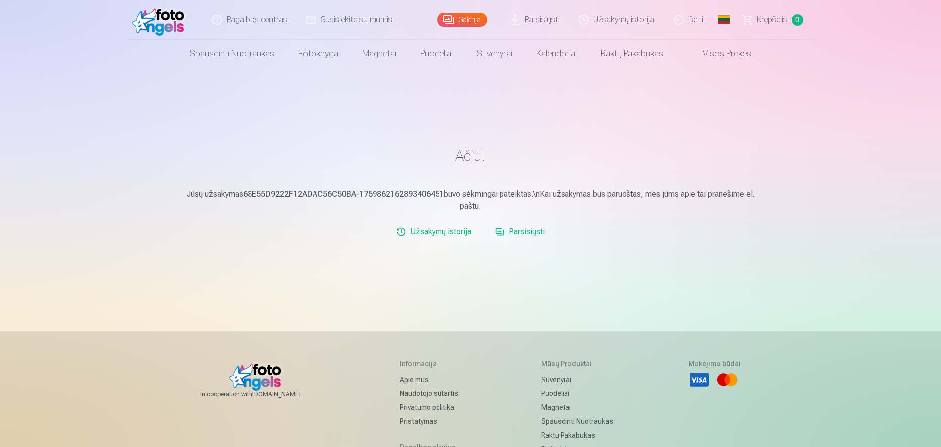
click at [500, 231] on link "Parsisiųsti" at bounding box center [520, 232] width 58 height 20
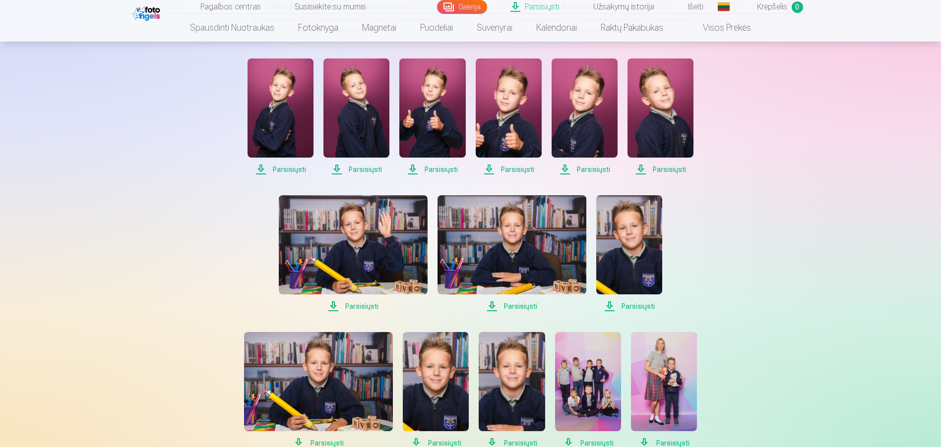
scroll to position [198, 0]
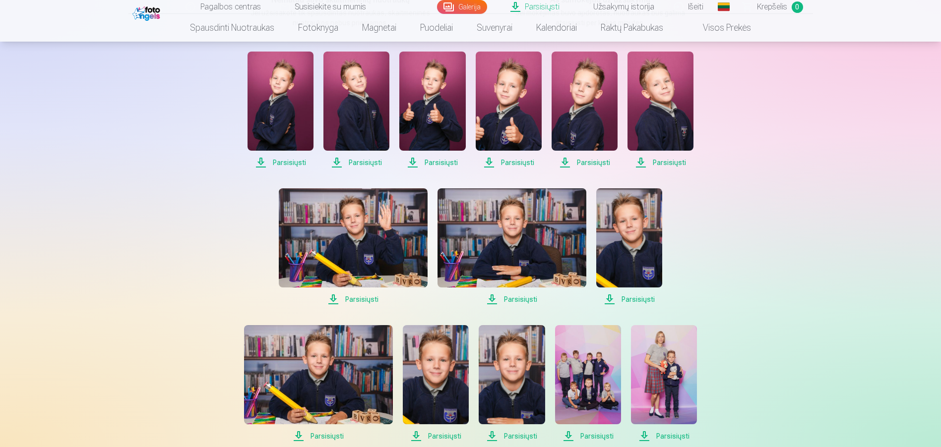
click at [280, 161] on span "Parsisiųsti" at bounding box center [280, 163] width 66 height 12
click at [360, 161] on span "Parsisiųsti" at bounding box center [356, 163] width 66 height 12
click at [433, 162] on span "Parsisiųsti" at bounding box center [432, 163] width 66 height 12
click at [526, 161] on span "Parsisiųsti" at bounding box center [509, 163] width 66 height 12
click at [590, 163] on span "Parsisiųsti" at bounding box center [584, 163] width 66 height 12
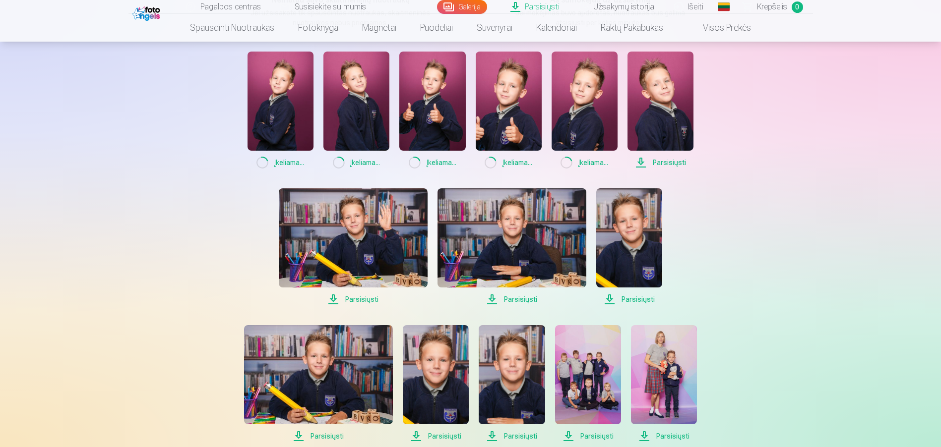
click at [663, 162] on span "Parsisiųsti" at bounding box center [660, 163] width 66 height 12
click at [353, 300] on span "Parsisiųsti" at bounding box center [353, 300] width 149 height 12
click at [522, 299] on span "Parsisiųsti" at bounding box center [511, 300] width 149 height 12
click at [631, 298] on span "Parsisiųsti" at bounding box center [629, 300] width 66 height 12
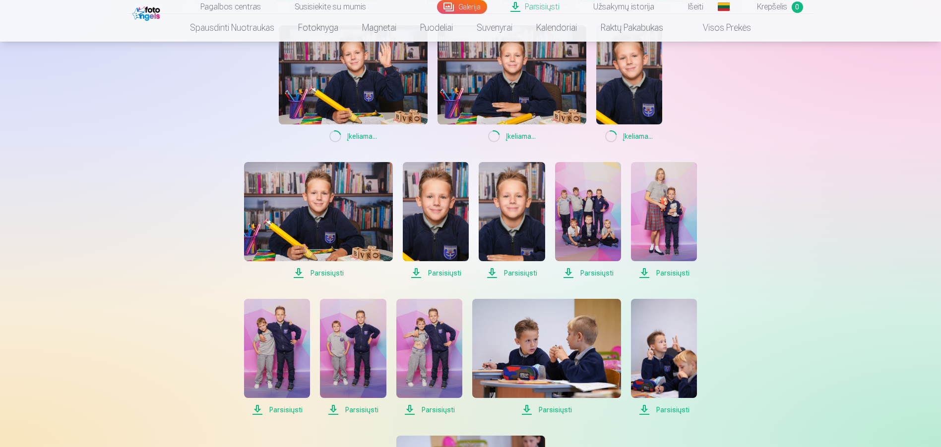
scroll to position [397, 0]
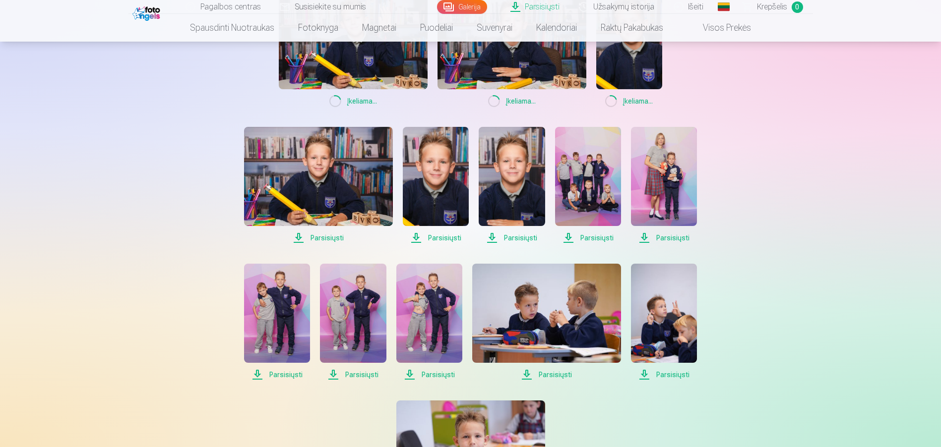
click at [331, 237] on span "Parsisiųsti" at bounding box center [318, 238] width 149 height 12
click at [444, 237] on span "Parsisiųsti" at bounding box center [436, 238] width 66 height 12
click at [522, 237] on span "Parsisiųsti" at bounding box center [512, 238] width 66 height 12
click at [593, 238] on span "Parsisiųsti" at bounding box center [588, 238] width 66 height 12
click at [675, 234] on span "Parsisiųsti" at bounding box center [664, 238] width 66 height 12
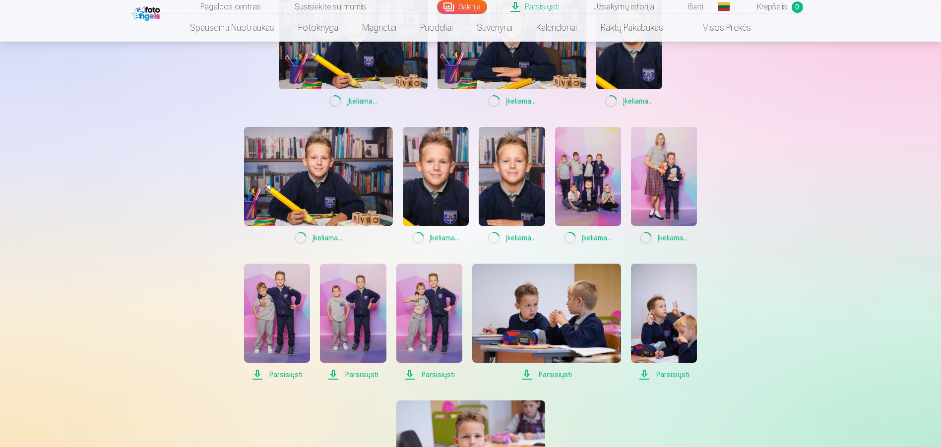
click at [284, 373] on span "Parsisiųsti" at bounding box center [277, 375] width 66 height 12
click at [371, 371] on span "Parsisiųsti" at bounding box center [353, 375] width 66 height 12
click at [432, 371] on span "Parsisiųsti" at bounding box center [429, 375] width 66 height 12
click at [553, 372] on span "Parsisiųsti" at bounding box center [546, 375] width 149 height 12
click at [676, 372] on span "Parsisiųsti" at bounding box center [664, 375] width 66 height 12
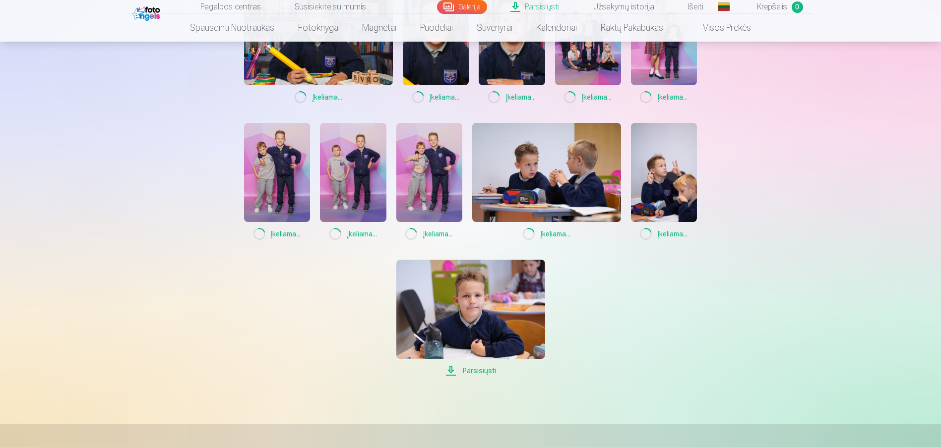
scroll to position [595, 0]
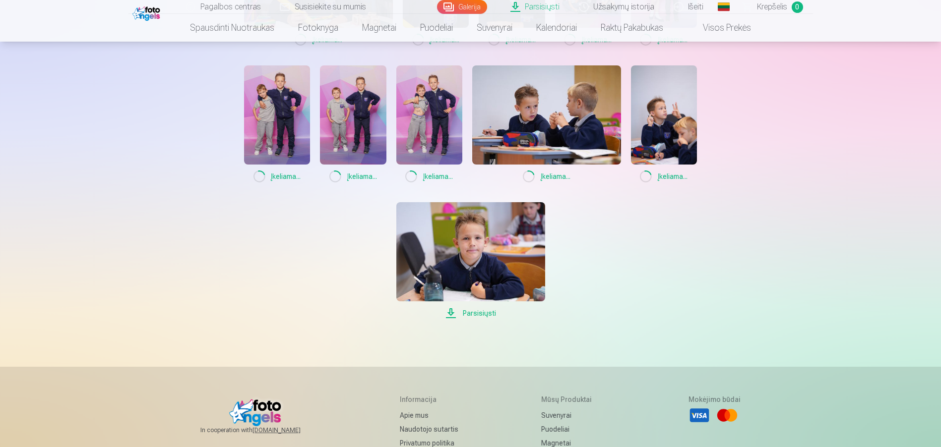
click at [476, 310] on span "Parsisiųsti" at bounding box center [470, 313] width 149 height 12
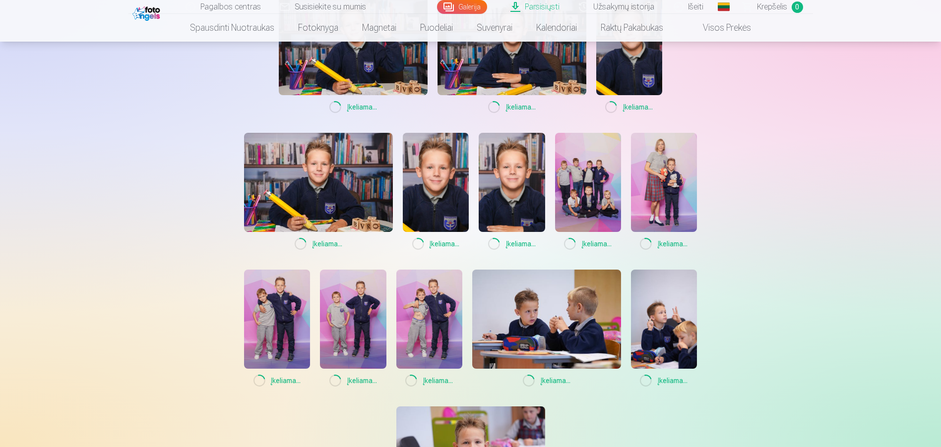
scroll to position [44, 0]
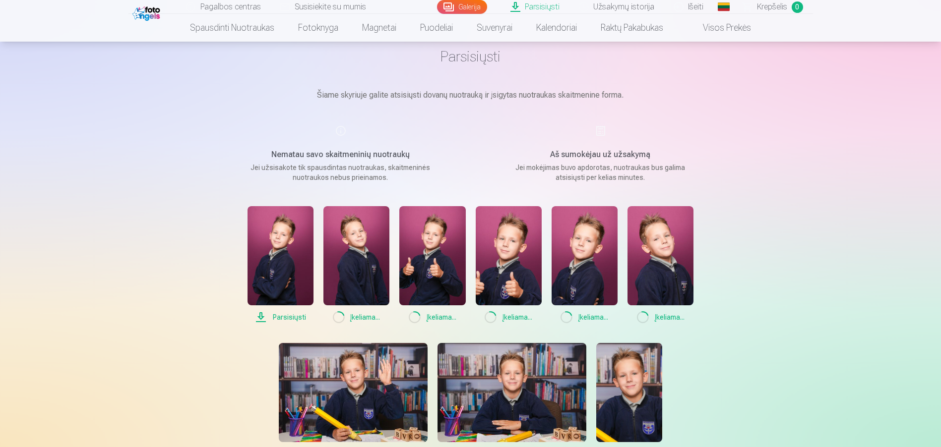
click at [702, 29] on link "Visos prekės" at bounding box center [719, 28] width 88 height 28
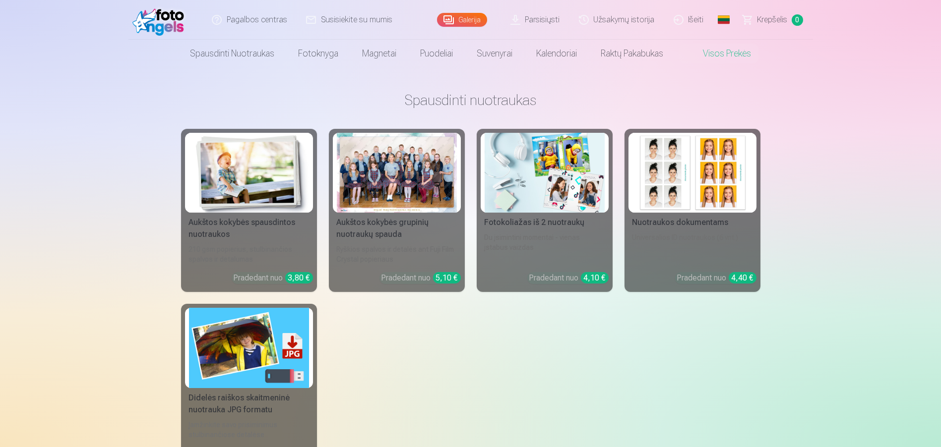
click at [460, 22] on link "Galerija" at bounding box center [462, 20] width 50 height 14
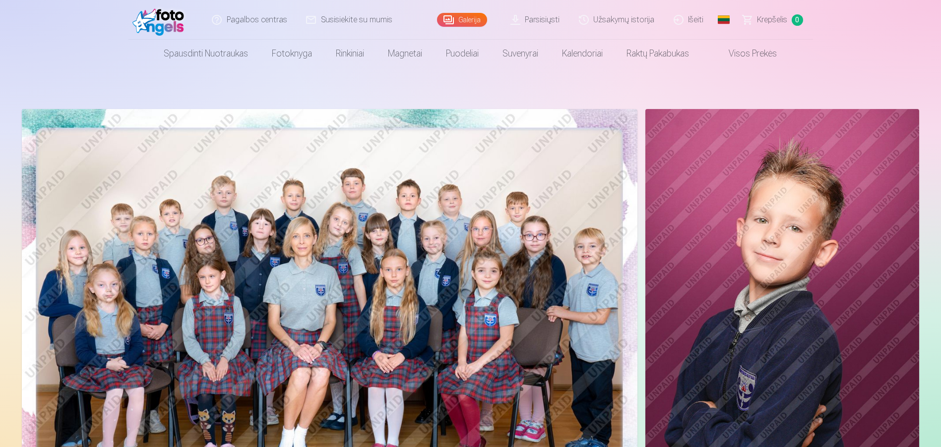
click at [450, 21] on link "Galerija" at bounding box center [462, 20] width 50 height 14
click at [685, 17] on link "Išeiti" at bounding box center [688, 20] width 49 height 40
